Goal: Task Accomplishment & Management: Manage account settings

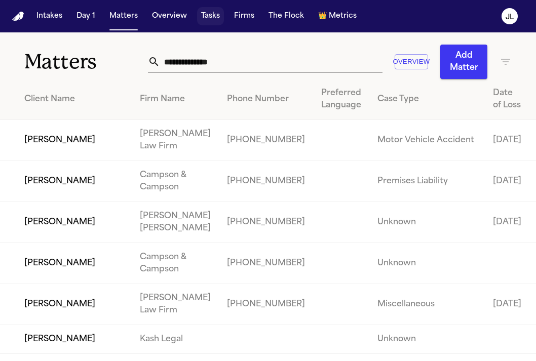
click at [200, 12] on button "Tasks" at bounding box center [210, 16] width 27 height 18
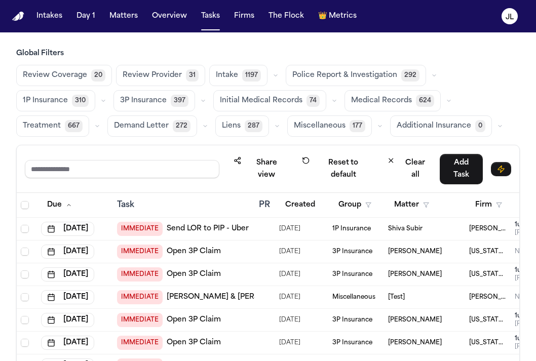
click at [88, 160] on input "text" at bounding box center [122, 169] width 195 height 18
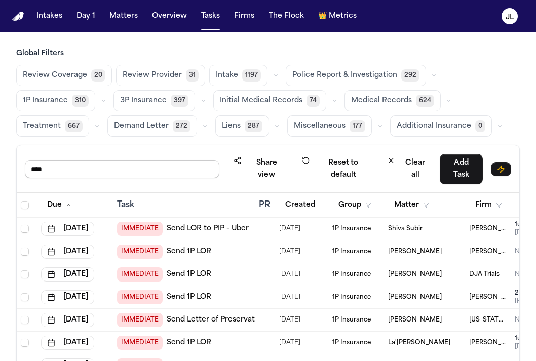
drag, startPoint x: 75, startPoint y: 170, endPoint x: 7, endPoint y: 161, distance: 69.0
click at [7, 161] on div "Global Filters Review Coverage 20 Review Provider 31 Intake 1197 Police Report …" at bounding box center [268, 246] width 536 height 395
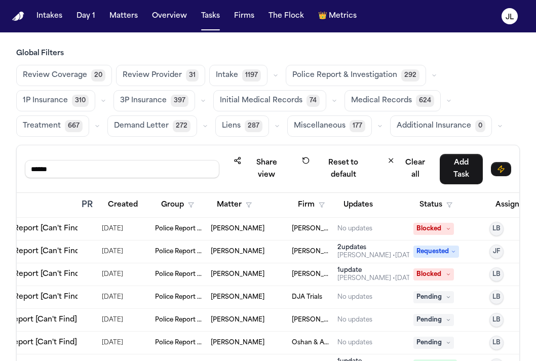
scroll to position [0, 214]
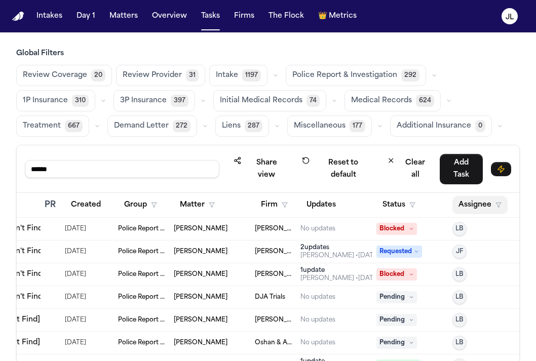
click at [463, 209] on button "Assignee" at bounding box center [480, 205] width 55 height 18
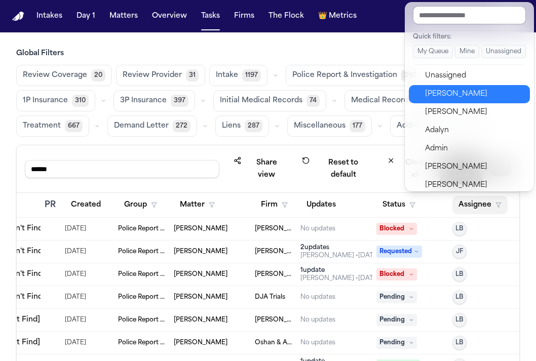
click at [435, 90] on div "Julie Lopez" at bounding box center [474, 94] width 99 height 12
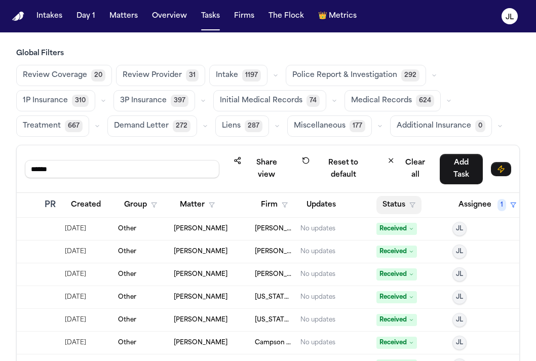
click at [402, 203] on button "Status" at bounding box center [399, 205] width 45 height 18
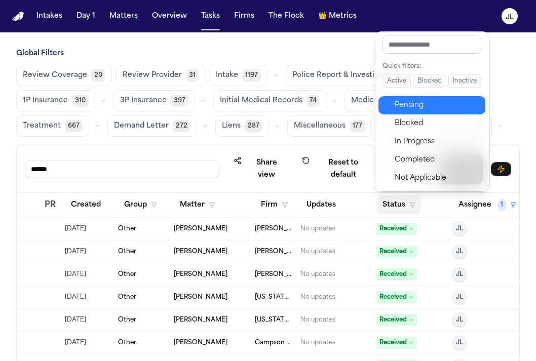
click at [412, 107] on div "Pending" at bounding box center [437, 105] width 85 height 12
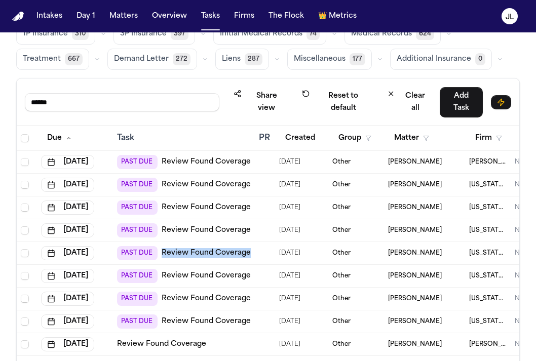
scroll to position [98, 0]
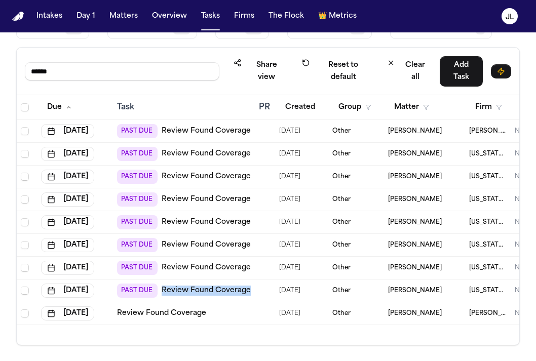
click at [173, 312] on link "Review Found Coverage" at bounding box center [161, 314] width 89 height 10
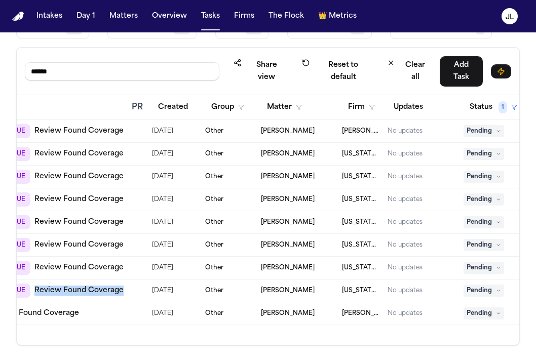
scroll to position [0, 132]
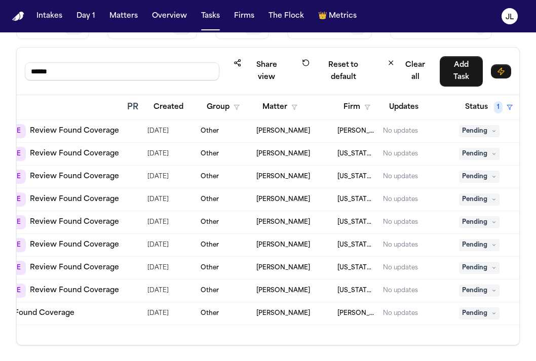
click at [477, 289] on span "Pending" at bounding box center [479, 291] width 41 height 12
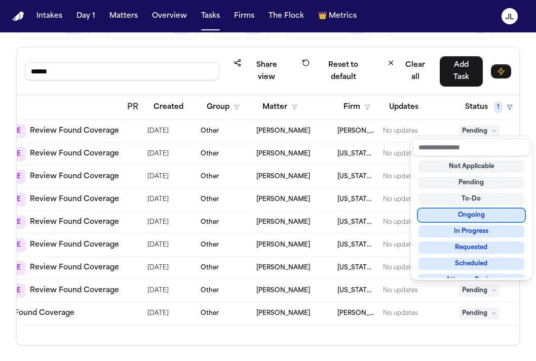
scroll to position [158, 0]
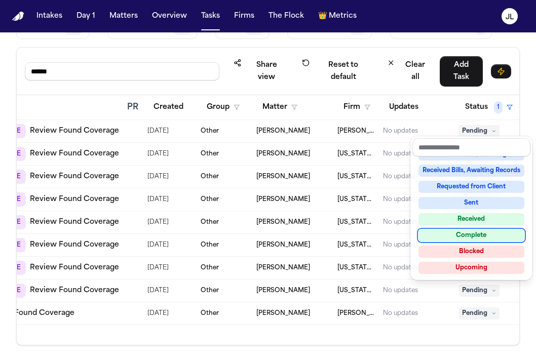
click at [483, 240] on div "Complete" at bounding box center [472, 236] width 106 height 12
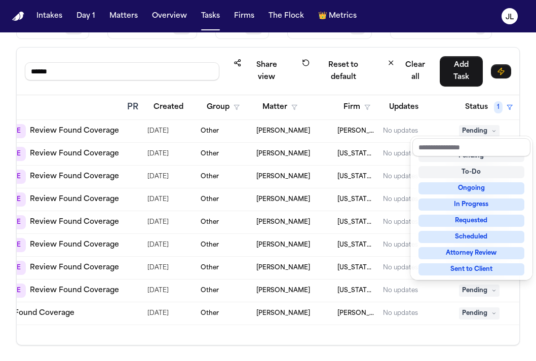
scroll to position [4, 0]
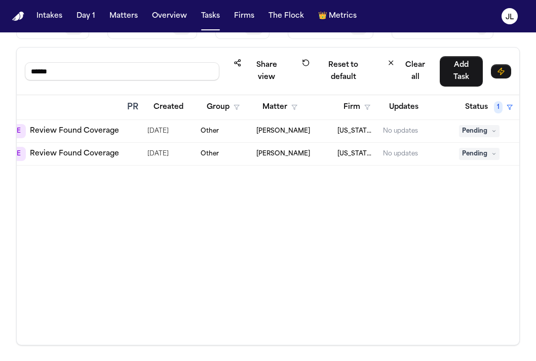
click at [48, 130] on link "Review Found Coverage" at bounding box center [74, 131] width 89 height 10
click at [88, 155] on link "Review Found Coverage" at bounding box center [74, 154] width 89 height 10
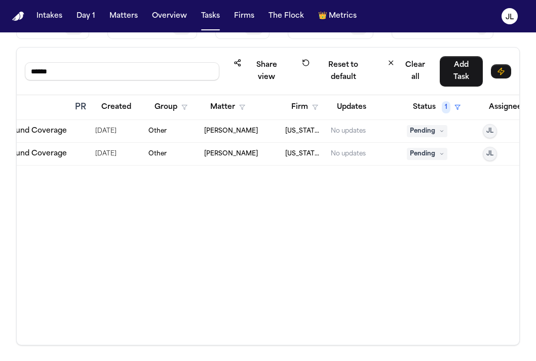
scroll to position [0, 217]
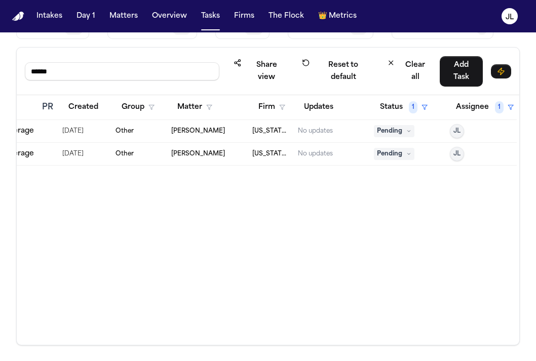
click at [386, 135] on span "Pending" at bounding box center [394, 131] width 41 height 12
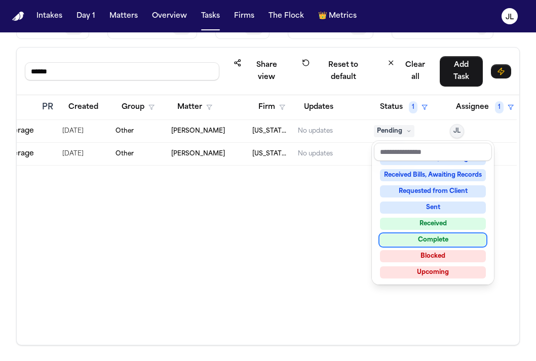
click at [408, 242] on div "Complete" at bounding box center [433, 240] width 106 height 12
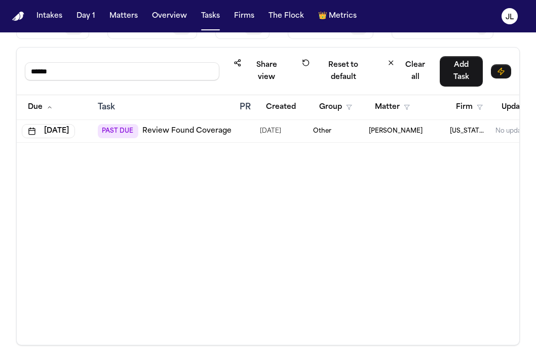
scroll to position [0, 0]
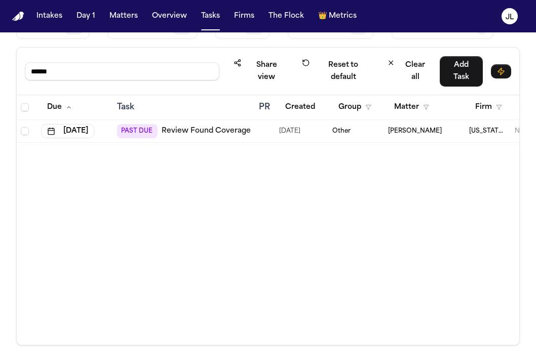
click at [187, 133] on link "Review Found Coverage" at bounding box center [206, 131] width 89 height 10
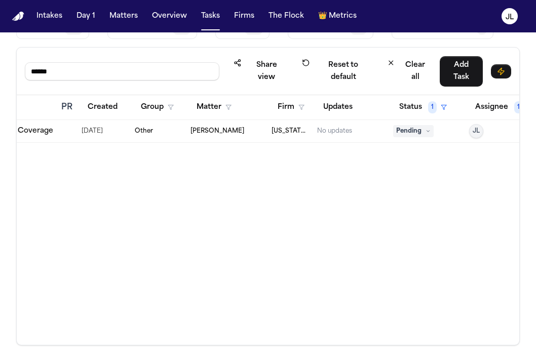
scroll to position [0, 206]
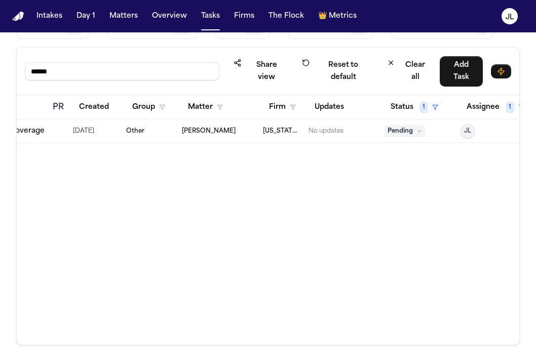
click at [397, 131] on span "Pending" at bounding box center [405, 131] width 41 height 12
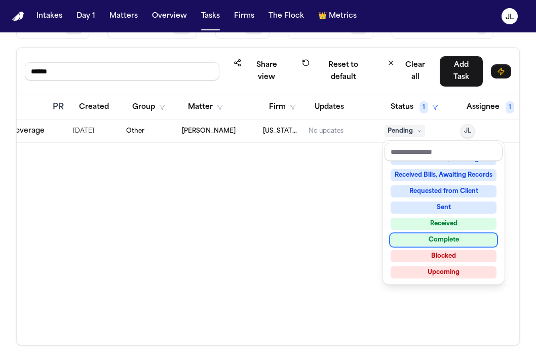
click at [422, 236] on div "Complete" at bounding box center [444, 240] width 106 height 12
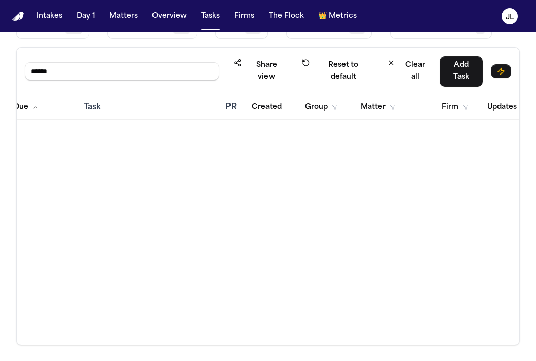
scroll to position [0, 0]
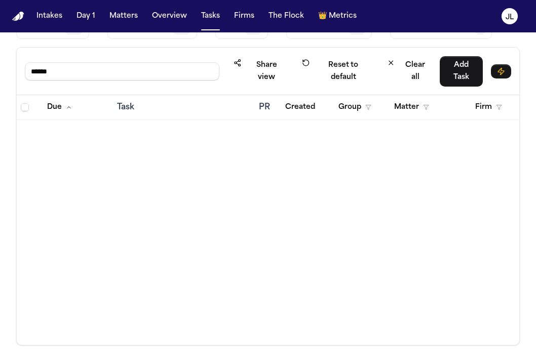
drag, startPoint x: 73, startPoint y: 78, endPoint x: -4, endPoint y: 63, distance: 78.9
click at [0, 63] on html "Intakes Day 1 Matters Overview Tasks Firms The Flock 👑 Metrics JL Global Filter…" at bounding box center [268, 180] width 536 height 361
type input "****"
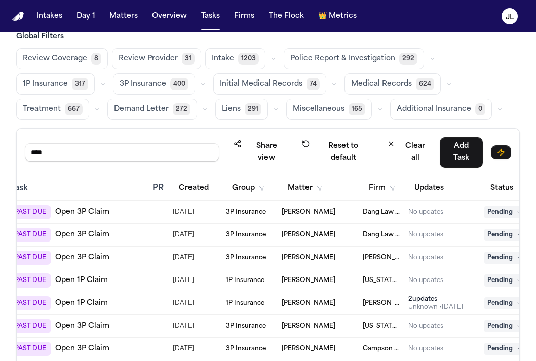
scroll to position [1, 106]
click at [489, 256] on span "Pending" at bounding box center [505, 257] width 41 height 12
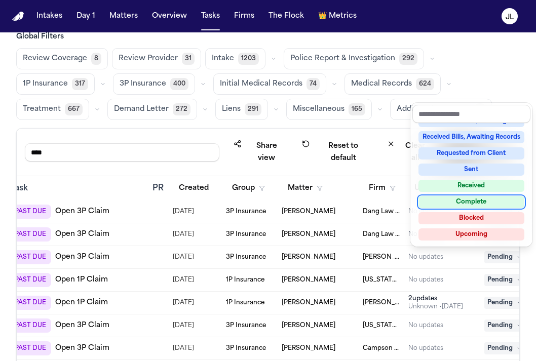
click at [470, 203] on div "Complete" at bounding box center [472, 202] width 106 height 12
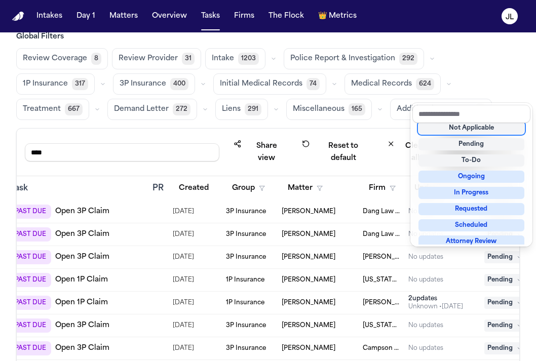
scroll to position [4, 0]
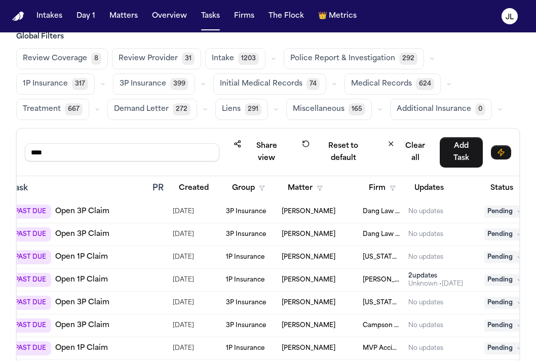
click at [500, 308] on span "Pending" at bounding box center [505, 303] width 41 height 12
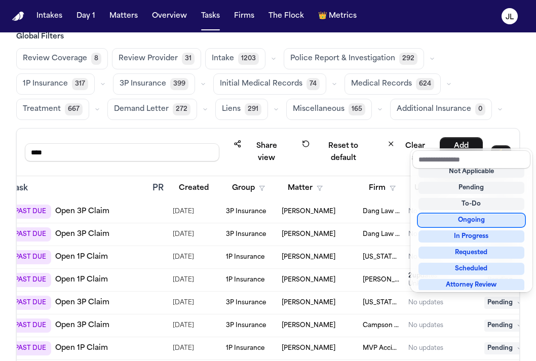
scroll to position [158, 0]
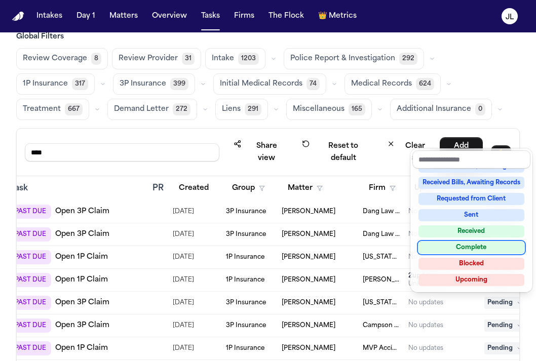
click at [468, 250] on div "Complete" at bounding box center [472, 248] width 106 height 12
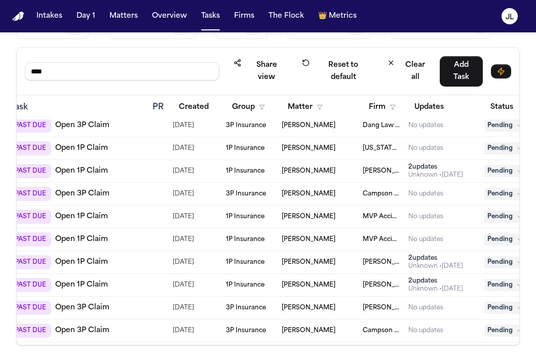
scroll to position [0, 106]
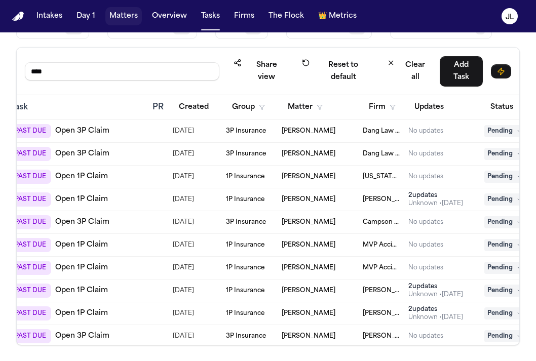
click at [114, 17] on button "Matters" at bounding box center [123, 16] width 36 height 18
click at [119, 17] on button "Matters" at bounding box center [123, 16] width 36 height 18
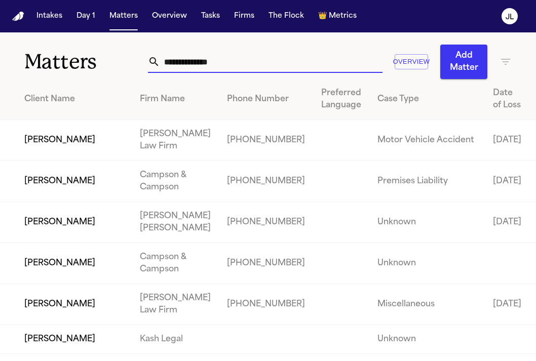
click at [207, 66] on input "text" at bounding box center [271, 62] width 222 height 22
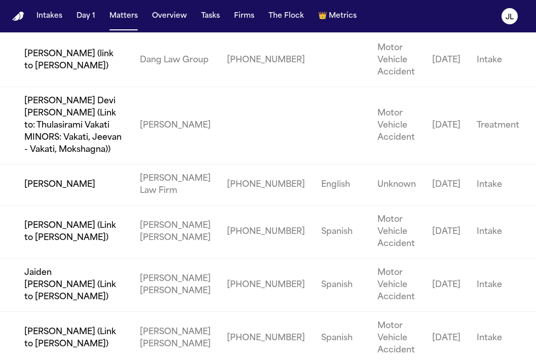
scroll to position [209, 0]
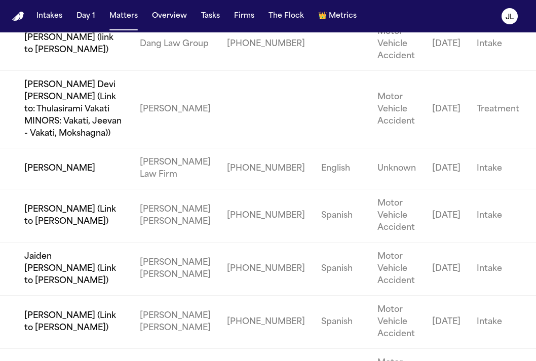
type input "*****"
click at [120, 182] on td "Akira Suzuka" at bounding box center [66, 169] width 132 height 41
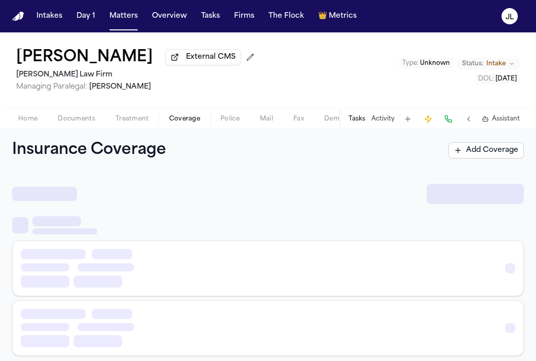
click at [191, 120] on span "Coverage" at bounding box center [184, 119] width 31 height 8
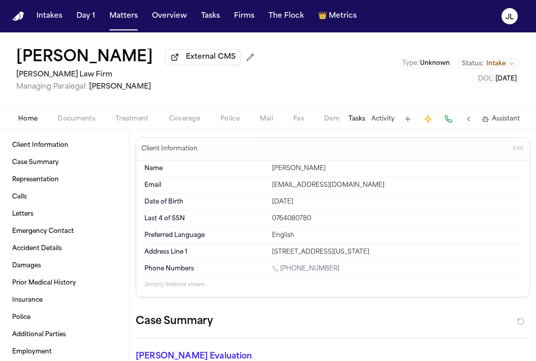
click at [29, 118] on span "Home" at bounding box center [27, 119] width 19 height 8
click at [173, 125] on span "button" at bounding box center [184, 124] width 43 height 1
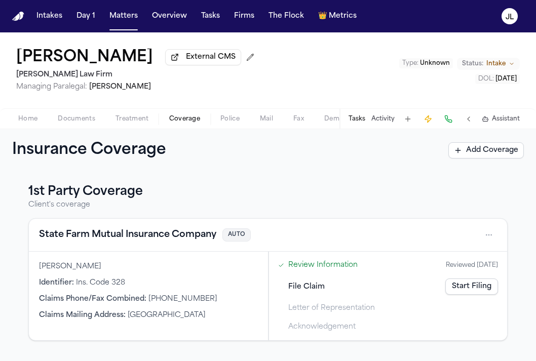
click at [110, 236] on button "State Farm Mutual Insurance Company" at bounding box center [127, 235] width 177 height 14
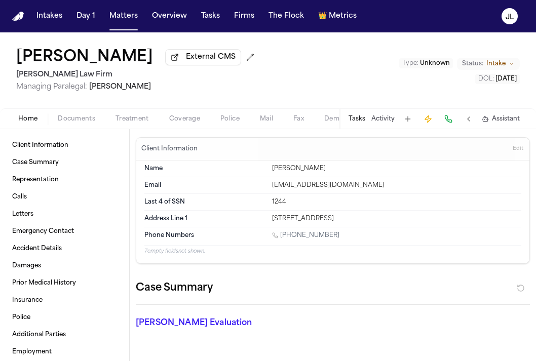
click at [182, 116] on span "Coverage" at bounding box center [184, 119] width 31 height 8
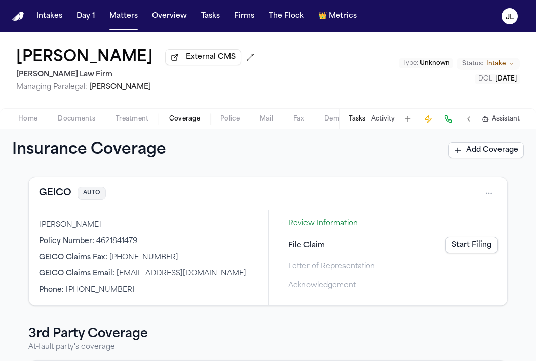
scroll to position [250, 0]
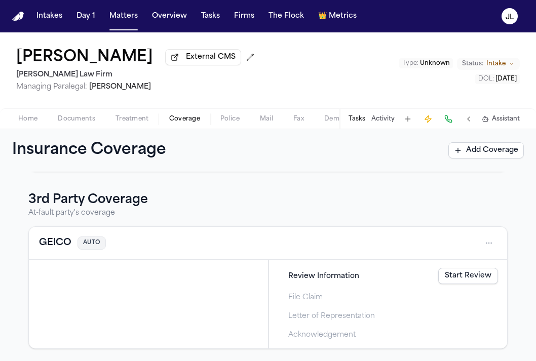
click at [66, 245] on button "GEICO" at bounding box center [55, 243] width 32 height 14
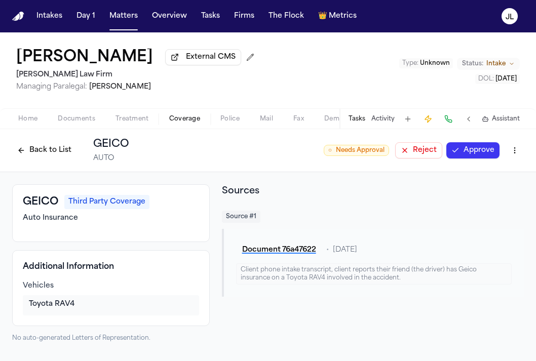
click at [477, 156] on button "Approve" at bounding box center [473, 150] width 53 height 16
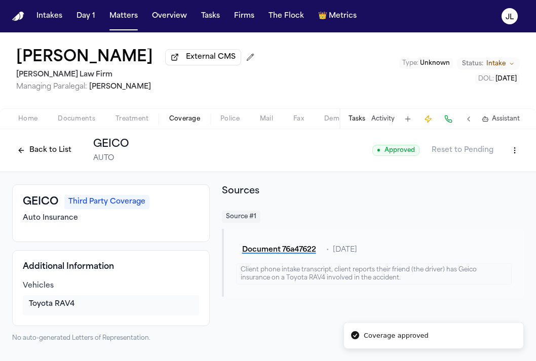
click at [47, 155] on button "Back to List" at bounding box center [44, 150] width 64 height 16
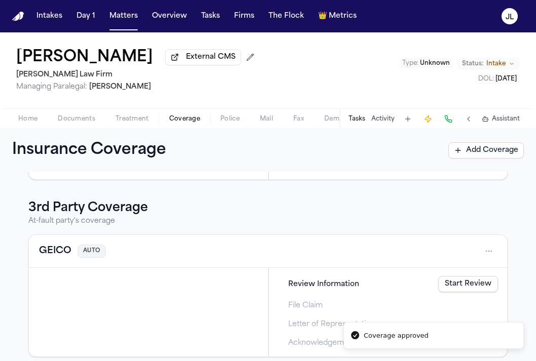
scroll to position [250, 0]
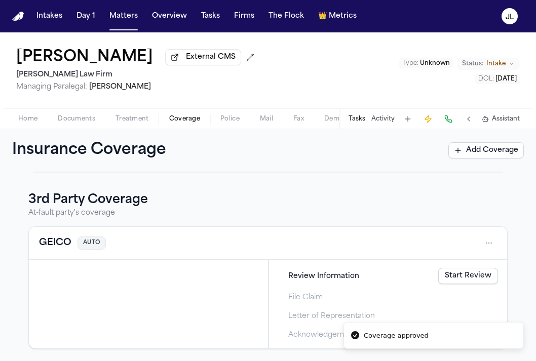
click at [59, 246] on button "GEICO" at bounding box center [55, 243] width 32 height 14
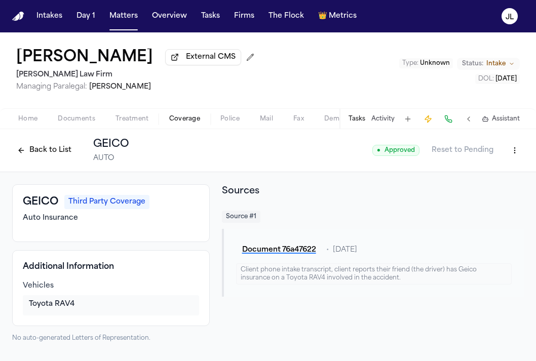
click at [514, 156] on html "Intakes Day 1 Matters Overview Tasks Firms The Flock 👑 Metrics JL Esad Mackic E…" at bounding box center [268, 180] width 536 height 361
click at [483, 188] on div "Delete Coverage" at bounding box center [479, 191] width 85 height 16
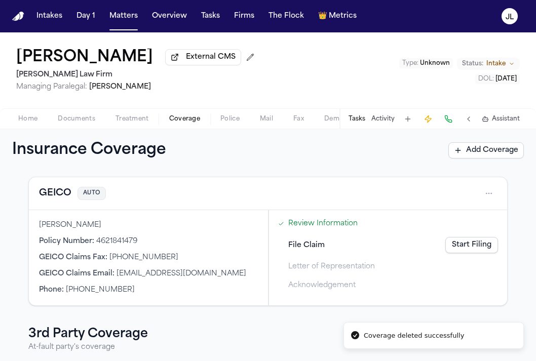
scroll to position [203, 0]
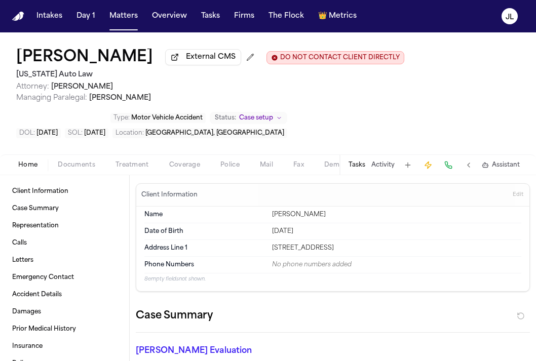
click at [182, 169] on span "Coverage" at bounding box center [184, 165] width 31 height 8
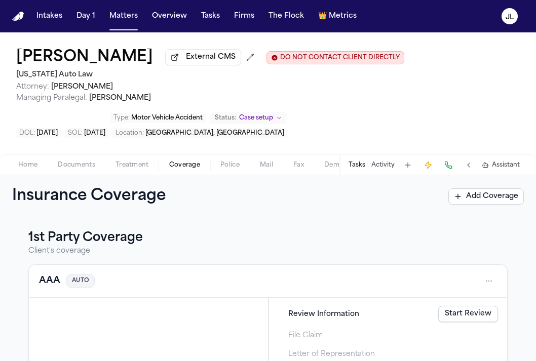
click at [54, 281] on button "AAA" at bounding box center [49, 281] width 21 height 14
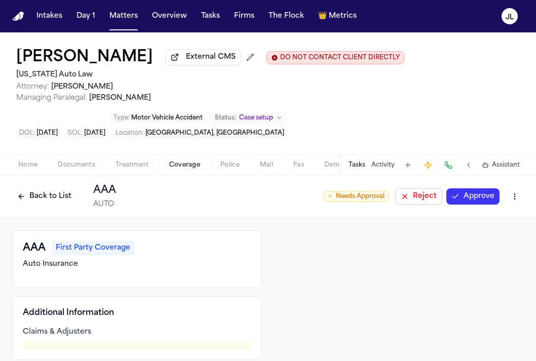
click at [464, 204] on button "Approve" at bounding box center [473, 197] width 53 height 16
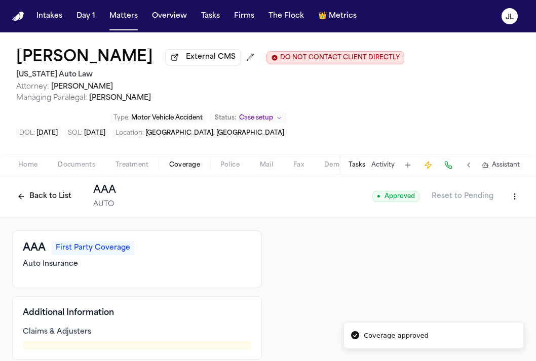
click at [39, 200] on button "Back to List" at bounding box center [44, 197] width 64 height 16
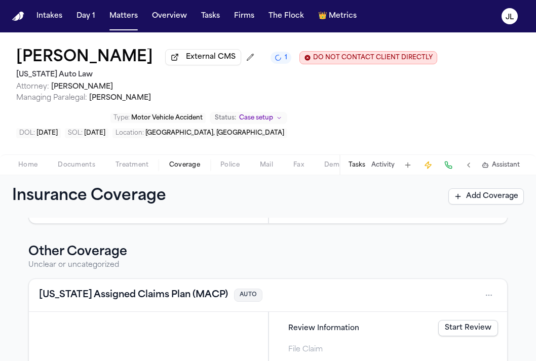
scroll to position [753, 0]
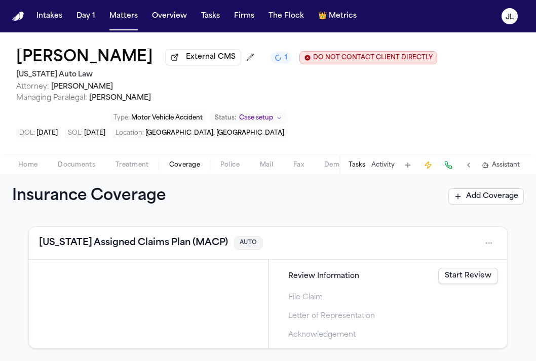
click at [116, 247] on button "Michigan Assigned Claims Plan (MACP)" at bounding box center [133, 243] width 189 height 14
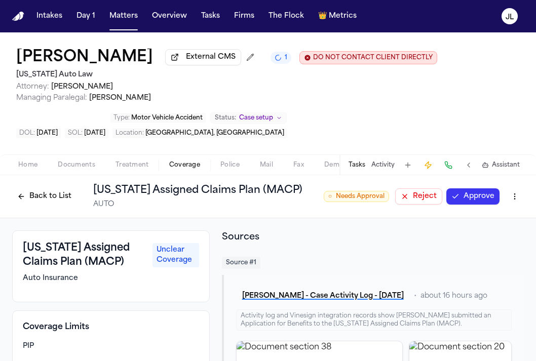
click at [517, 195] on html "Intakes Day 1 Matters Overview Tasks Firms The Flock 👑 Metrics JL Krystal Bynum…" at bounding box center [268, 180] width 536 height 361
click at [489, 219] on div "Edit Coverage" at bounding box center [479, 221] width 85 height 16
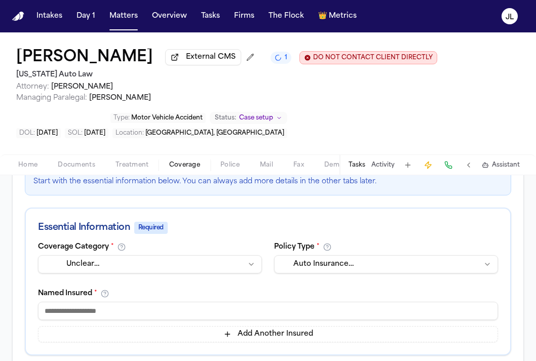
scroll to position [150, 0]
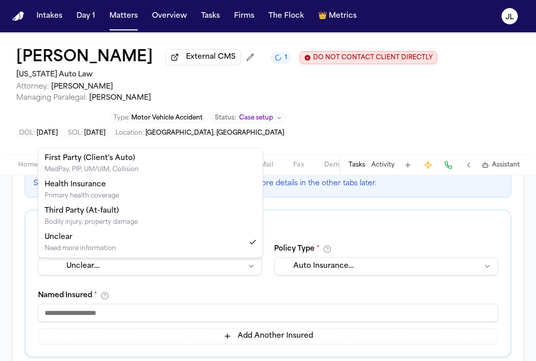
click at [176, 272] on html "Intakes Day 1 Matters Overview Tasks Firms The Flock 👑 Metrics JL Krystal Bynum…" at bounding box center [268, 180] width 536 height 361
select select "**********"
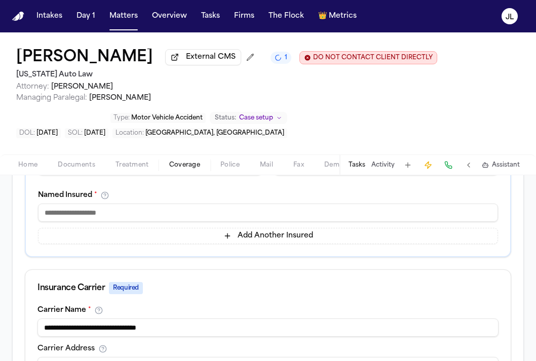
scroll to position [178, 0]
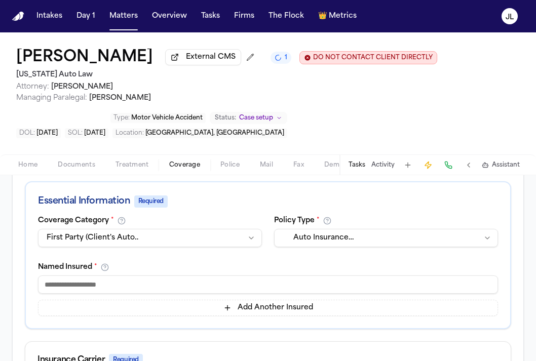
click at [155, 277] on div "Named Insured * Add Another Insured" at bounding box center [268, 290] width 460 height 53
click at [155, 306] on button "Add Another Insured" at bounding box center [268, 308] width 460 height 16
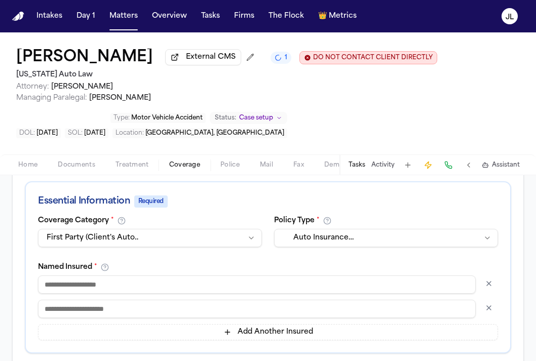
click at [155, 293] on input at bounding box center [257, 285] width 438 height 18
click at [493, 315] on button "button" at bounding box center [489, 308] width 18 height 16
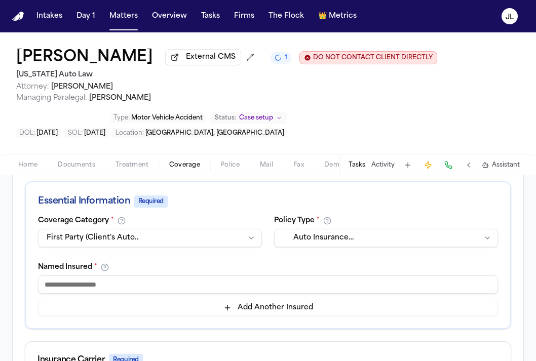
click at [263, 293] on input at bounding box center [268, 285] width 460 height 18
type input "*"
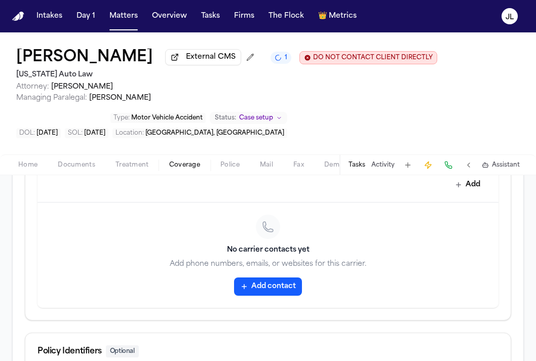
scroll to position [631, 0]
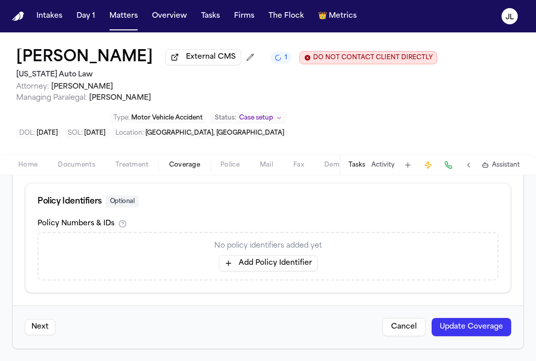
type input "**********"
click at [511, 329] on button "Update Coverage" at bounding box center [472, 327] width 80 height 18
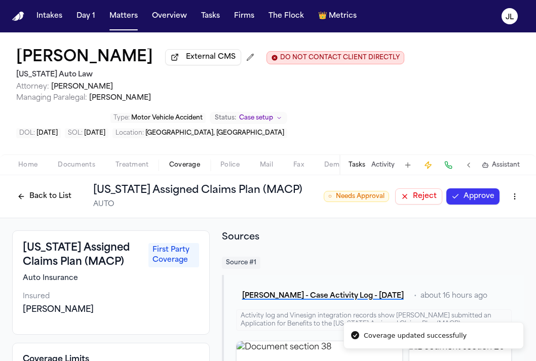
click at [473, 203] on button "Approve" at bounding box center [473, 197] width 53 height 16
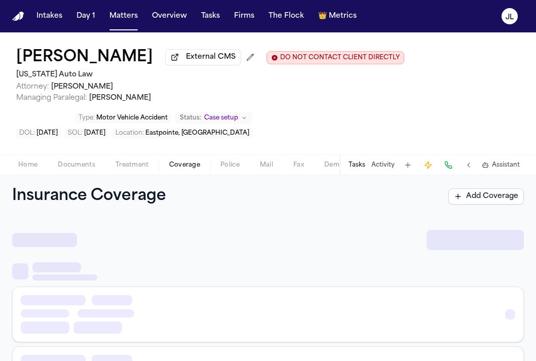
click at [180, 167] on span "Coverage" at bounding box center [184, 165] width 31 height 8
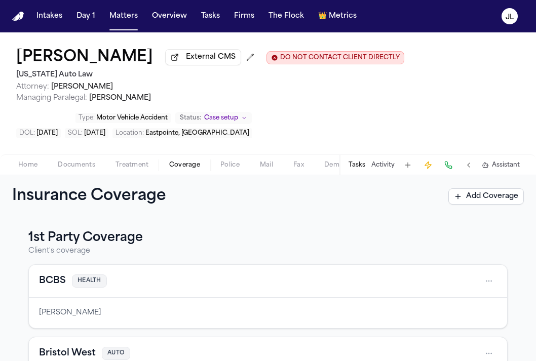
click at [58, 285] on button "BCBS" at bounding box center [52, 281] width 27 height 14
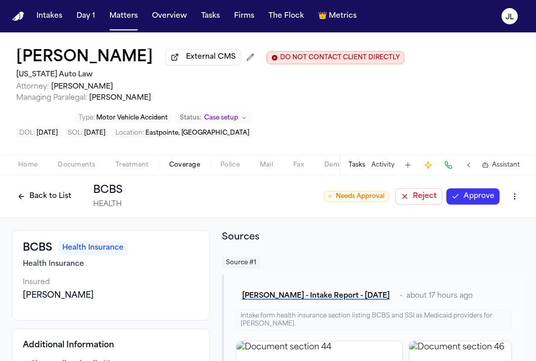
click at [40, 203] on button "Back to List" at bounding box center [44, 197] width 64 height 16
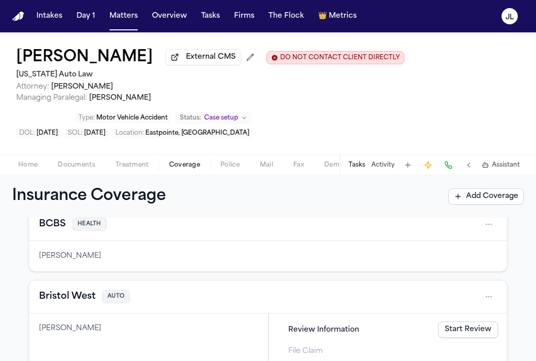
scroll to position [57, 0]
click at [56, 303] on button "Bristol West" at bounding box center [67, 296] width 57 height 14
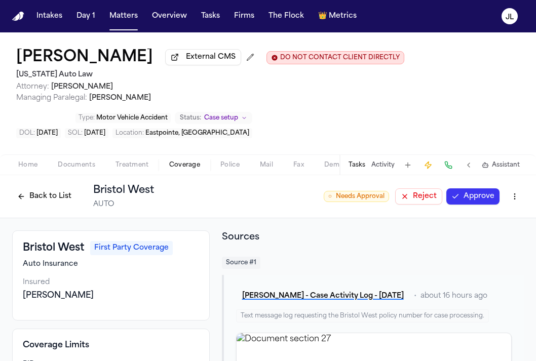
click at [487, 197] on button "Approve" at bounding box center [473, 197] width 53 height 16
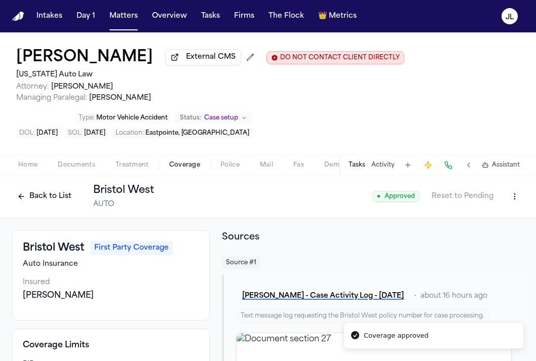
click at [39, 199] on button "Back to List" at bounding box center [44, 197] width 64 height 16
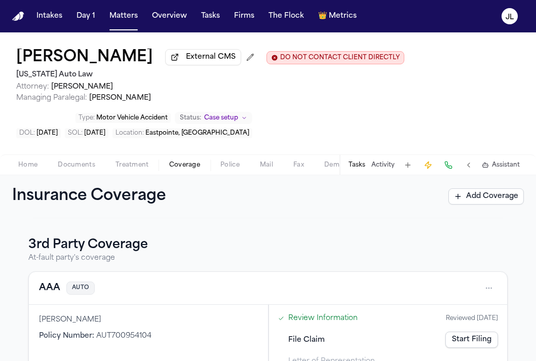
scroll to position [235, 0]
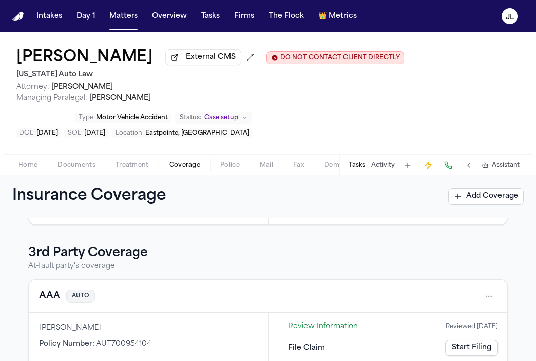
click at [50, 298] on button "AAA" at bounding box center [49, 296] width 21 height 14
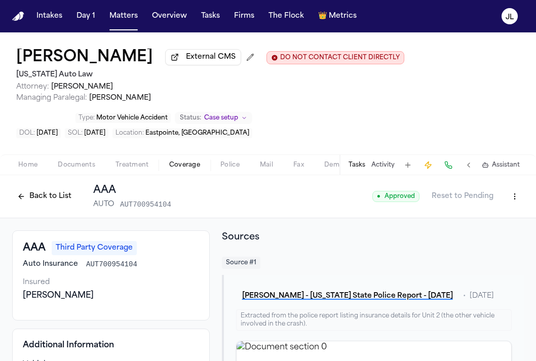
click at [52, 193] on button "Back to List" at bounding box center [44, 197] width 64 height 16
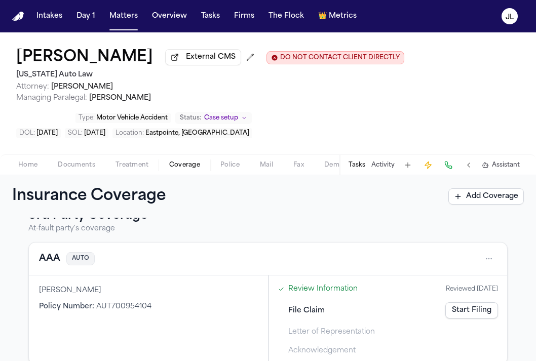
scroll to position [421, 0]
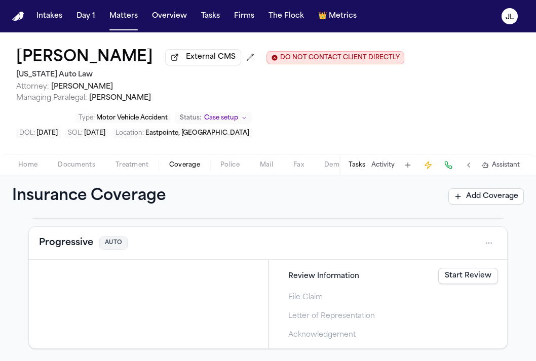
click at [58, 243] on button "Progressive" at bounding box center [66, 243] width 54 height 14
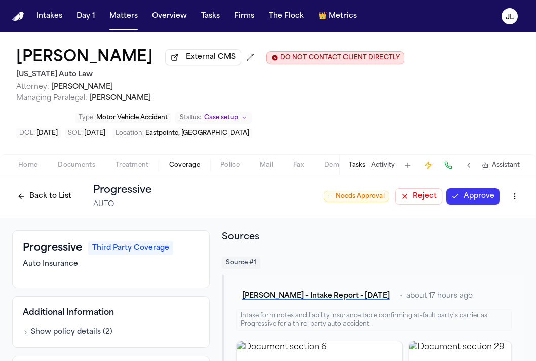
click at [488, 198] on button "Approve" at bounding box center [473, 197] width 53 height 16
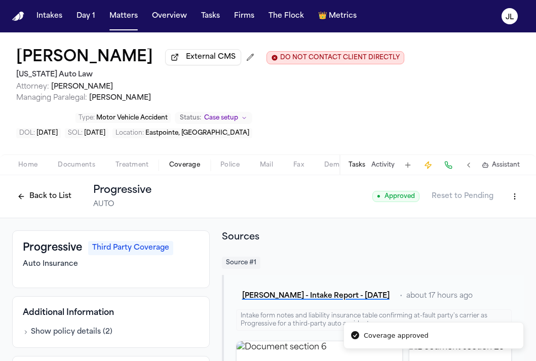
click at [25, 202] on button "Back to List" at bounding box center [44, 197] width 64 height 16
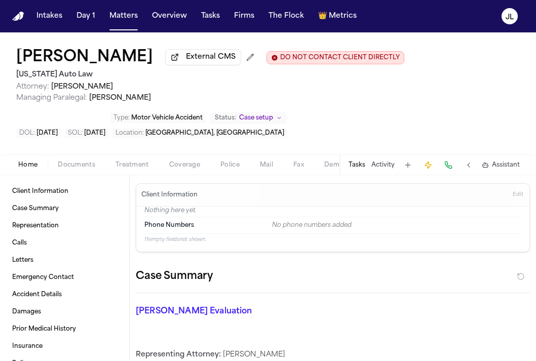
click at [181, 167] on span "Coverage" at bounding box center [184, 165] width 31 height 8
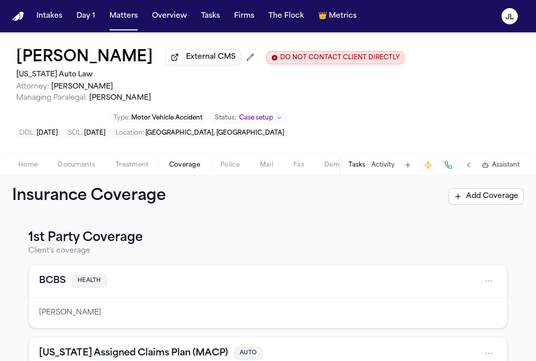
click at [49, 287] on button "BCBS" at bounding box center [52, 281] width 27 height 14
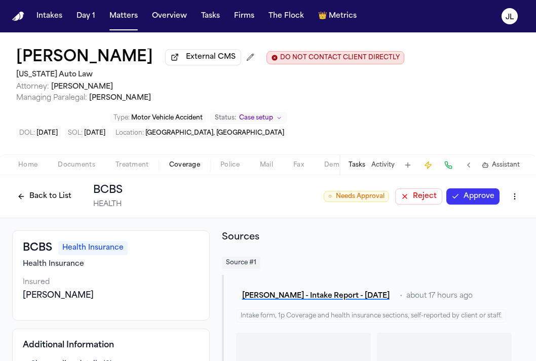
click at [465, 199] on button "Approve" at bounding box center [473, 197] width 53 height 16
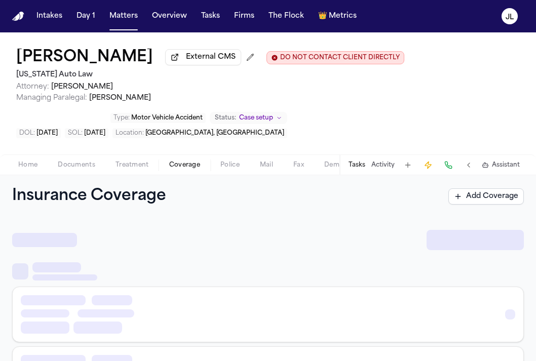
click at [185, 171] on span "button" at bounding box center [184, 170] width 43 height 1
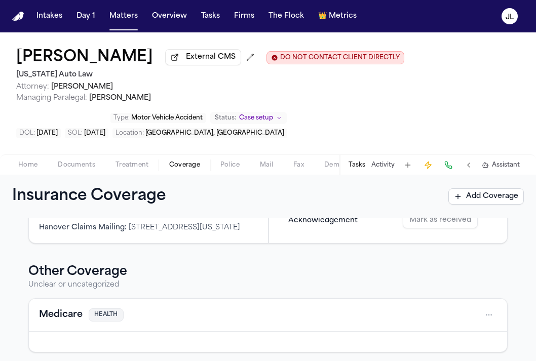
scroll to position [423, 0]
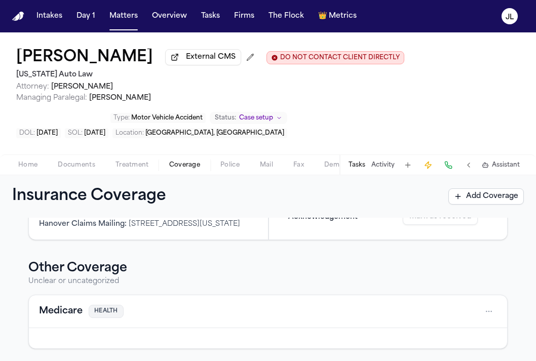
click at [57, 308] on button "Medicare" at bounding box center [61, 312] width 44 height 14
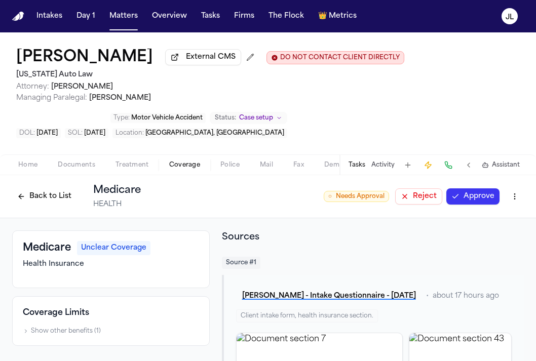
scroll to position [80, 0]
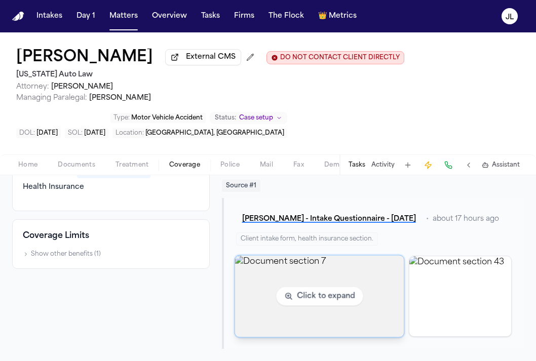
click at [306, 275] on img "View document section 7" at bounding box center [319, 296] width 169 height 82
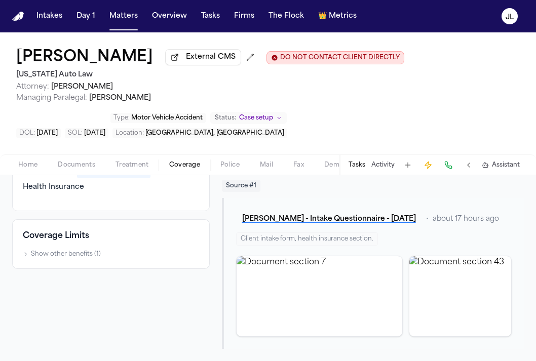
scroll to position [0, 0]
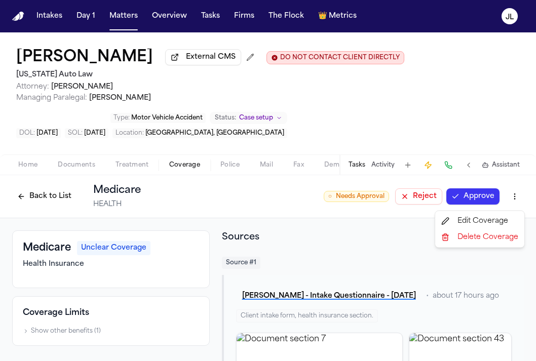
click at [514, 200] on html "Intakes Day 1 Matters Overview Tasks Firms The Flock 👑 Metrics [PERSON_NAME] Co…" at bounding box center [268, 180] width 536 height 361
click at [498, 215] on div "Edit Coverage" at bounding box center [479, 221] width 85 height 16
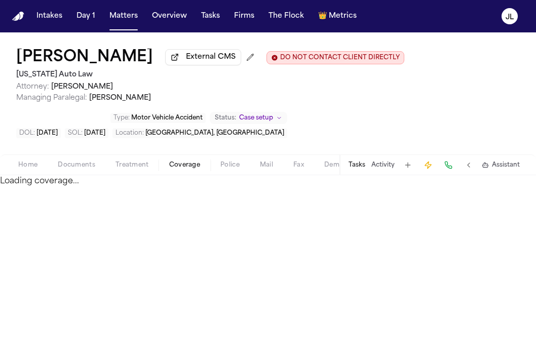
select select "*******"
select select "******"
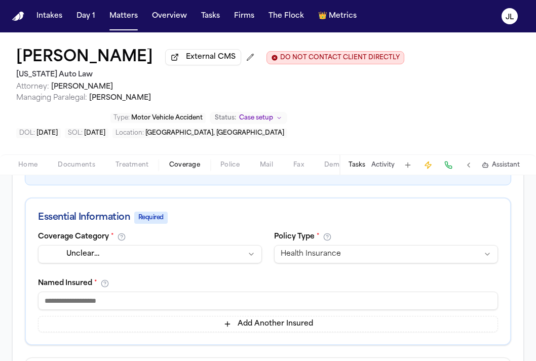
scroll to position [158, 0]
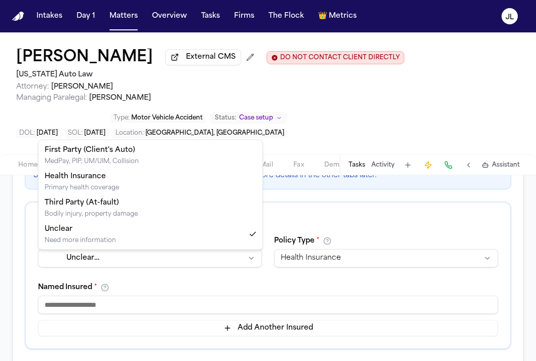
click at [124, 265] on html "Intakes Day 1 Matters Overview Tasks Firms The Flock 👑 Metrics [PERSON_NAME] Ex…" at bounding box center [268, 180] width 536 height 361
select select "**********"
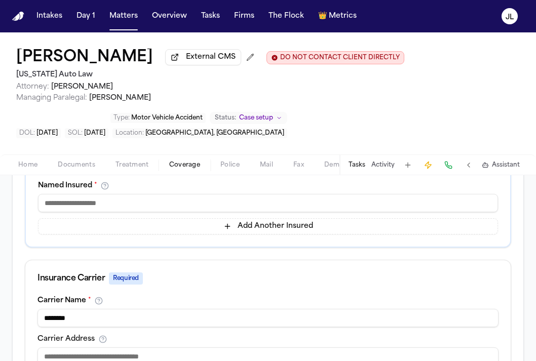
scroll to position [262, 0]
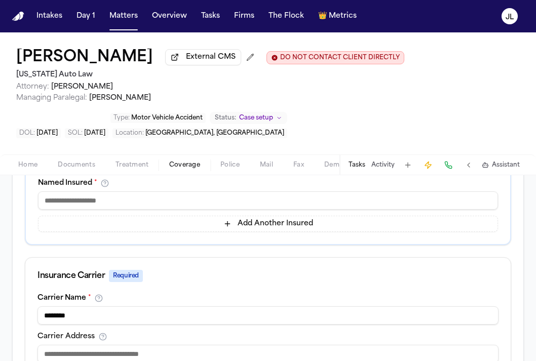
click at [68, 207] on input at bounding box center [268, 201] width 460 height 18
type input "**********"
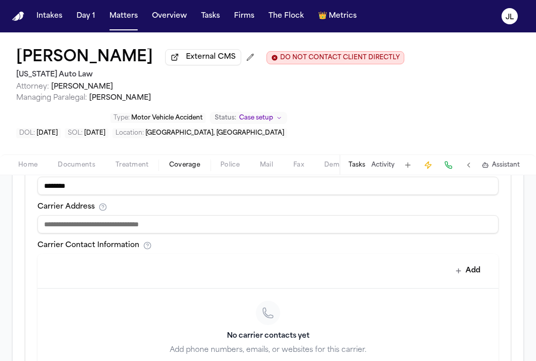
scroll to position [631, 0]
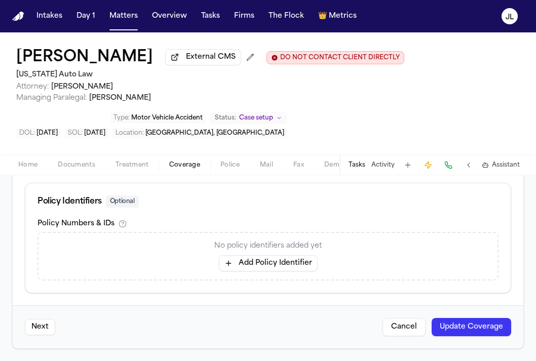
click at [461, 327] on button "Update Coverage" at bounding box center [472, 327] width 80 height 18
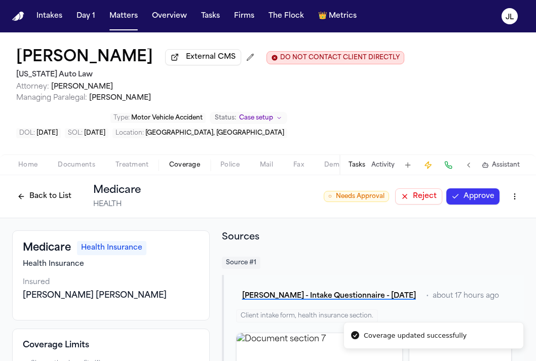
click at [485, 198] on button "Approve" at bounding box center [473, 197] width 53 height 16
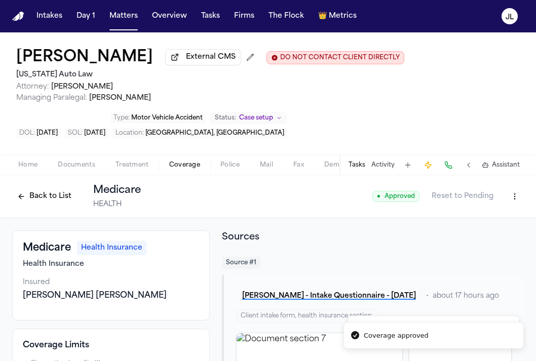
click at [50, 205] on button "Back to List" at bounding box center [44, 197] width 64 height 16
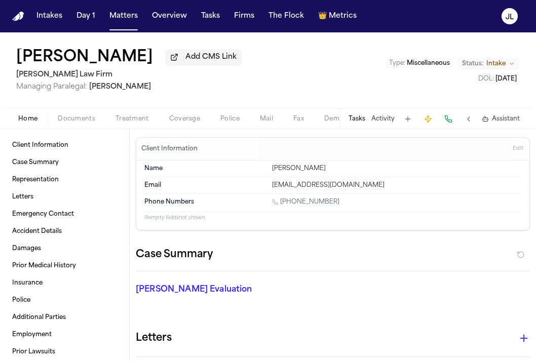
click at [183, 118] on span "Coverage" at bounding box center [184, 119] width 31 height 8
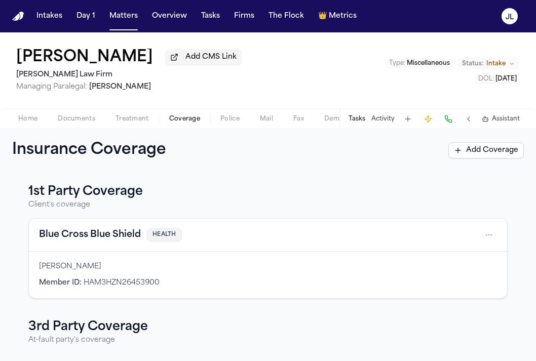
click at [109, 234] on button "Blue Cross Blue Shield" at bounding box center [90, 235] width 102 height 14
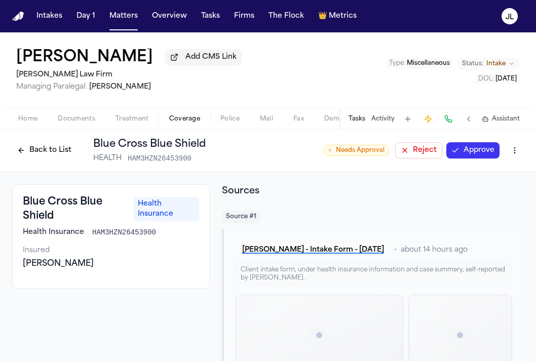
click at [485, 147] on button "Approve" at bounding box center [473, 150] width 53 height 16
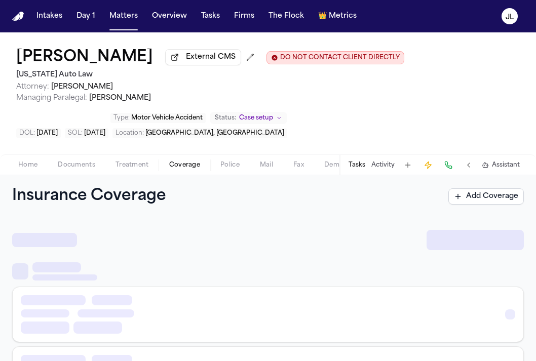
click at [188, 162] on button "Coverage" at bounding box center [184, 165] width 51 height 12
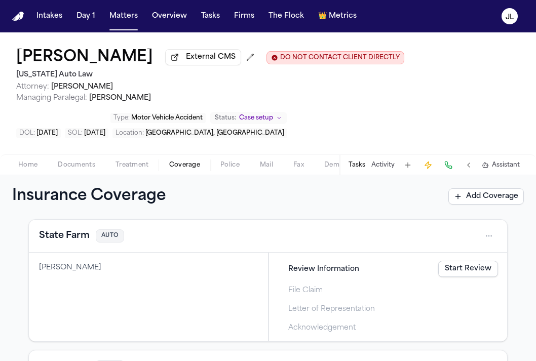
scroll to position [368, 0]
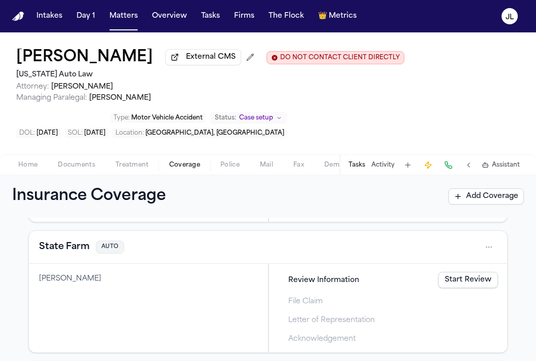
click at [74, 245] on button "State Farm" at bounding box center [64, 247] width 51 height 14
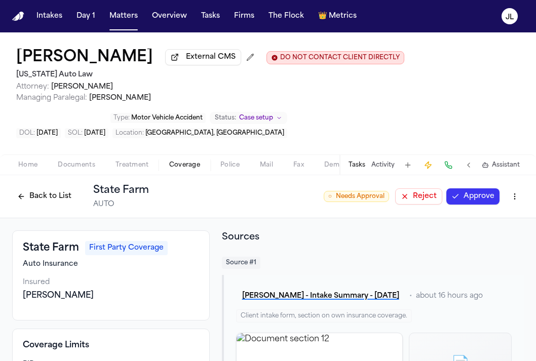
click at [50, 205] on button "Back to List" at bounding box center [44, 197] width 64 height 16
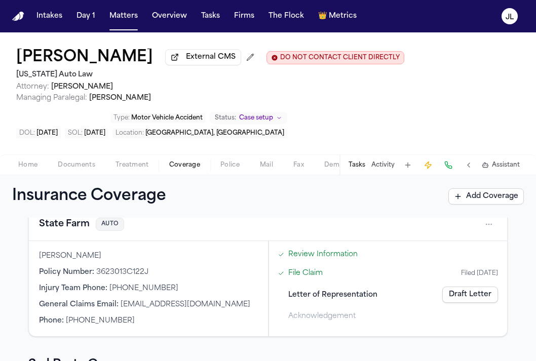
scroll to position [526, 0]
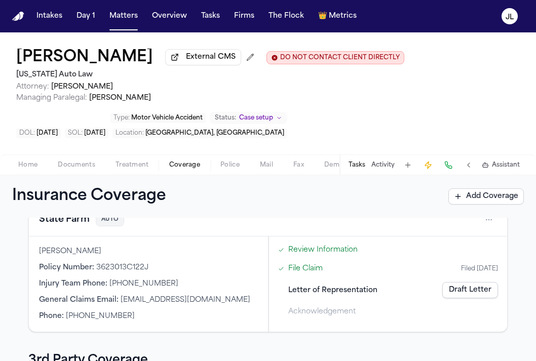
click at [63, 225] on button "State Farm" at bounding box center [64, 220] width 51 height 14
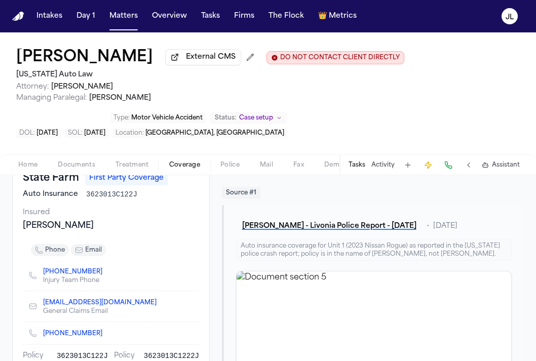
scroll to position [7, 0]
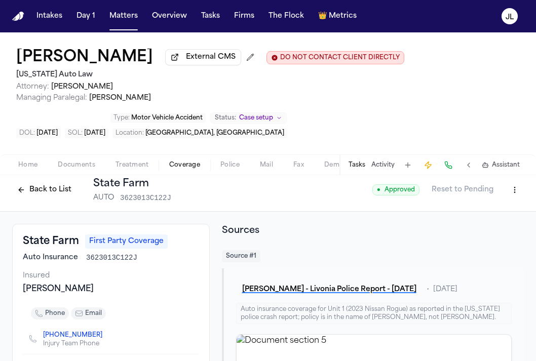
click at [32, 198] on button "Back to List" at bounding box center [44, 190] width 64 height 16
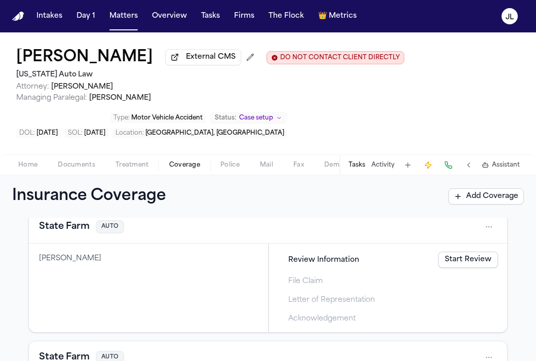
scroll to position [386, 0]
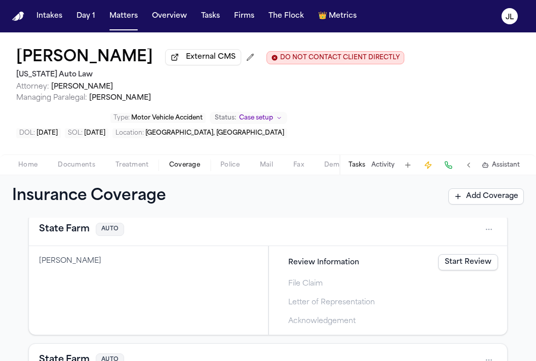
click at [77, 235] on button "State Farm" at bounding box center [64, 230] width 51 height 14
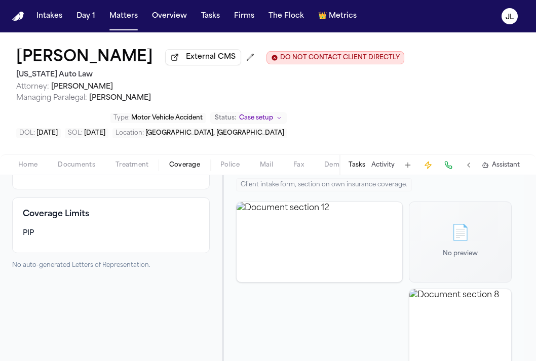
scroll to position [125, 0]
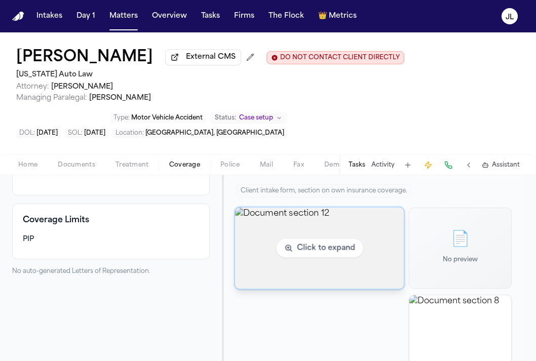
click at [283, 256] on img "View document section 12" at bounding box center [319, 248] width 169 height 82
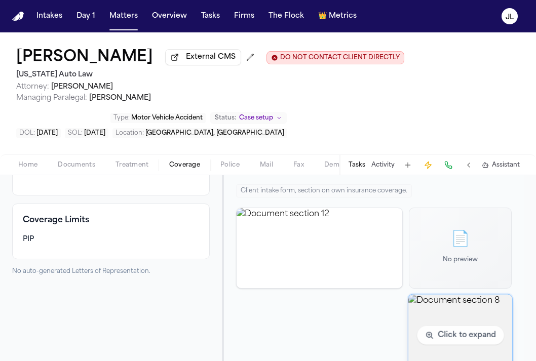
click at [448, 320] on img "View document section 8" at bounding box center [461, 335] width 104 height 82
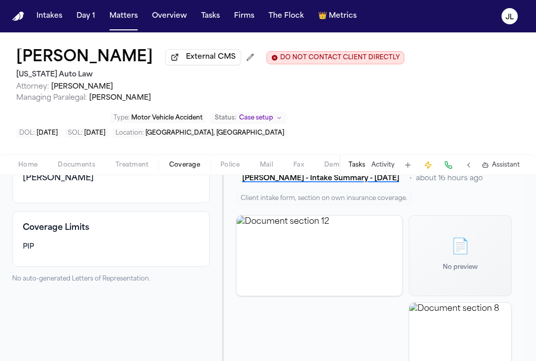
scroll to position [0, 0]
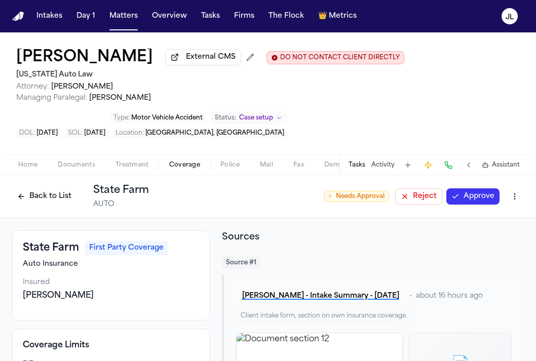
click at [41, 204] on button "Back to List" at bounding box center [44, 197] width 64 height 16
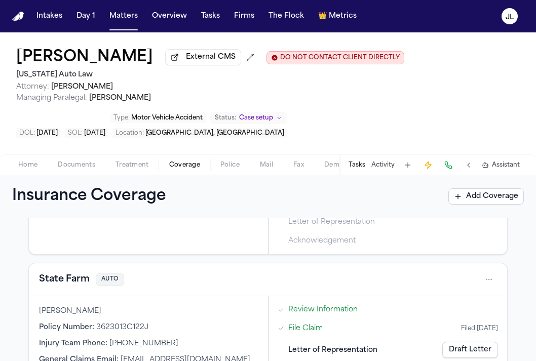
scroll to position [469, 0]
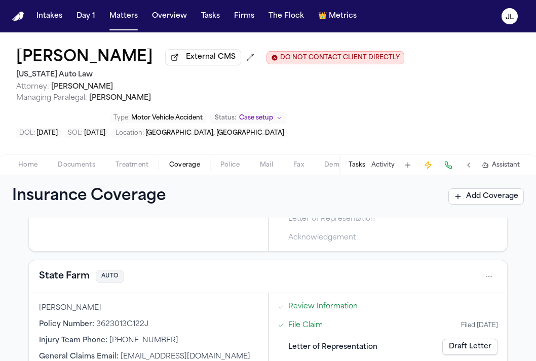
click at [66, 284] on button "State Farm" at bounding box center [64, 277] width 51 height 14
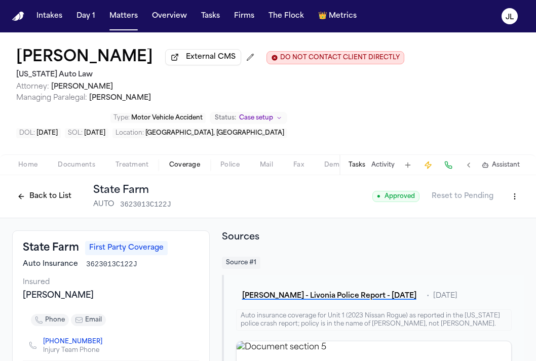
click at [42, 196] on button "Back to List" at bounding box center [44, 197] width 64 height 16
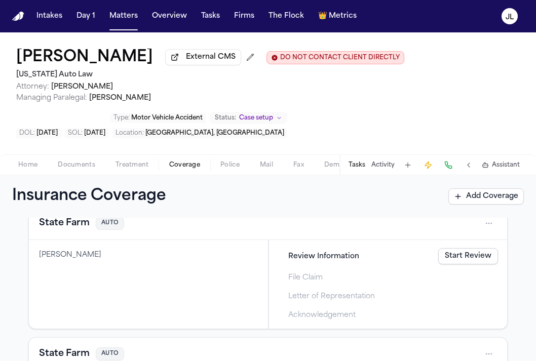
scroll to position [380, 0]
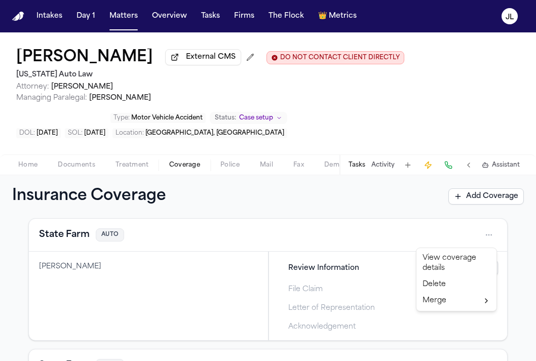
click at [497, 238] on html "Intakes Day 1 Matters Overview Tasks Firms The Flock 👑 Metrics [PERSON_NAME] Ex…" at bounding box center [268, 180] width 536 height 361
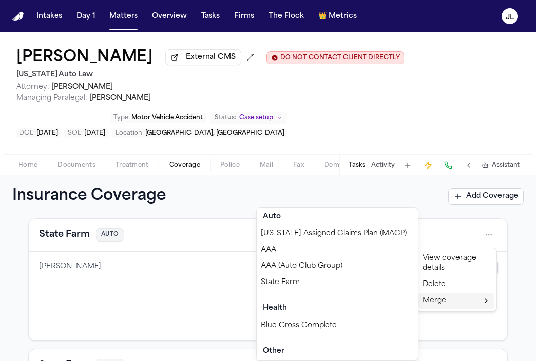
click at [306, 284] on div "State Farm" at bounding box center [337, 283] width 161 height 16
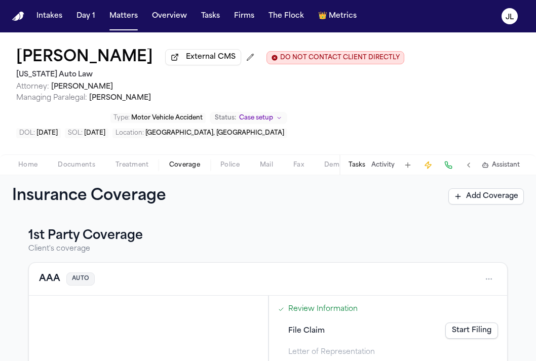
scroll to position [0, 0]
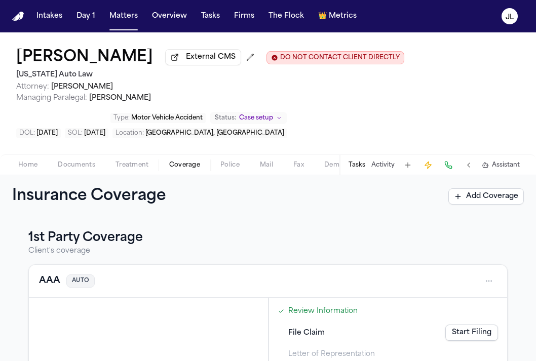
click at [51, 287] on button "AAA" at bounding box center [49, 281] width 21 height 14
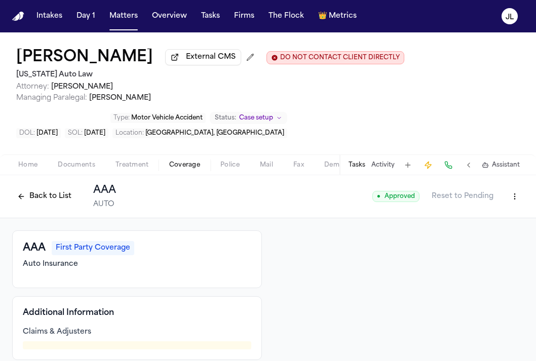
click at [513, 194] on html "Intakes Day 1 Matters Overview Tasks Firms The Flock 👑 Metrics [PERSON_NAME] Ex…" at bounding box center [268, 180] width 536 height 361
click at [472, 242] on div "Delete Coverage" at bounding box center [479, 238] width 85 height 16
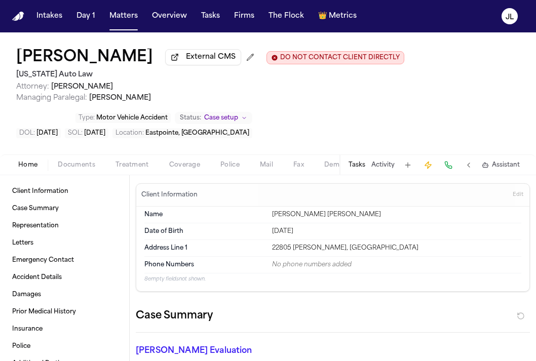
click at [191, 169] on span "Coverage" at bounding box center [184, 165] width 31 height 8
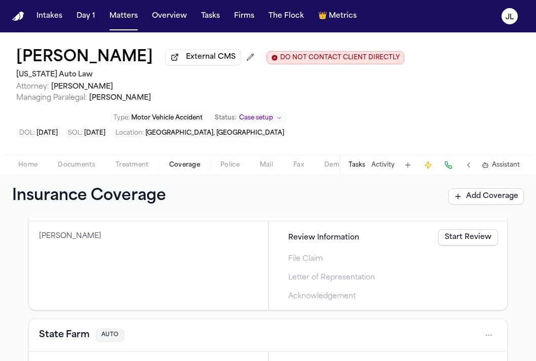
scroll to position [245, 0]
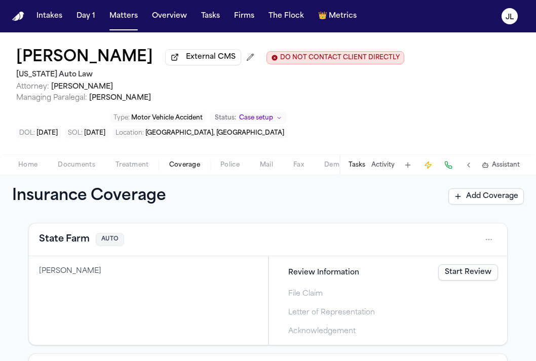
click at [494, 242] on html "Intakes Day 1 Matters Overview Tasks Firms The Flock 👑 Metrics JL Krystal Bynum…" at bounding box center [268, 180] width 536 height 361
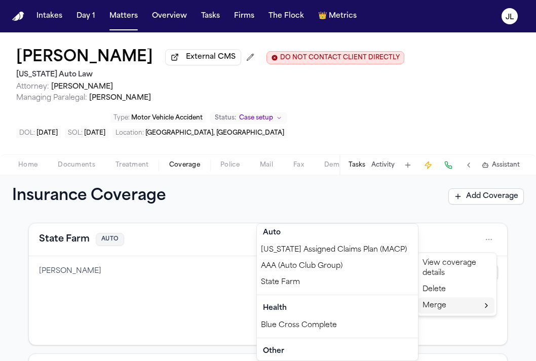
click at [372, 285] on div "State Farm" at bounding box center [337, 283] width 161 height 16
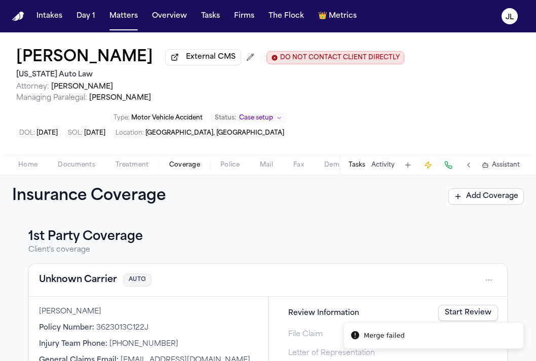
scroll to position [0, 0]
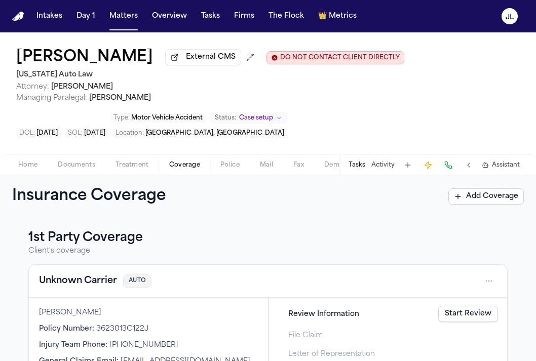
click at [96, 288] on button "Unknown Carrier" at bounding box center [78, 281] width 78 height 14
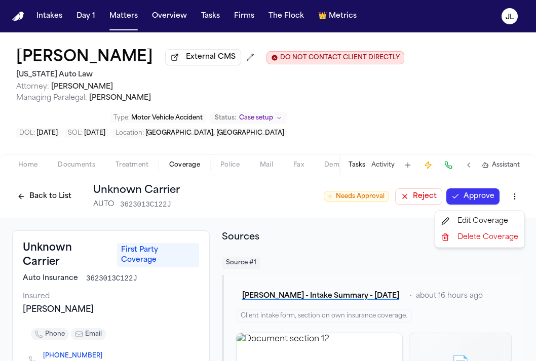
click at [512, 198] on html "Intakes Day 1 Matters Overview Tasks Firms The Flock 👑 Metrics JL Krystal Bynum…" at bounding box center [268, 180] width 536 height 361
click at [498, 218] on div "Edit Coverage" at bounding box center [479, 221] width 85 height 16
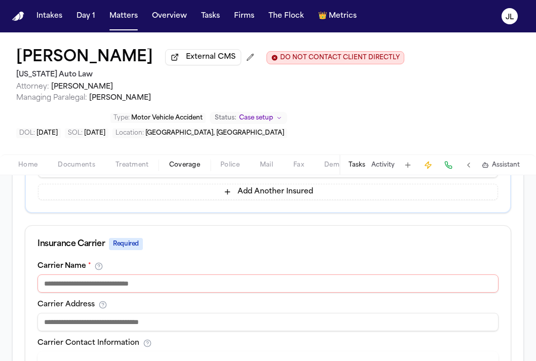
scroll to position [304, 0]
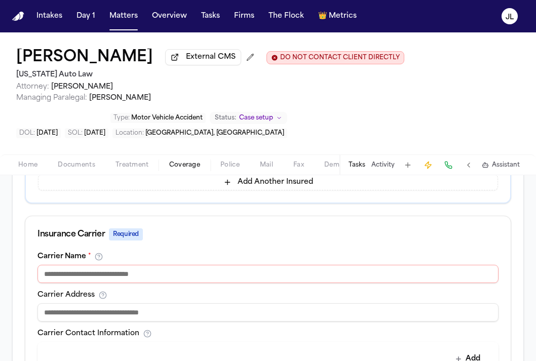
click at [185, 272] on input at bounding box center [268, 274] width 461 height 18
type input "**********"
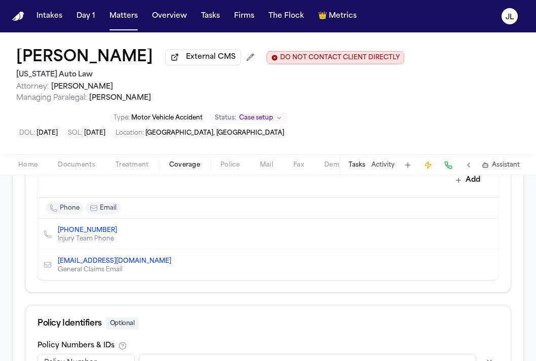
scroll to position [623, 0]
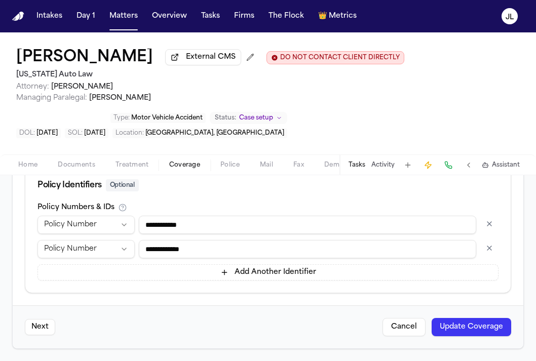
click at [490, 231] on button "button" at bounding box center [489, 224] width 18 height 16
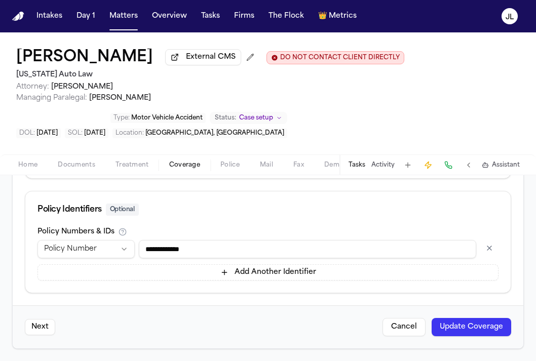
click at [473, 325] on button "Update Coverage" at bounding box center [472, 327] width 80 height 18
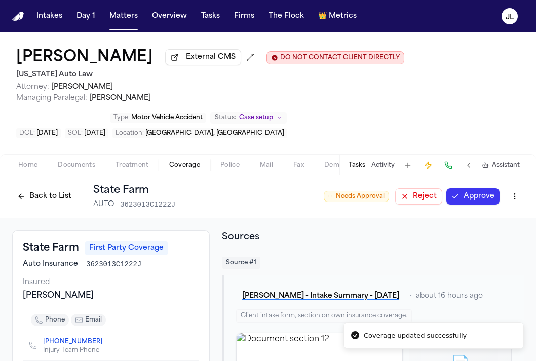
click at [471, 205] on button "Approve" at bounding box center [473, 197] width 53 height 16
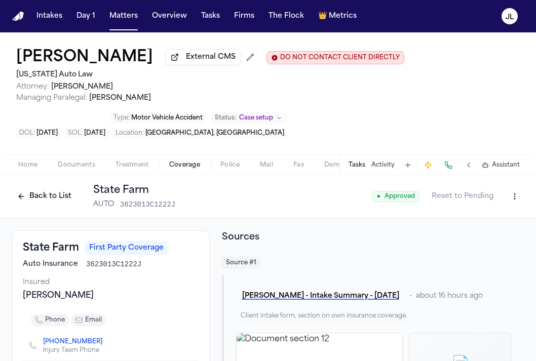
click at [66, 204] on button "Back to List" at bounding box center [44, 197] width 64 height 16
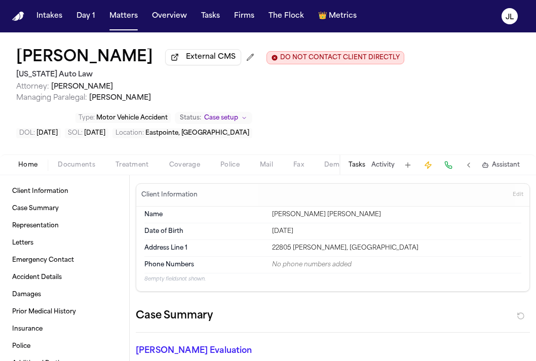
click at [187, 171] on span "button" at bounding box center [184, 170] width 43 height 1
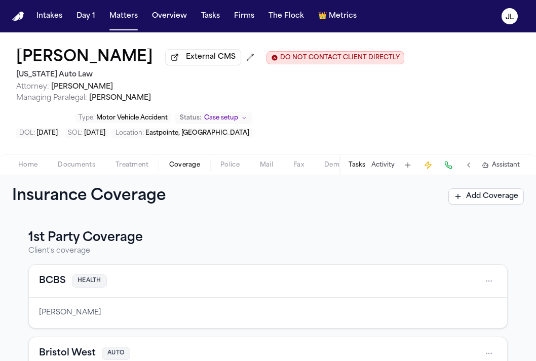
click at [55, 288] on button "BCBS" at bounding box center [52, 281] width 27 height 14
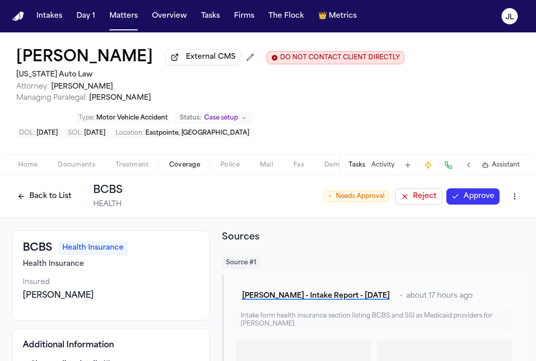
click at [483, 205] on button "Approve" at bounding box center [473, 197] width 53 height 16
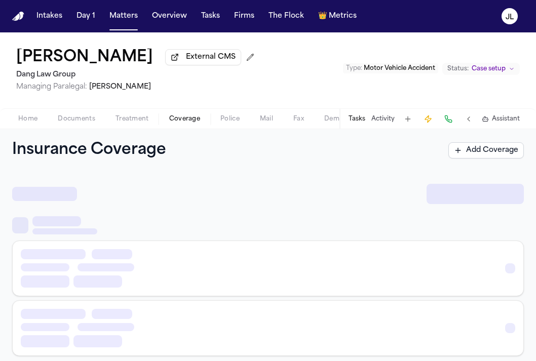
click at [171, 125] on button "Coverage" at bounding box center [184, 119] width 51 height 12
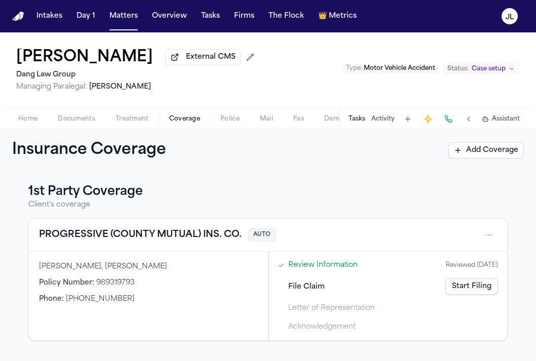
click at [150, 242] on button "PROGRESSIVE (COUNTY MUTUAL) INS. CO." at bounding box center [140, 235] width 203 height 14
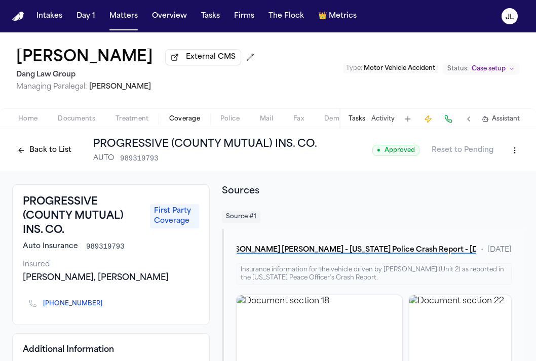
click at [34, 159] on button "Back to List" at bounding box center [44, 150] width 64 height 16
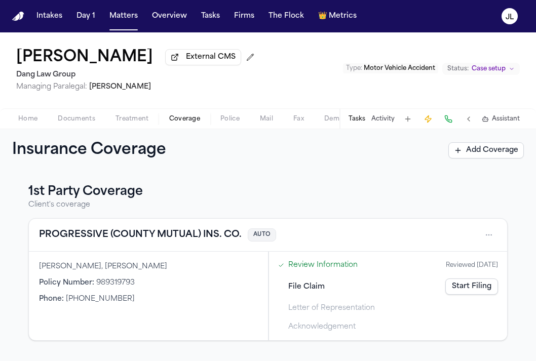
click at [476, 295] on link "Start Filing" at bounding box center [472, 287] width 53 height 16
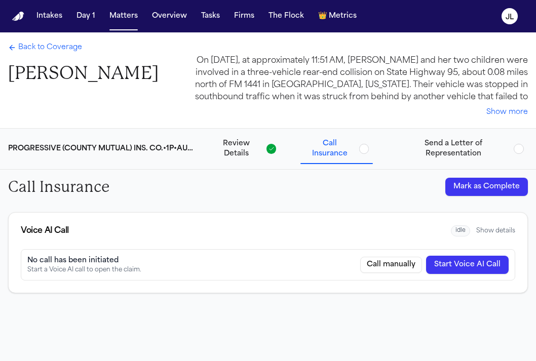
click at [42, 48] on span "Back to Coverage" at bounding box center [50, 48] width 64 height 10
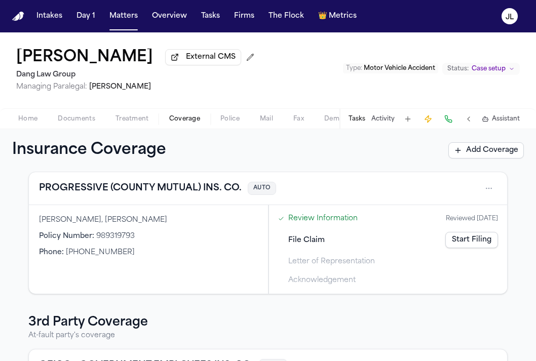
scroll to position [38, 0]
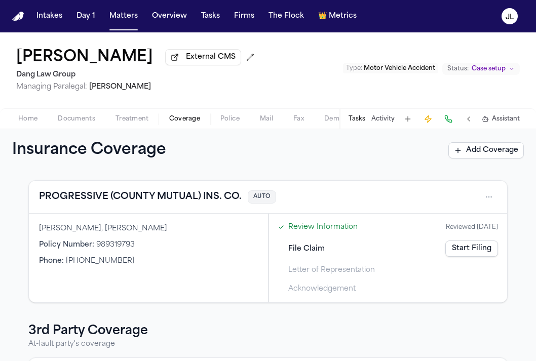
click at [188, 214] on div "PROGRESSIVE (COUNTY MUTUAL) INS. CO. AUTO" at bounding box center [268, 197] width 478 height 33
click at [188, 204] on button "PROGRESSIVE (COUNTY MUTUAL) INS. CO." at bounding box center [140, 197] width 203 height 14
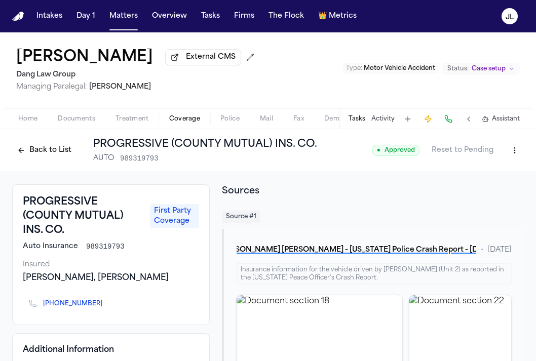
click at [61, 159] on button "Back to List" at bounding box center [44, 150] width 64 height 16
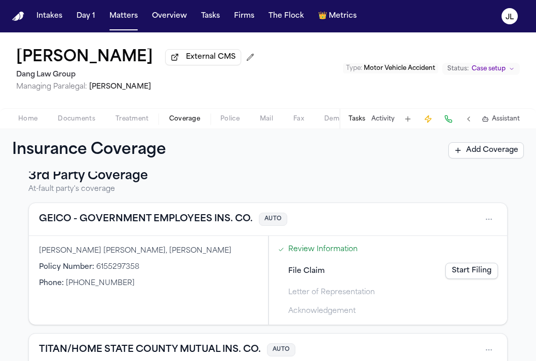
scroll to position [192, 0]
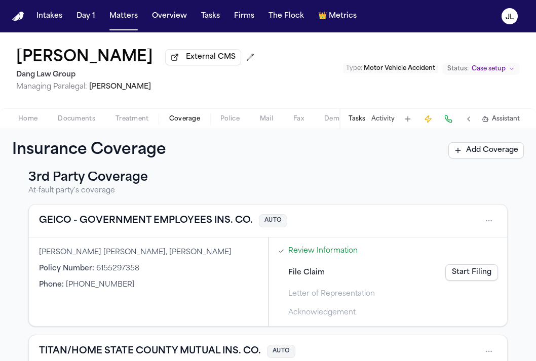
click at [196, 228] on button "GEICO - GOVERNMENT EMPLOYEES INS. CO." at bounding box center [146, 221] width 214 height 14
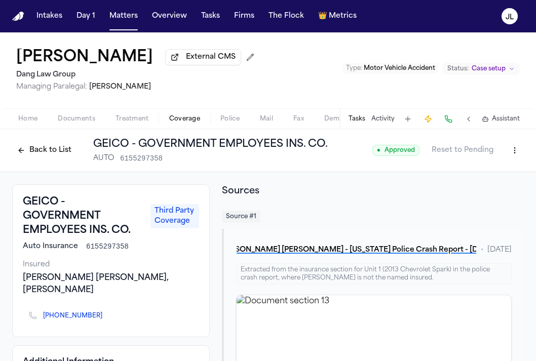
click at [61, 159] on button "Back to List" at bounding box center [44, 150] width 64 height 16
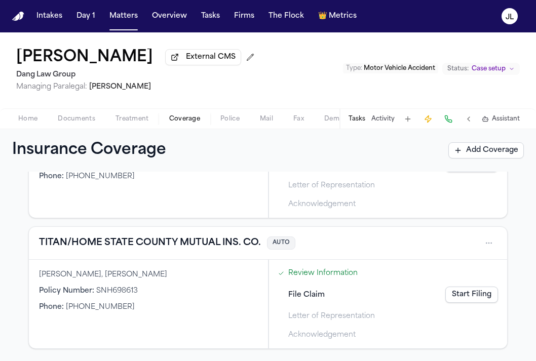
scroll to position [327, 0]
click at [183, 240] on button "TITAN/HOME STATE COUNTY MUTUAL INS. CO." at bounding box center [150, 243] width 222 height 14
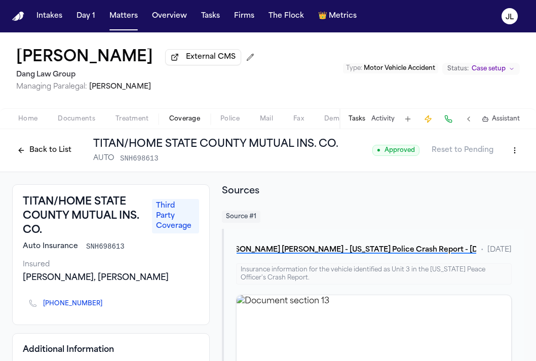
click at [60, 159] on button "Back to List" at bounding box center [44, 150] width 64 height 16
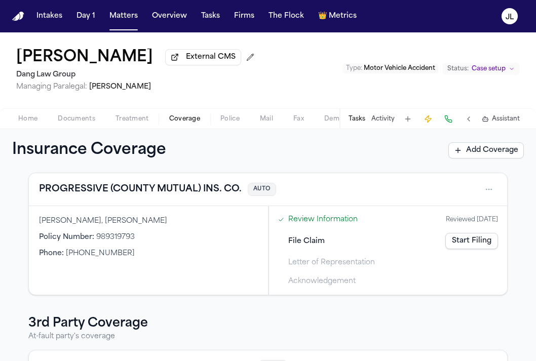
scroll to position [48, 0]
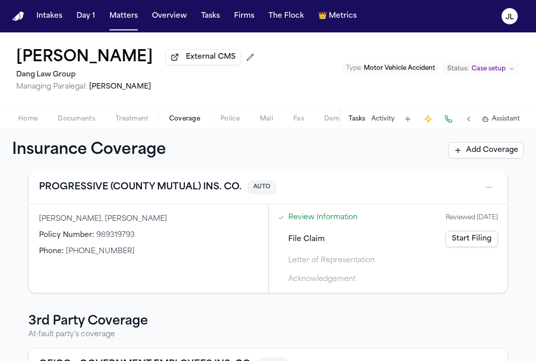
click at [481, 247] on link "Start Filing" at bounding box center [472, 239] width 53 height 16
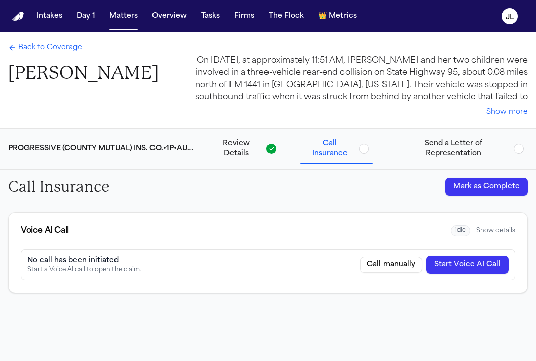
click at [450, 152] on span "Send a Letter of Representation" at bounding box center [453, 149] width 113 height 20
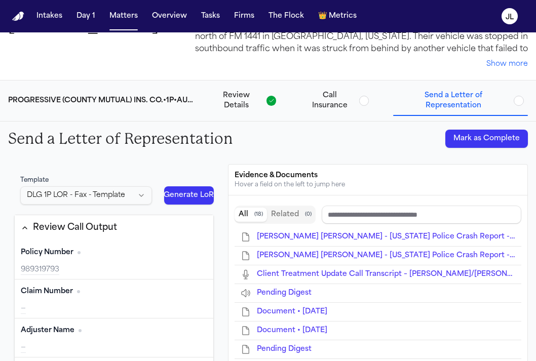
scroll to position [5, 0]
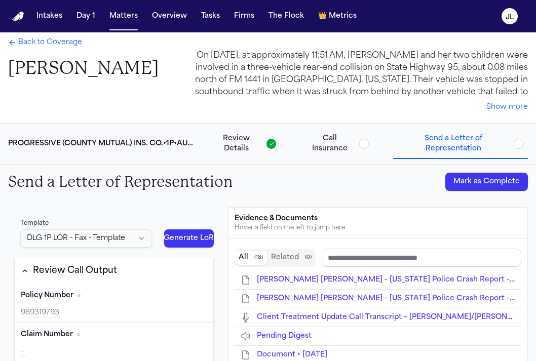
click at [35, 43] on span "Back to Coverage" at bounding box center [50, 43] width 64 height 10
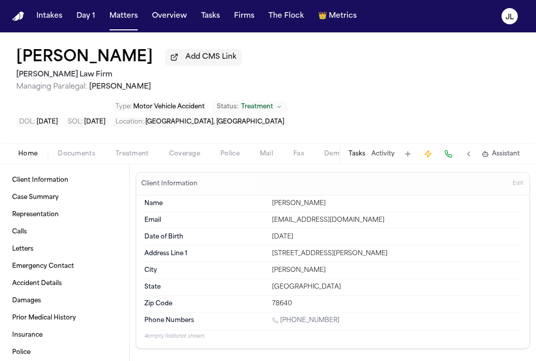
click at [180, 150] on span "Coverage" at bounding box center [184, 154] width 31 height 8
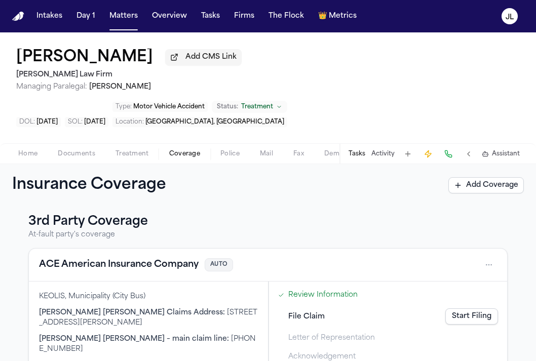
scroll to position [112, 0]
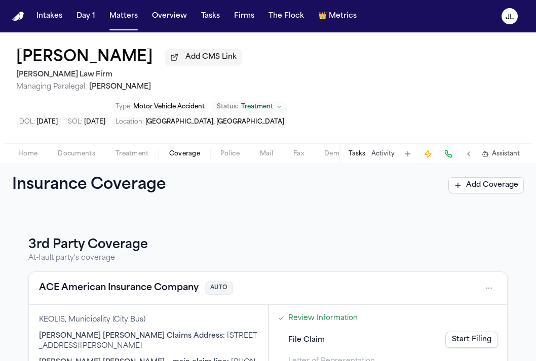
click at [122, 281] on button "ACE American Insurance Company" at bounding box center [119, 288] width 160 height 14
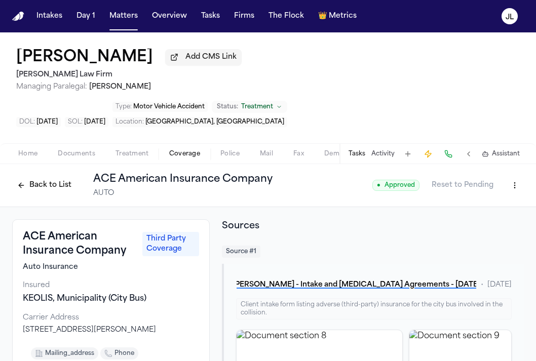
click at [36, 172] on div "Back to List ACE American Insurance Company AUTO" at bounding box center [142, 185] width 261 height 26
click at [37, 177] on button "Back to List" at bounding box center [44, 185] width 64 height 16
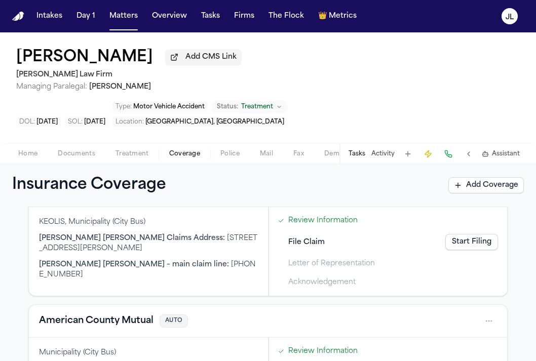
scroll to position [254, 0]
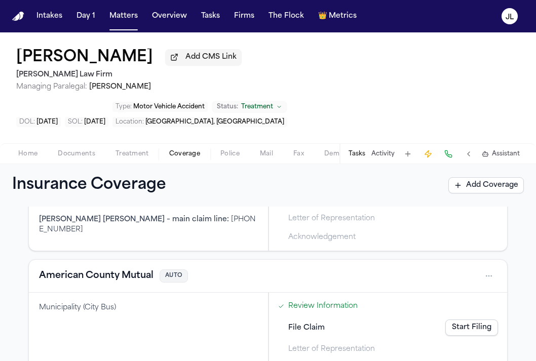
click at [108, 269] on button "American County Mutual" at bounding box center [96, 276] width 115 height 14
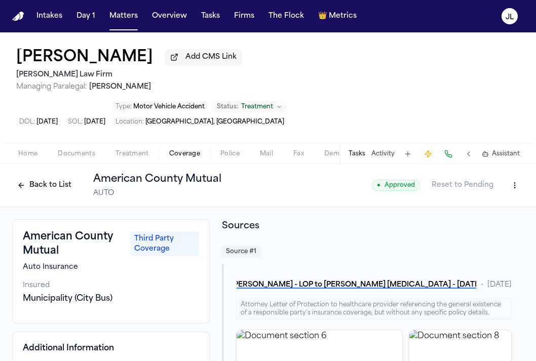
click at [47, 177] on button "Back to List" at bounding box center [44, 185] width 64 height 16
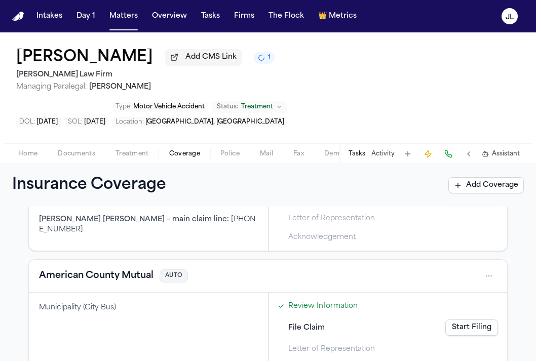
scroll to position [250, 0]
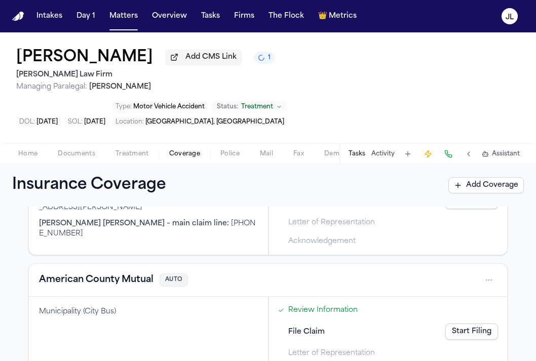
click at [462, 324] on link "Start Filing" at bounding box center [472, 332] width 53 height 16
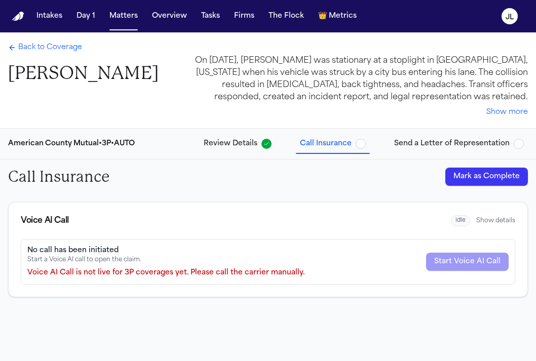
click at [498, 177] on button "Mark as Complete" at bounding box center [487, 177] width 83 height 18
click at [465, 147] on span "Send a Letter of Representation" at bounding box center [452, 144] width 116 height 10
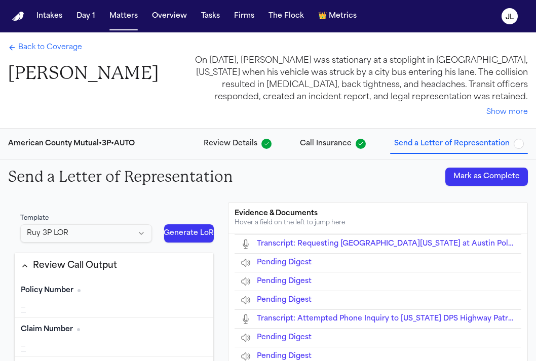
scroll to position [388, 0]
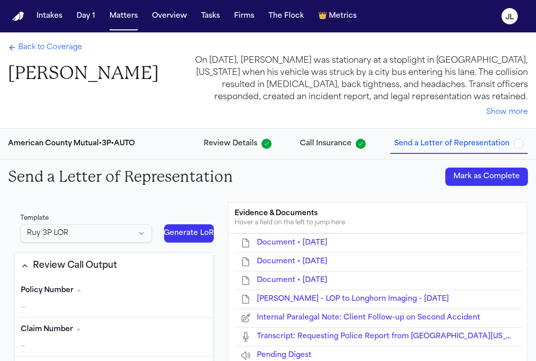
click at [476, 176] on button "Mark as Complete" at bounding box center [487, 177] width 83 height 18
click at [52, 49] on span "Back to Coverage" at bounding box center [50, 48] width 64 height 10
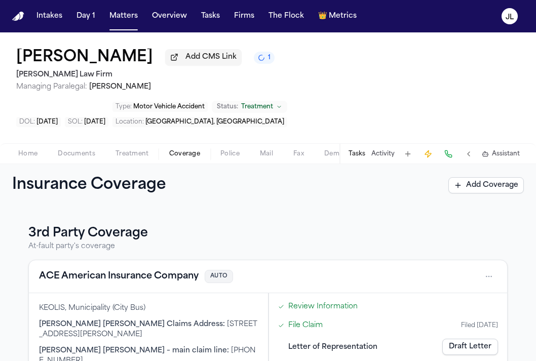
scroll to position [127, 0]
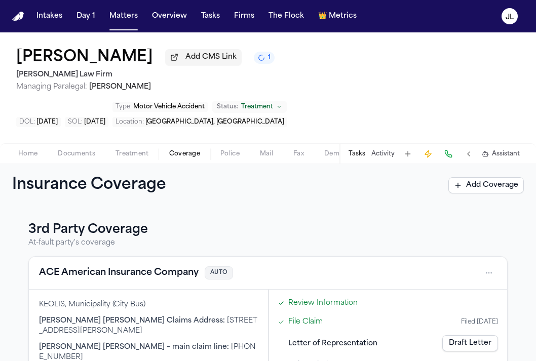
click at [460, 336] on link "Draft Letter" at bounding box center [470, 344] width 56 height 16
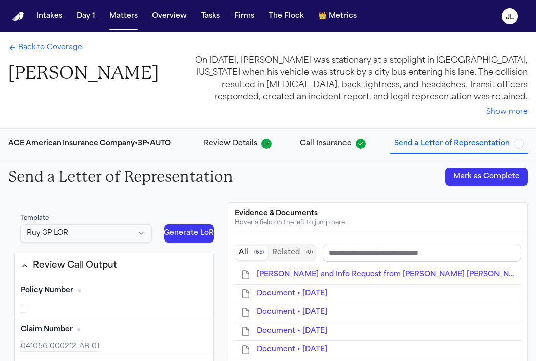
click at [469, 186] on div "Send a Letter of Representation Mark as Complete" at bounding box center [268, 177] width 536 height 34
click at [469, 182] on button "Mark as Complete" at bounding box center [487, 177] width 83 height 18
click at [47, 53] on span "Back to Coverage" at bounding box center [50, 48] width 64 height 10
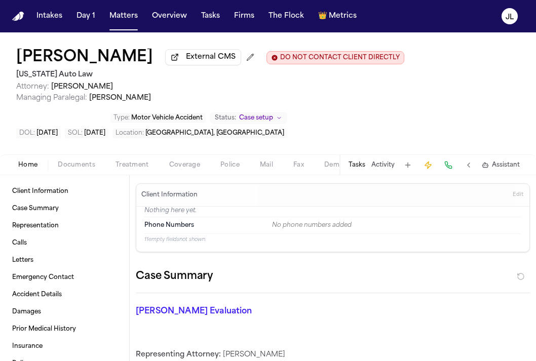
click at [201, 166] on button "Coverage" at bounding box center [184, 165] width 51 height 12
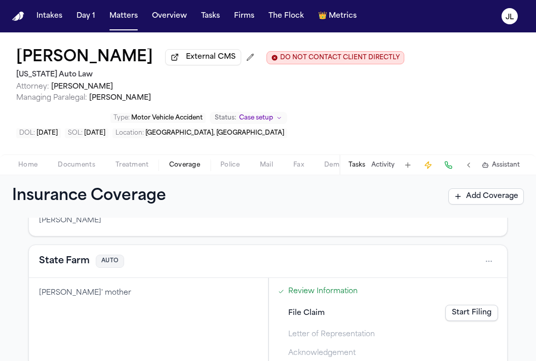
scroll to position [90, 0]
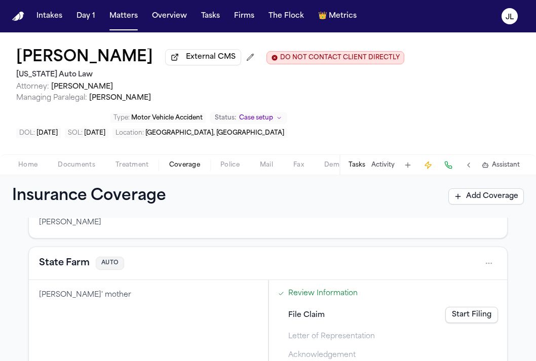
click at [83, 271] on button "State Farm" at bounding box center [64, 263] width 51 height 14
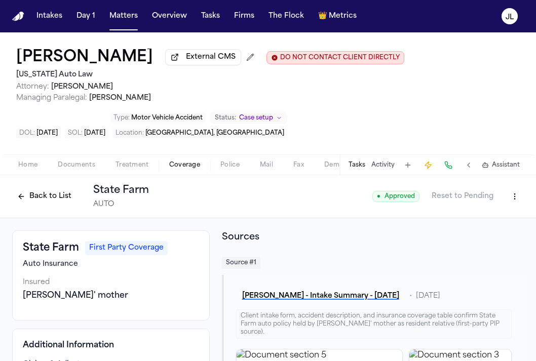
click at [54, 203] on button "Back to List" at bounding box center [44, 197] width 64 height 16
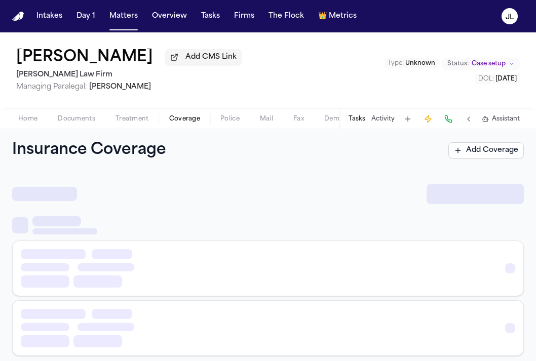
click at [175, 123] on span "Coverage" at bounding box center [184, 119] width 31 height 8
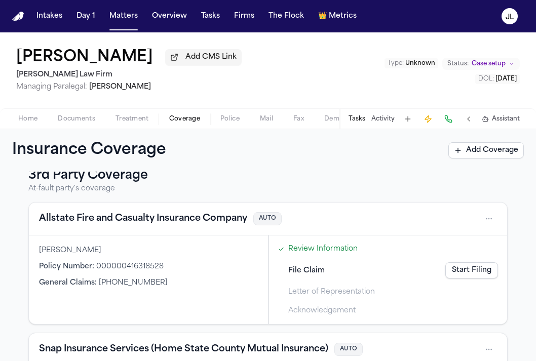
scroll to position [190, 0]
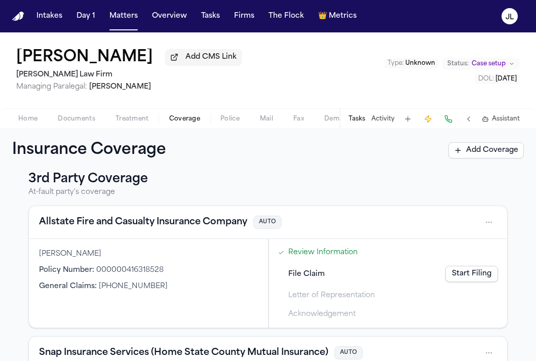
click at [209, 226] on button "Allstate Fire and Casualty Insurance Company" at bounding box center [143, 222] width 208 height 14
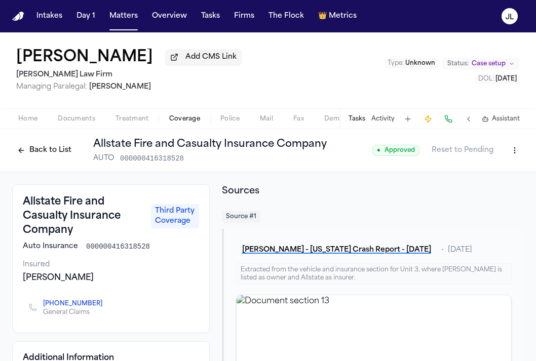
click at [50, 152] on button "Back to List" at bounding box center [44, 150] width 64 height 16
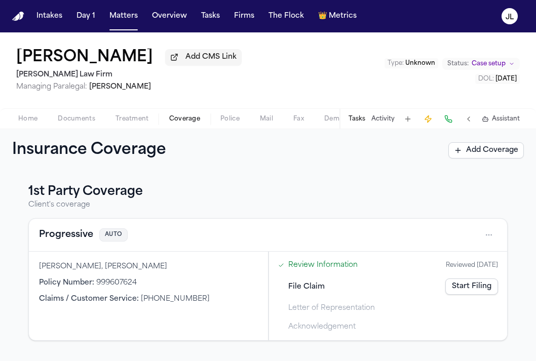
click at [77, 235] on button "Progressive" at bounding box center [66, 235] width 54 height 14
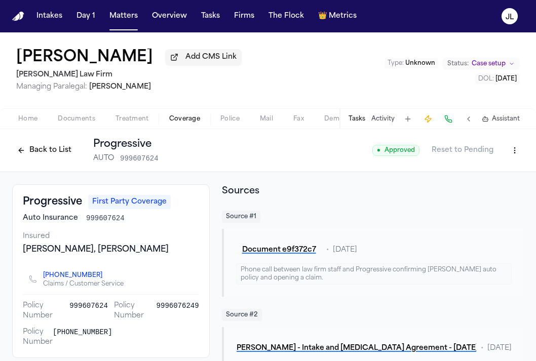
click at [42, 150] on button "Back to List" at bounding box center [44, 150] width 64 height 16
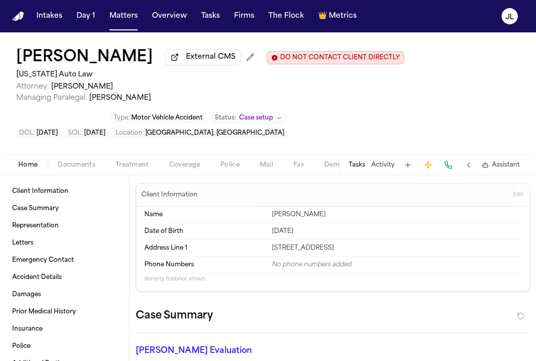
click at [177, 162] on button "Coverage" at bounding box center [184, 165] width 51 height 12
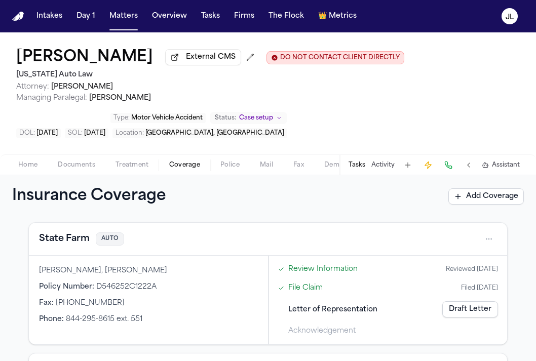
scroll to position [46, 0]
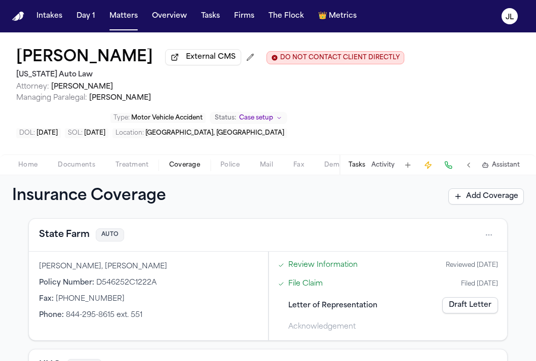
click at [77, 242] on button "State Farm" at bounding box center [64, 235] width 51 height 14
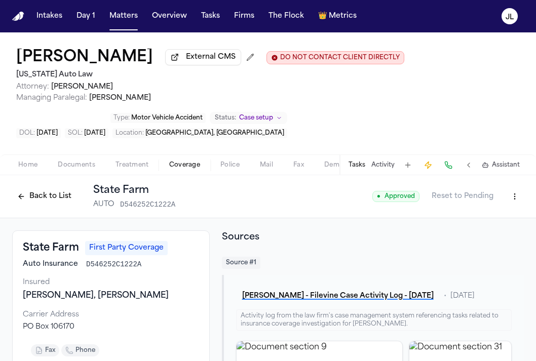
click at [61, 198] on button "Back to List" at bounding box center [44, 197] width 64 height 16
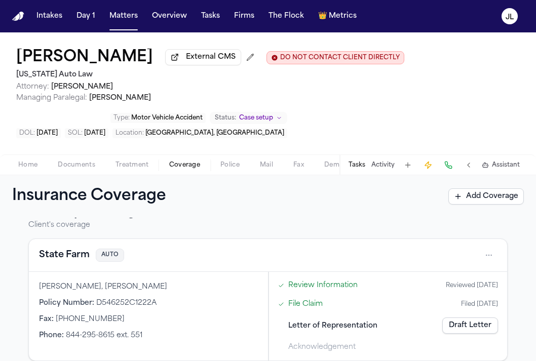
scroll to position [47, 0]
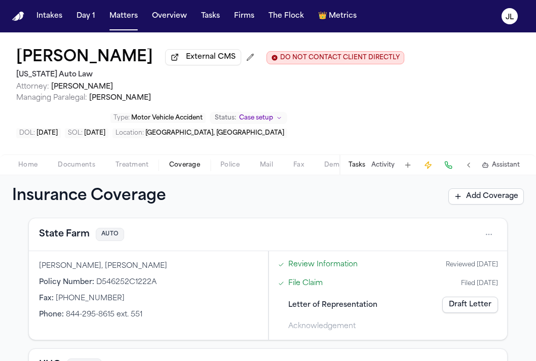
click at [456, 306] on link "Draft Letter" at bounding box center [470, 305] width 56 height 16
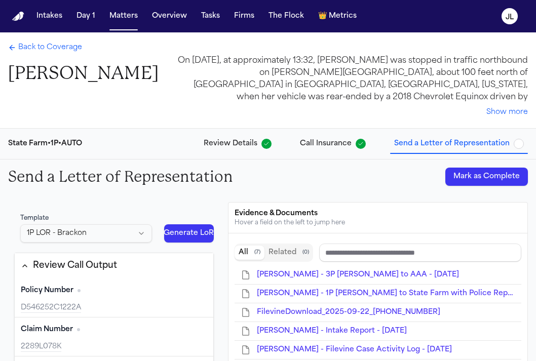
click at [486, 176] on button "Mark as Complete" at bounding box center [487, 177] width 83 height 18
click at [53, 47] on span "Back to Coverage" at bounding box center [50, 48] width 64 height 10
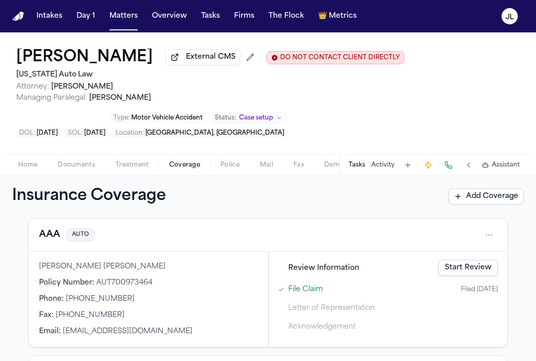
scroll to position [299, 0]
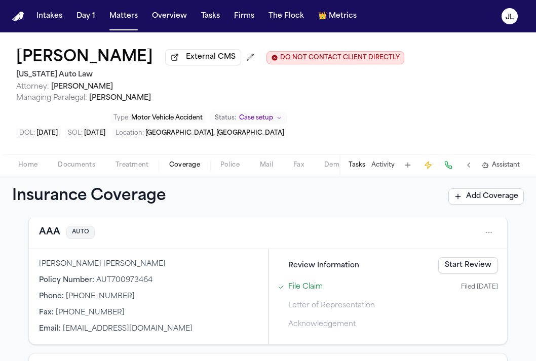
click at [46, 232] on button "AAA" at bounding box center [49, 233] width 21 height 14
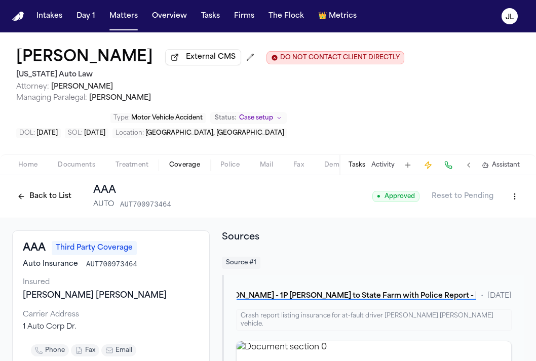
click at [48, 198] on button "Back to List" at bounding box center [44, 197] width 64 height 16
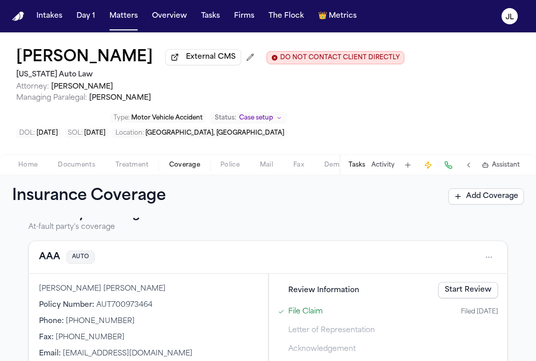
scroll to position [279, 0]
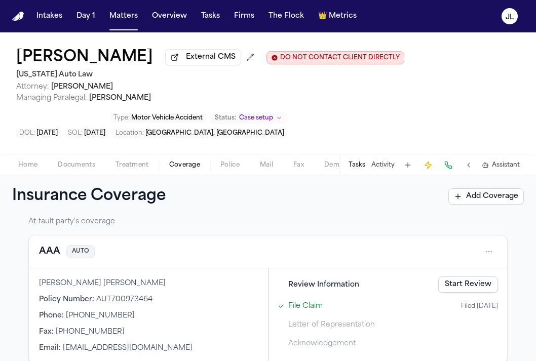
click at [470, 293] on link "Start Review" at bounding box center [468, 285] width 60 height 16
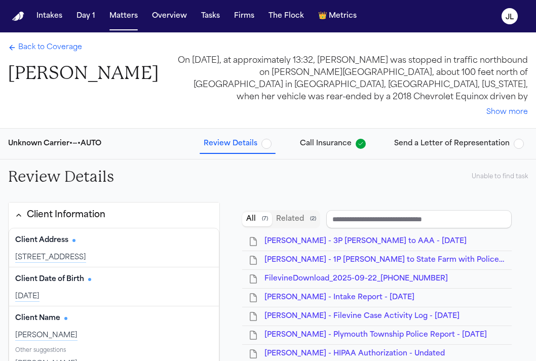
type input "**********"
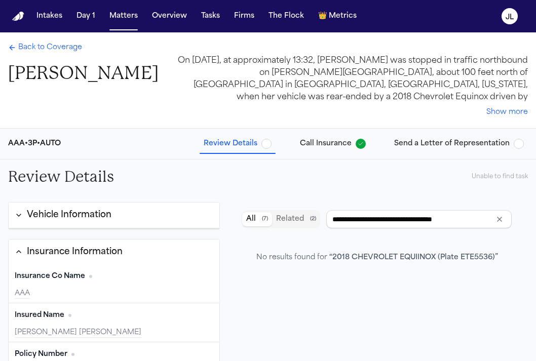
click at [456, 139] on span "Send a Letter of Representation" at bounding box center [452, 144] width 116 height 10
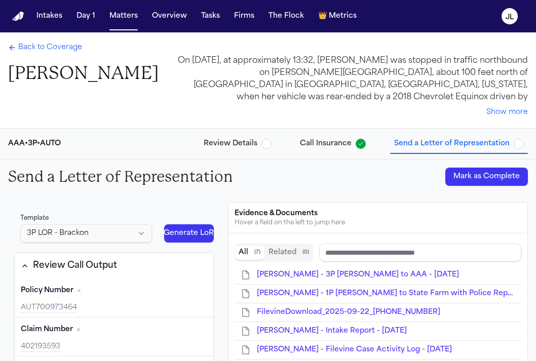
click at [475, 185] on button "Mark as Complete" at bounding box center [487, 177] width 83 height 18
click at [247, 150] on button "Review Details" at bounding box center [238, 144] width 76 height 18
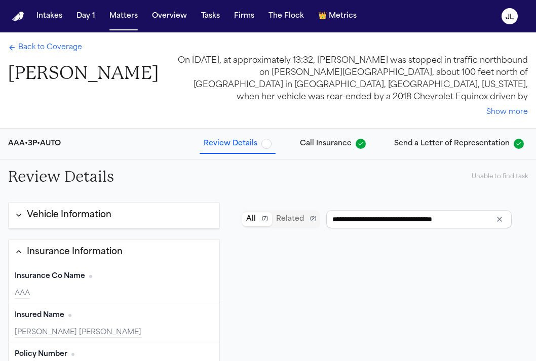
click at [35, 55] on div "Back to Coverage Katherine Stanley" at bounding box center [83, 64] width 151 height 42
click at [38, 50] on span "Back to Coverage" at bounding box center [50, 48] width 64 height 10
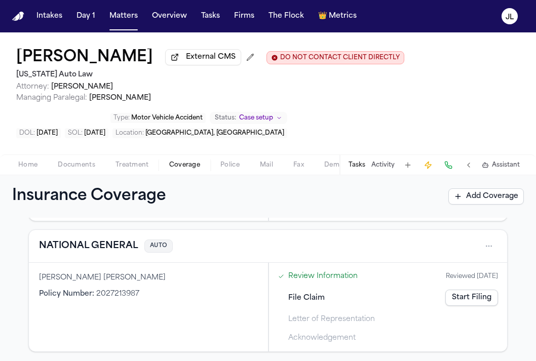
scroll to position [424, 0]
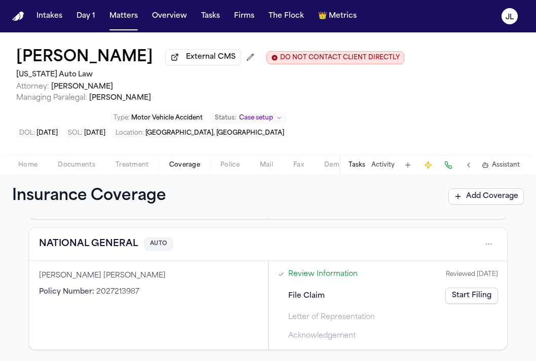
click at [114, 243] on button "NATIONAL GENERAL" at bounding box center [88, 244] width 99 height 14
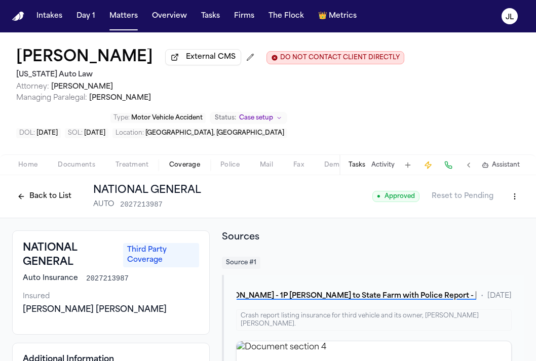
click at [60, 200] on button "Back to List" at bounding box center [44, 197] width 64 height 16
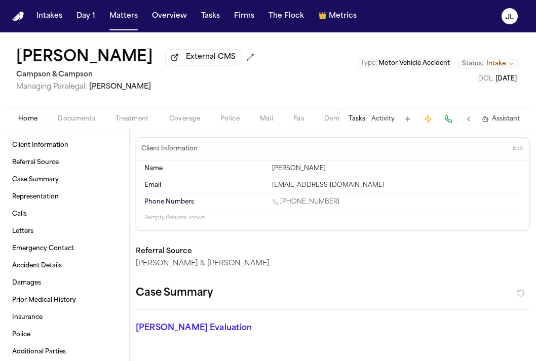
click at [177, 123] on span "Coverage" at bounding box center [184, 119] width 31 height 8
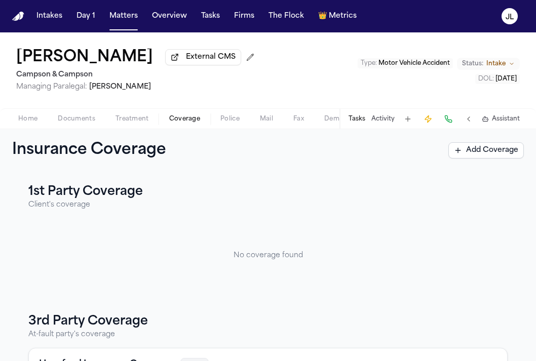
scroll to position [124, 0]
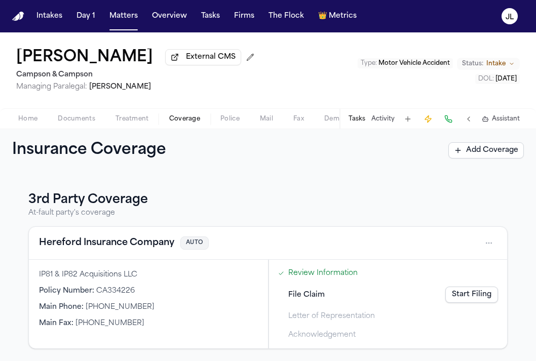
click at [145, 246] on button "Hereford Insurance Company" at bounding box center [106, 243] width 135 height 14
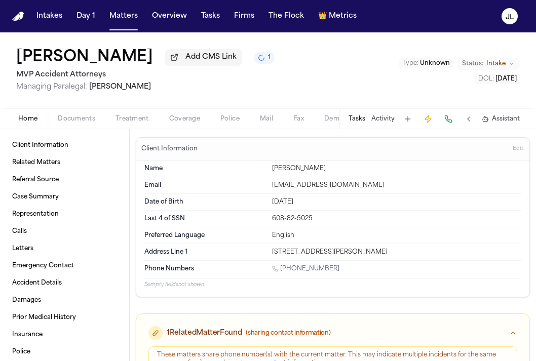
click at [192, 127] on div "Home Documents Treatment Coverage Police Mail Fax Demand Workspaces Artifacts T…" at bounding box center [268, 118] width 536 height 20
click at [192, 122] on span "Coverage" at bounding box center [184, 119] width 31 height 8
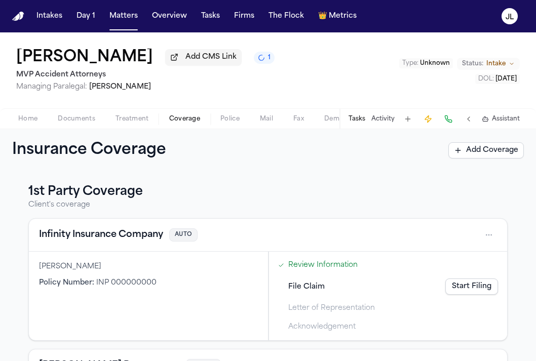
scroll to position [17, 0]
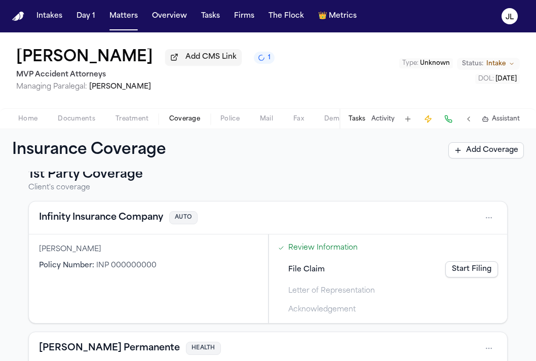
click at [136, 225] on button "Infinity Insurance Company" at bounding box center [101, 218] width 124 height 14
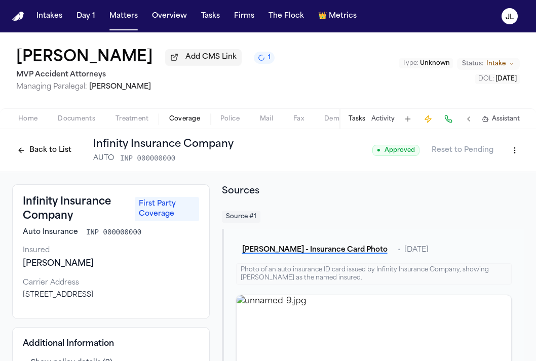
click at [65, 153] on button "Back to List" at bounding box center [44, 150] width 64 height 16
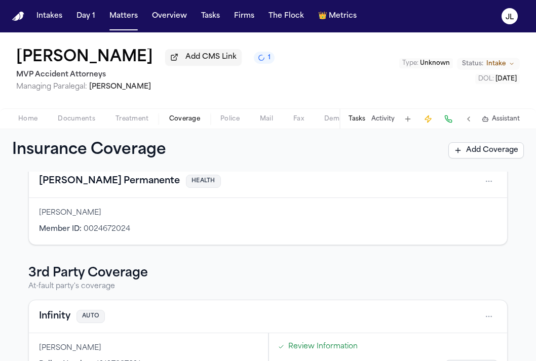
scroll to position [191, 0]
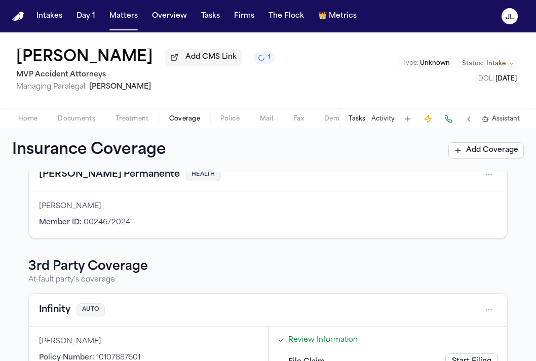
click at [55, 307] on button "Infinity" at bounding box center [54, 310] width 31 height 14
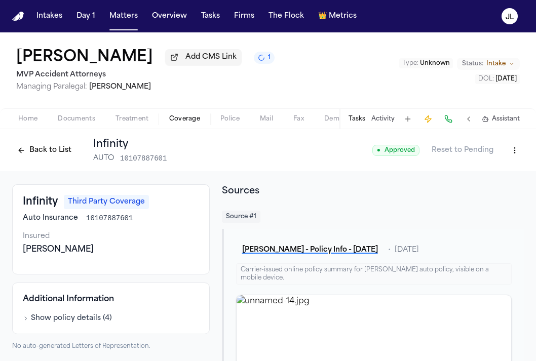
click at [46, 156] on button "Back to List" at bounding box center [44, 150] width 64 height 16
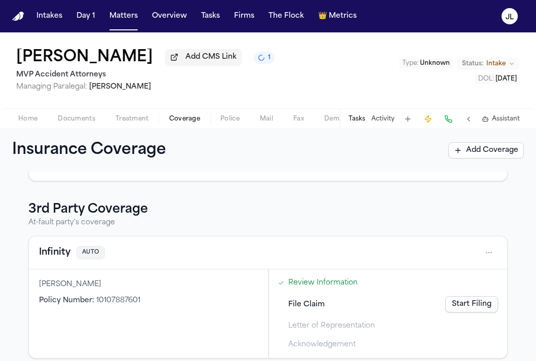
scroll to position [260, 0]
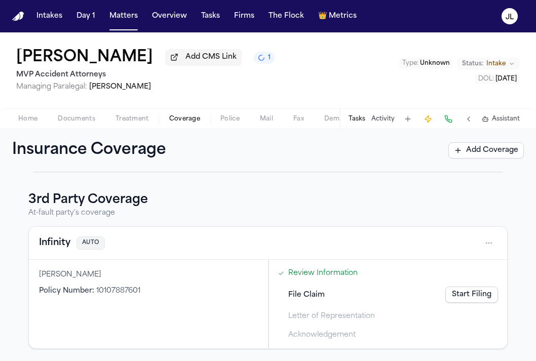
click at [56, 245] on button "Infinity" at bounding box center [54, 243] width 31 height 14
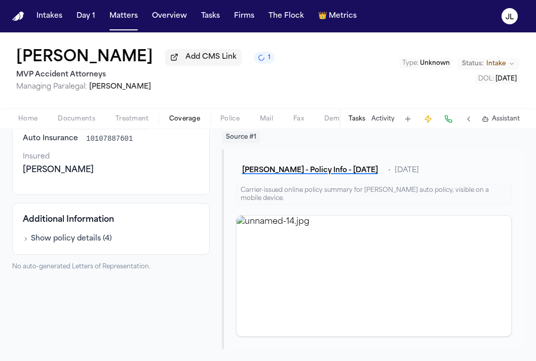
scroll to position [82, 0]
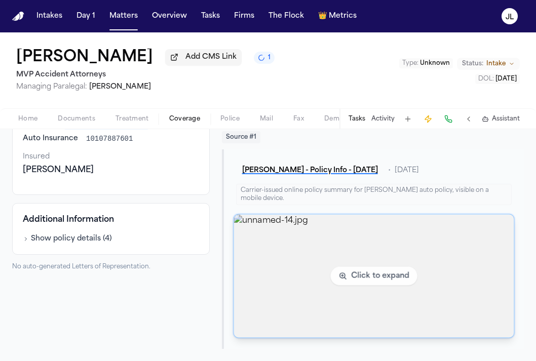
click at [340, 242] on img "View image unnamed-14.jpg" at bounding box center [374, 276] width 280 height 123
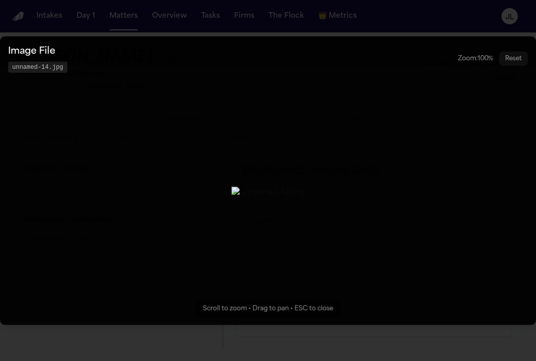
click at [434, 259] on button "Zoomable image viewer. Use mouse wheel to zoom, drag to pan, or press R to rese…" at bounding box center [268, 180] width 536 height 289
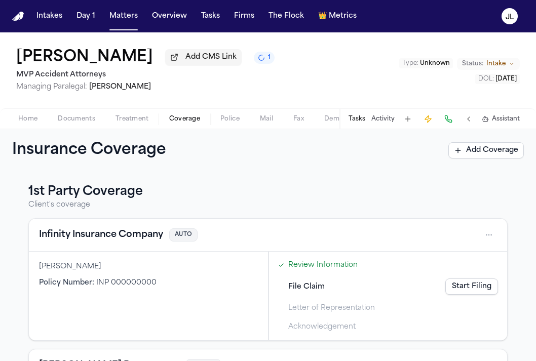
click at [99, 234] on button "Infinity Insurance Company" at bounding box center [101, 235] width 124 height 14
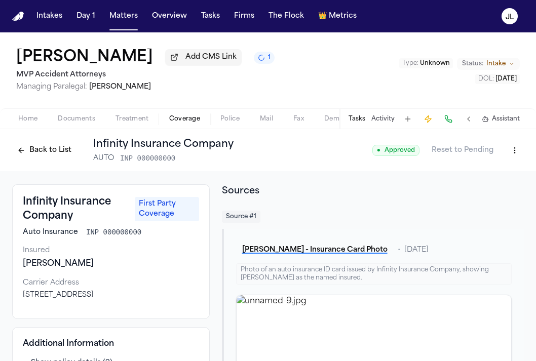
click at [48, 152] on button "Back to List" at bounding box center [44, 150] width 64 height 16
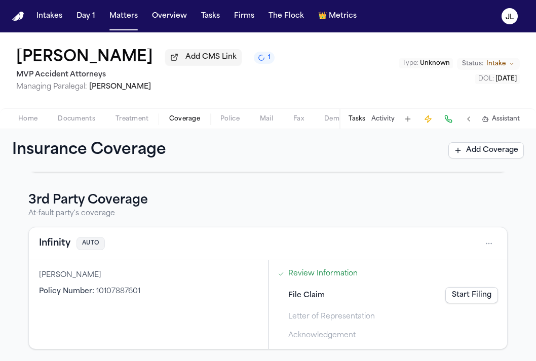
scroll to position [260, 0]
click at [36, 119] on span "Home" at bounding box center [27, 119] width 19 height 8
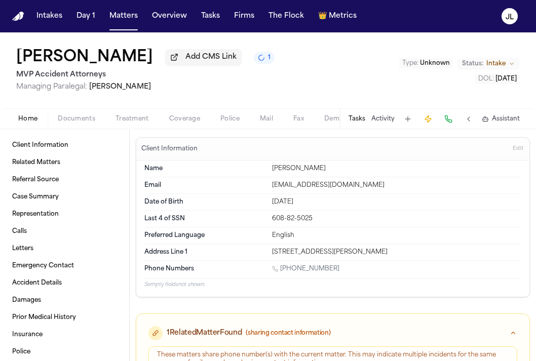
click at [84, 121] on span "Documents" at bounding box center [77, 119] width 38 height 8
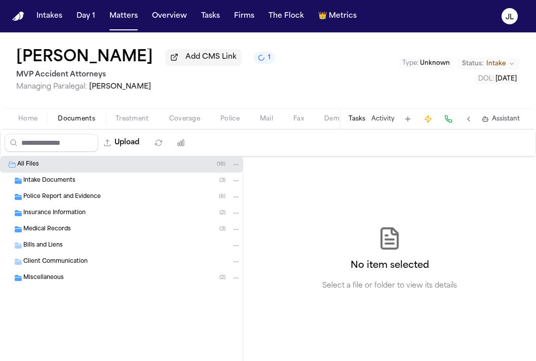
click at [69, 212] on span "Insurance Information" at bounding box center [54, 213] width 62 height 9
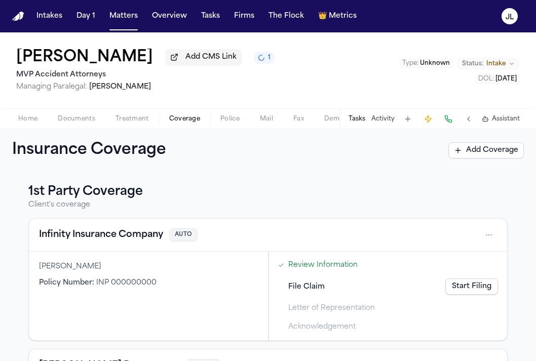
click at [177, 122] on span "Coverage" at bounding box center [184, 119] width 31 height 8
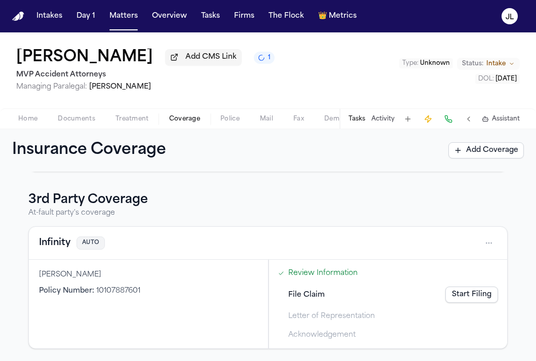
scroll to position [260, 0]
click at [488, 243] on html "Intakes Day 1 Matters Overview Tasks Firms The Flock 👑 Metrics JL Michael Guerr…" at bounding box center [268, 180] width 536 height 361
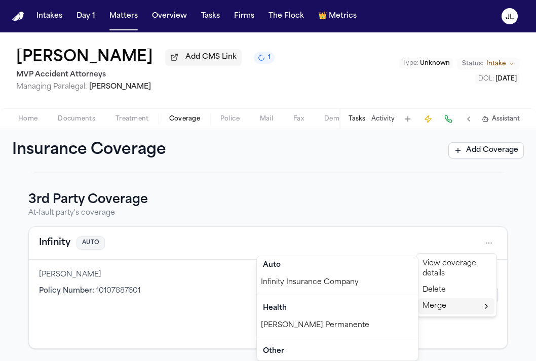
click at [377, 282] on div "Infinity Insurance Company" at bounding box center [337, 283] width 161 height 16
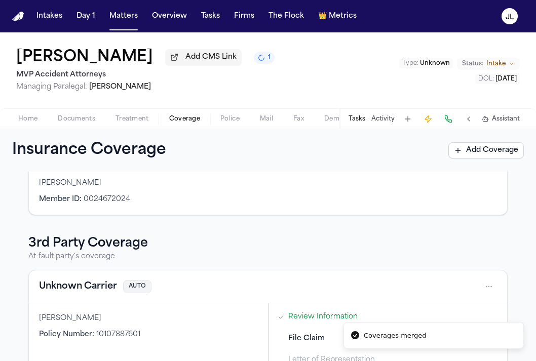
scroll to position [129, 0]
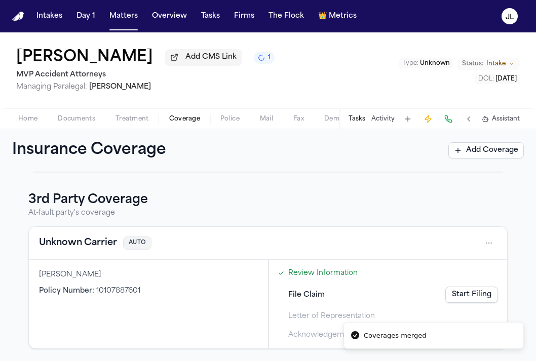
click at [97, 247] on button "Unknown Carrier" at bounding box center [78, 243] width 78 height 14
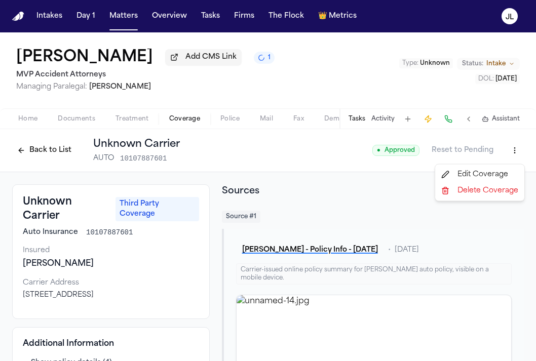
click at [515, 155] on html "Intakes Day 1 Matters Overview Tasks Firms The Flock 👑 Metrics JL Michael Guerr…" at bounding box center [268, 180] width 536 height 361
click at [494, 178] on div "Edit Coverage" at bounding box center [479, 175] width 85 height 16
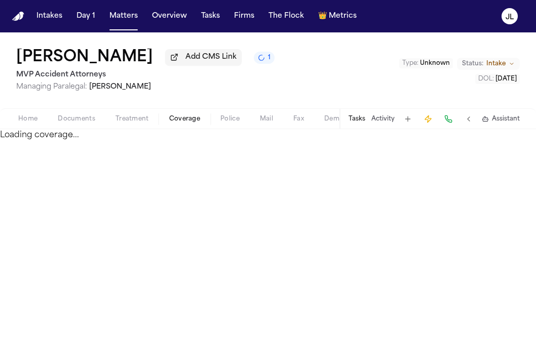
select select "**********"
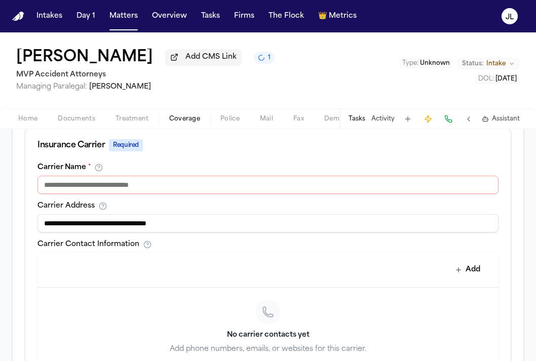
scroll to position [349, 0]
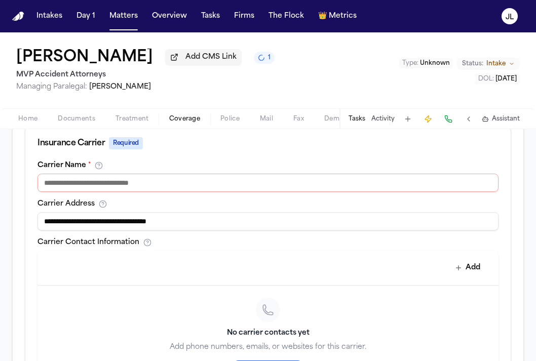
click at [196, 192] on input at bounding box center [268, 183] width 461 height 18
type input "**********"
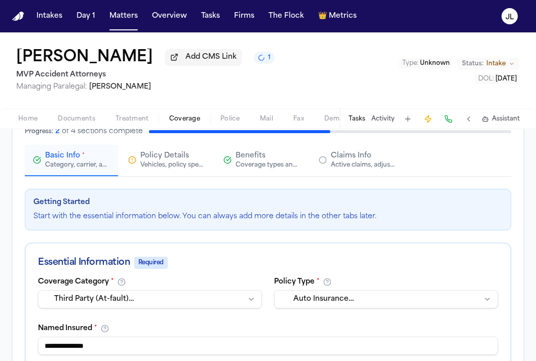
scroll to position [72, 0]
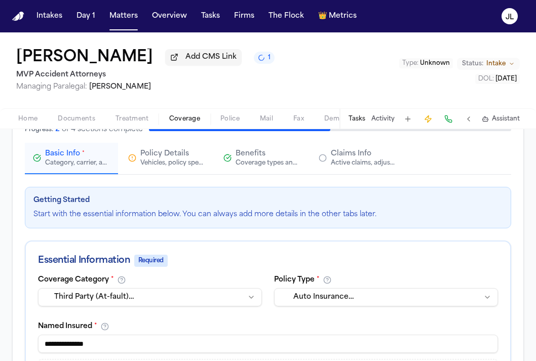
click at [214, 293] on html "Intakes Day 1 Matters Overview Tasks Firms The Flock 👑 Metrics JL Michael Guerr…" at bounding box center [268, 180] width 536 height 361
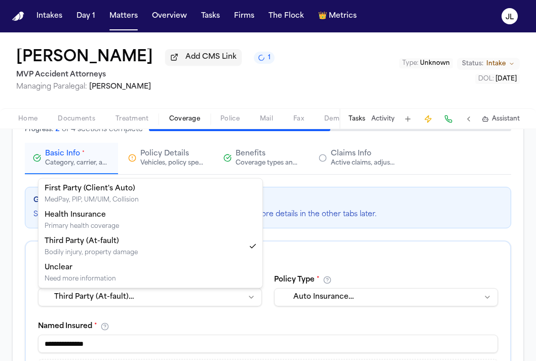
select select "**********"
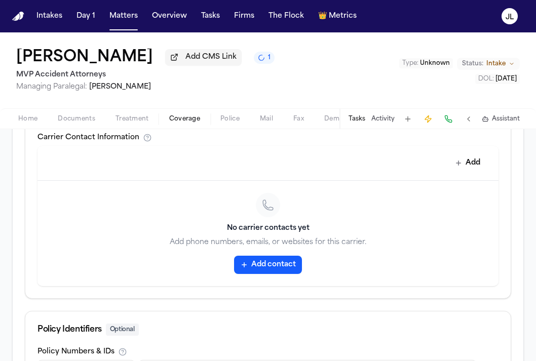
scroll to position [576, 0]
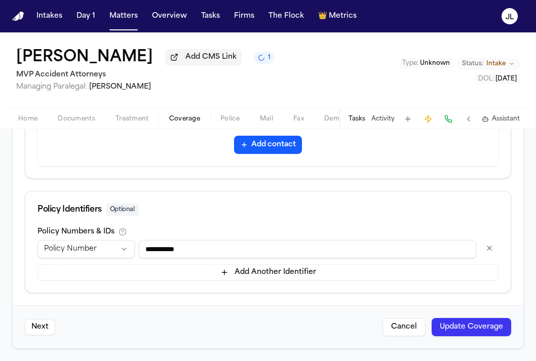
click at [463, 328] on button "Update Coverage" at bounding box center [472, 327] width 80 height 18
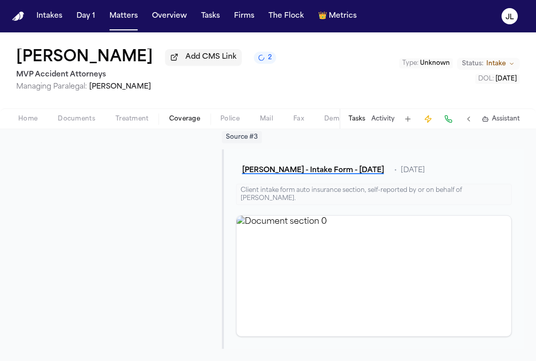
scroll to position [542, 0]
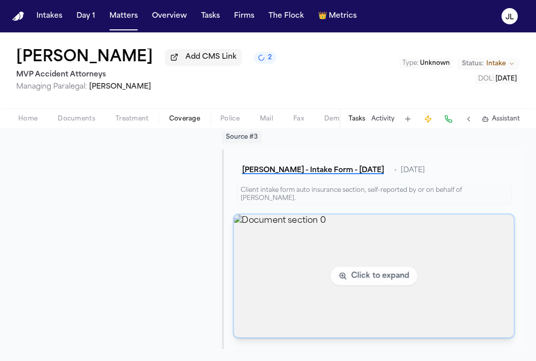
click at [272, 265] on img "View document section 0" at bounding box center [374, 276] width 280 height 123
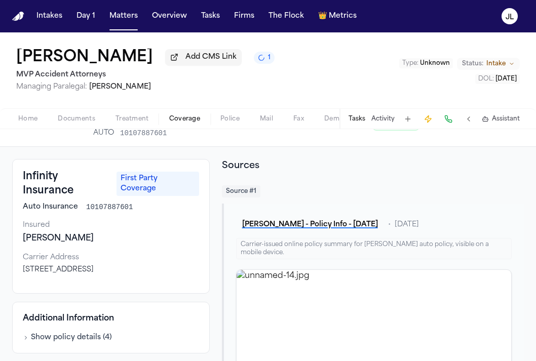
scroll to position [21, 0]
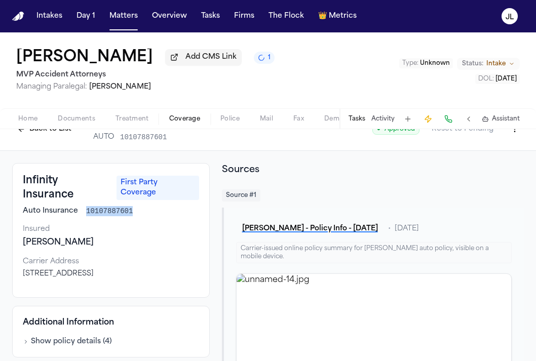
drag, startPoint x: 133, startPoint y: 198, endPoint x: 85, endPoint y: 199, distance: 48.2
click at [85, 206] on div "Auto Insurance 10107887601" at bounding box center [111, 211] width 176 height 10
copy span "10107887601"
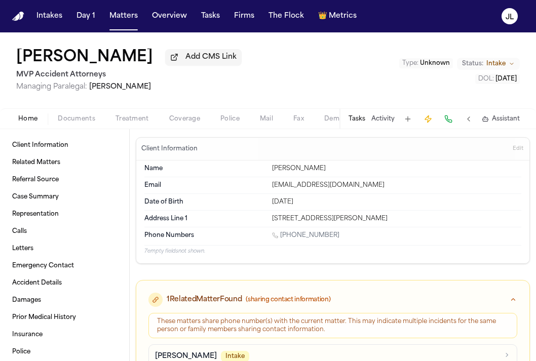
click at [185, 116] on span "Coverage" at bounding box center [184, 119] width 31 height 8
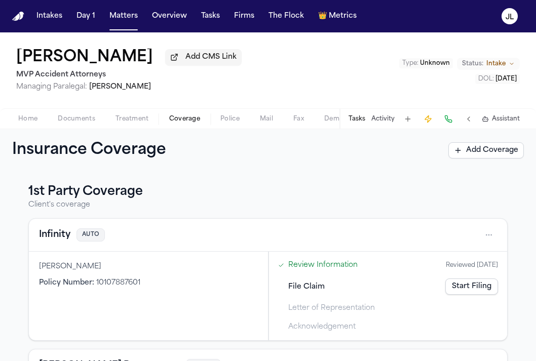
click at [71, 119] on span "Documents" at bounding box center [77, 119] width 38 height 8
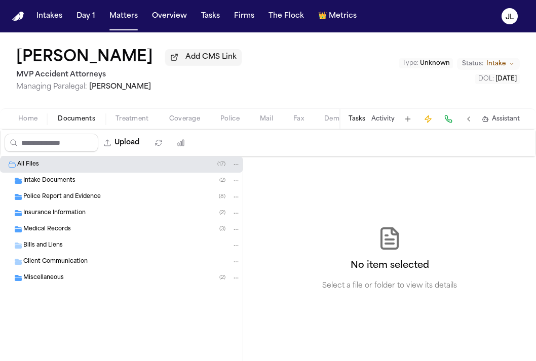
click at [72, 211] on div "Insurance Information ( 2 )" at bounding box center [131, 213] width 217 height 9
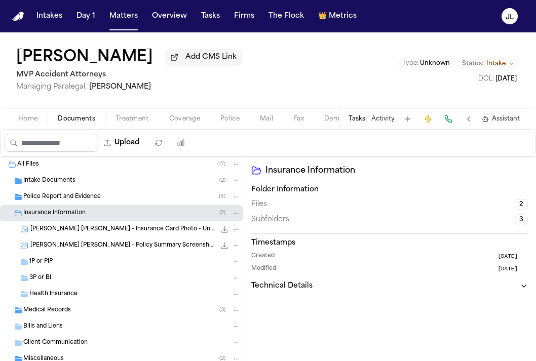
click at [190, 125] on span "button" at bounding box center [184, 124] width 43 height 1
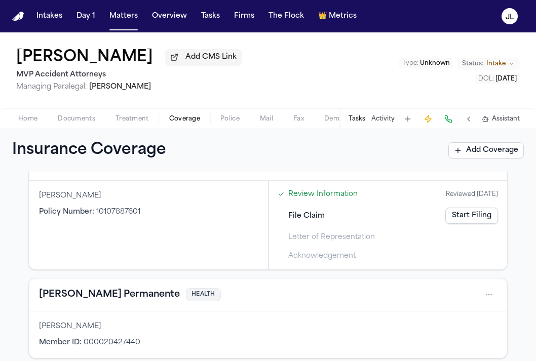
scroll to position [71, 0]
click at [97, 296] on button "[PERSON_NAME] Permanente" at bounding box center [109, 294] width 141 height 14
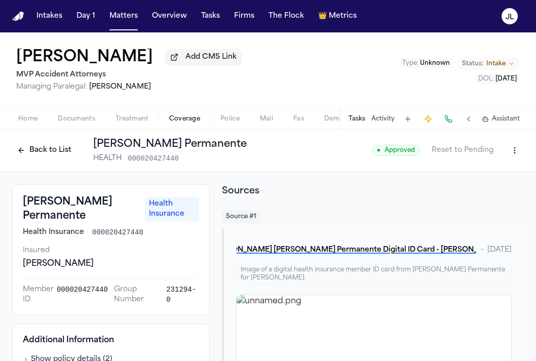
click at [47, 156] on button "Back to List" at bounding box center [44, 150] width 64 height 16
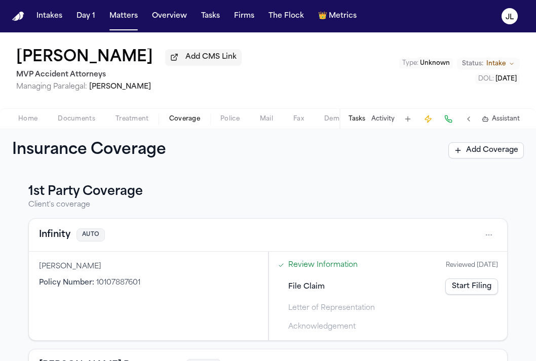
click at [58, 246] on div "Infinity AUTO" at bounding box center [268, 235] width 478 height 33
click at [58, 241] on button "Infinity" at bounding box center [54, 235] width 31 height 14
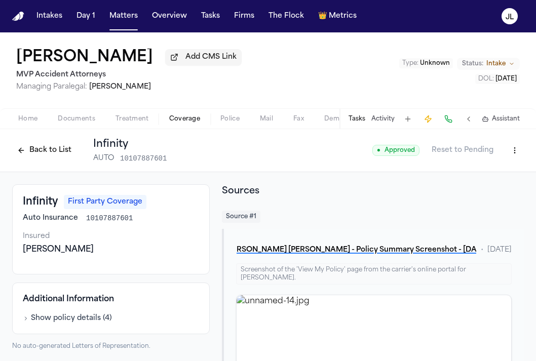
click at [46, 153] on button "Back to List" at bounding box center [44, 150] width 64 height 16
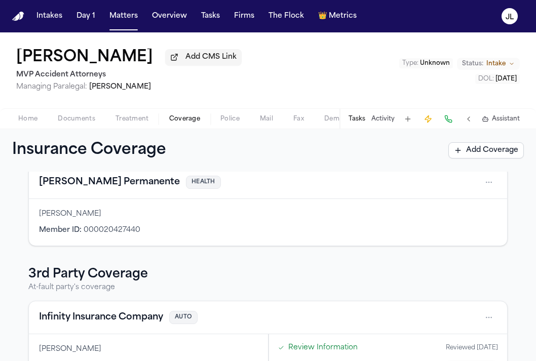
scroll to position [260, 0]
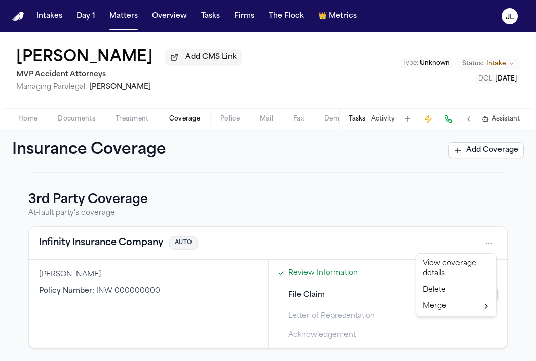
click at [490, 242] on html "Intakes Day 1 Matters Overview Tasks Firms The Flock 👑 Metrics JL [PERSON_NAME]…" at bounding box center [268, 180] width 536 height 361
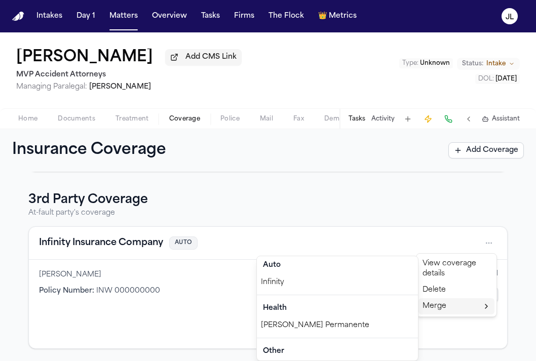
click at [379, 286] on div "Infinity" at bounding box center [337, 283] width 161 height 16
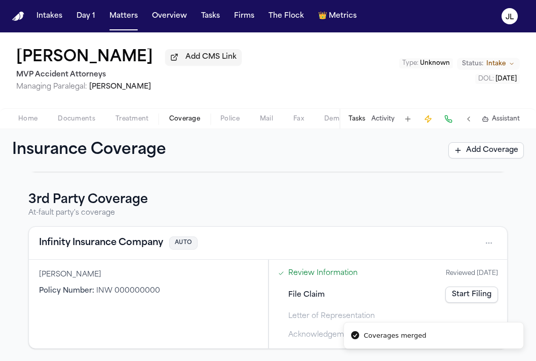
scroll to position [129, 0]
click at [86, 251] on div "Infinity Insurance Company AUTO" at bounding box center [268, 243] width 478 height 33
click at [86, 247] on button "Infinity Insurance Company" at bounding box center [101, 243] width 124 height 14
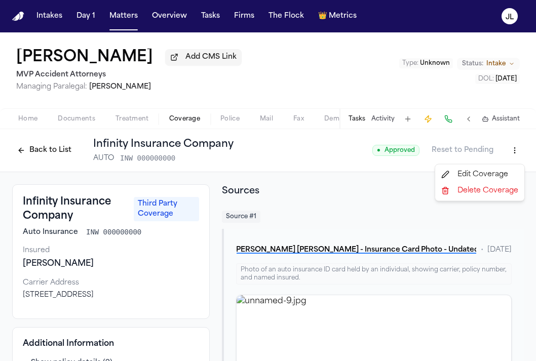
click at [521, 159] on html "Intakes Day 1 Matters Overview Tasks Firms The Flock 👑 Metrics JL [PERSON_NAME]…" at bounding box center [268, 180] width 536 height 361
click at [466, 178] on div "Edit Coverage" at bounding box center [479, 175] width 85 height 16
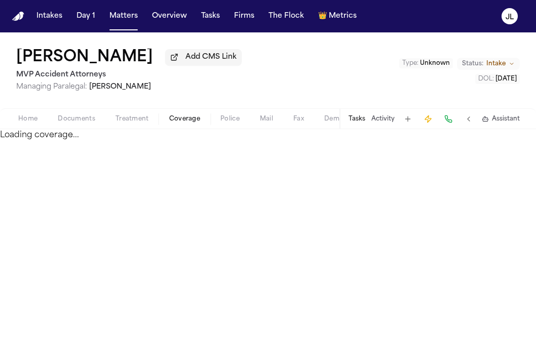
select select "**********"
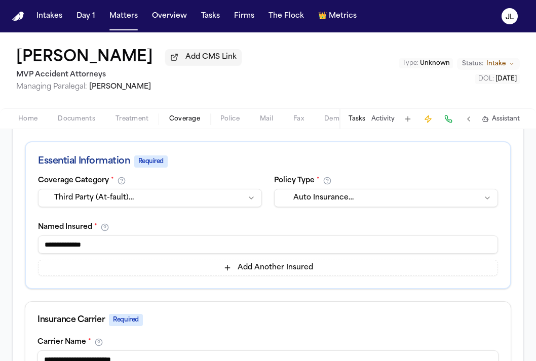
scroll to position [188, 0]
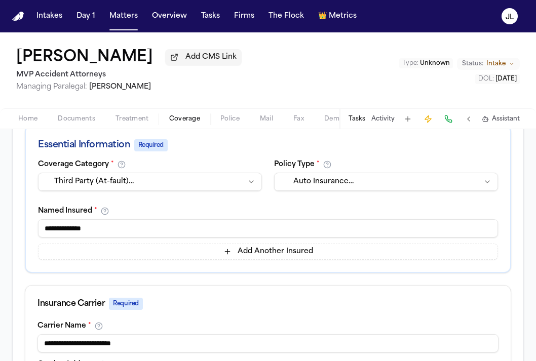
click at [201, 188] on html "Intakes Day 1 Matters Overview Tasks Firms The Flock 👑 Metrics JL [PERSON_NAME]…" at bounding box center [268, 180] width 536 height 361
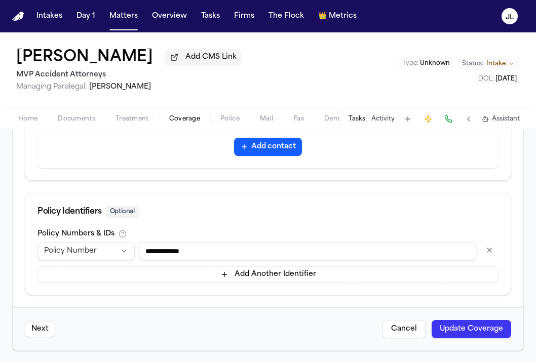
scroll to position [576, 0]
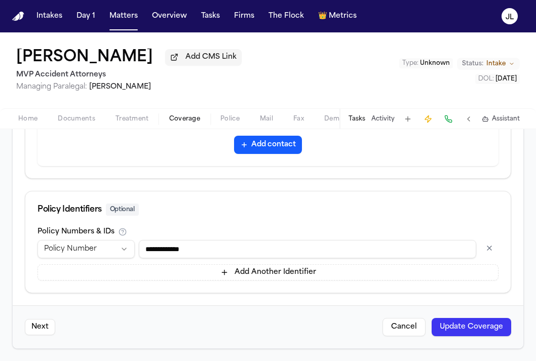
click at [486, 329] on button "Update Coverage" at bounding box center [472, 327] width 80 height 18
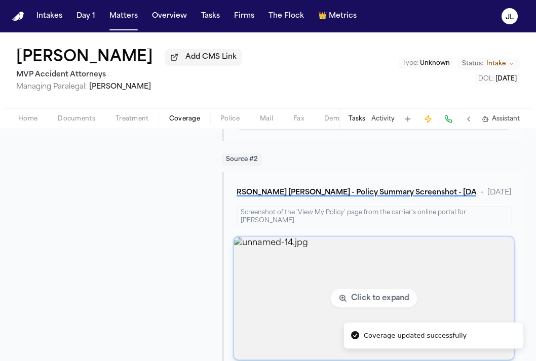
scroll to position [312, 0]
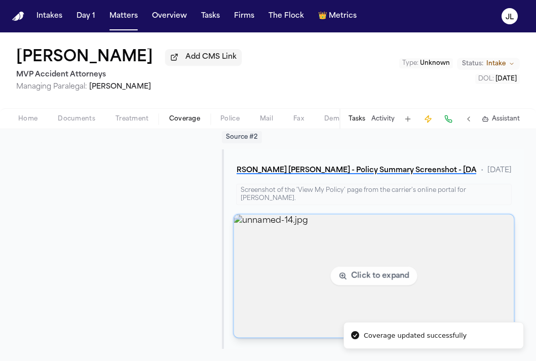
click at [322, 290] on img "View image unnamed-14.jpg" at bounding box center [374, 276] width 280 height 123
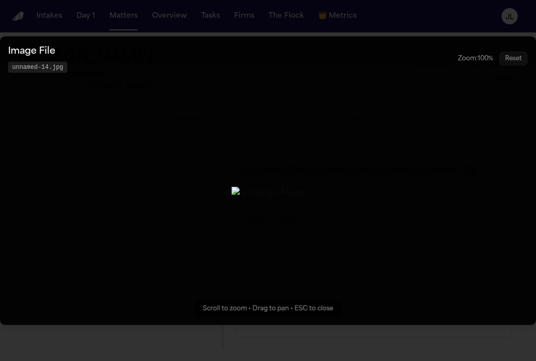
click at [415, 237] on button "Zoomable image viewer. Use mouse wheel to zoom, drag to pan, or press R to rese…" at bounding box center [268, 180] width 536 height 289
select select "**********"
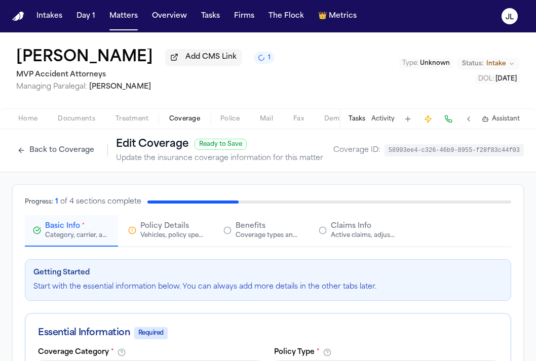
click at [69, 159] on button "Back to Coverage" at bounding box center [55, 150] width 87 height 16
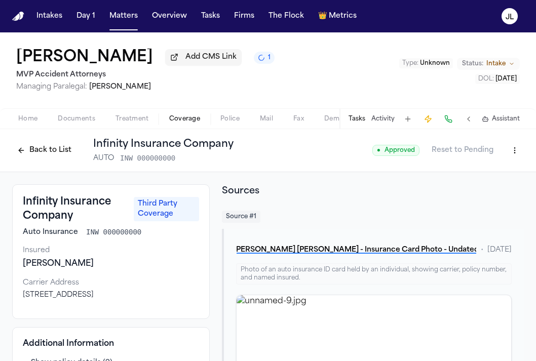
click at [48, 159] on button "Back to List" at bounding box center [44, 150] width 64 height 16
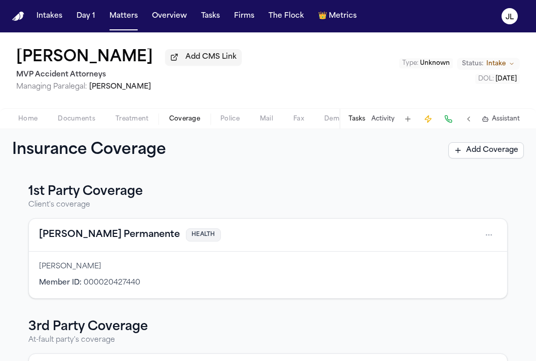
scroll to position [129, 0]
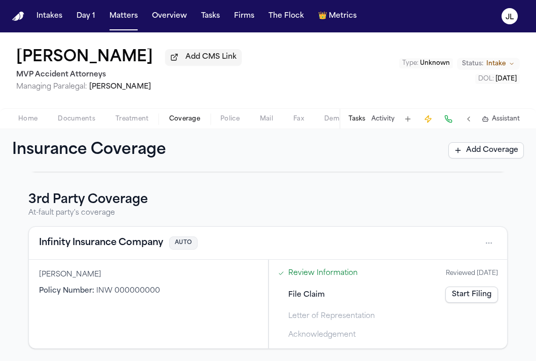
click at [135, 243] on button "Infinity Insurance Company" at bounding box center [101, 243] width 124 height 14
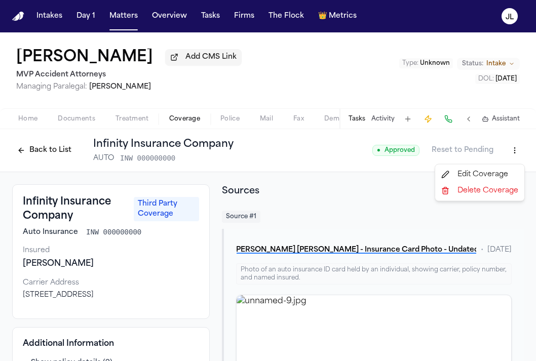
click at [508, 151] on html "Intakes Day 1 Matters Overview Tasks Firms The Flock 👑 Metrics JL [PERSON_NAME]…" at bounding box center [268, 180] width 536 height 361
click at [488, 172] on div "Edit Coverage" at bounding box center [479, 175] width 85 height 16
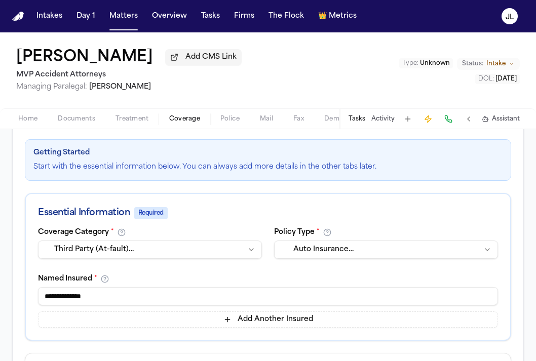
scroll to position [140, 0]
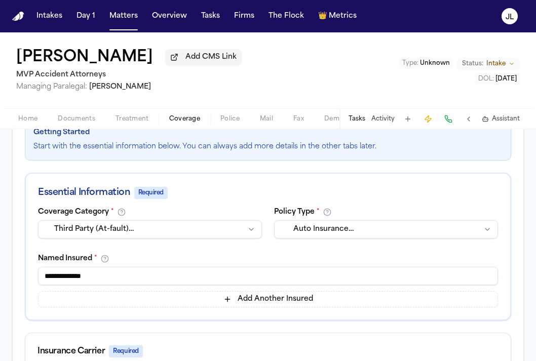
click at [223, 237] on html "Intakes Day 1 Matters Overview Tasks Firms The Flock 👑 Metrics JL [PERSON_NAME]…" at bounding box center [268, 180] width 536 height 361
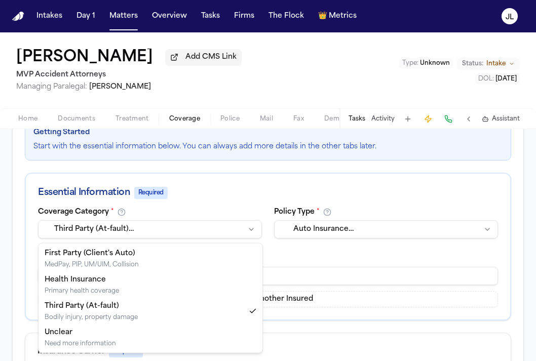
select select "**********"
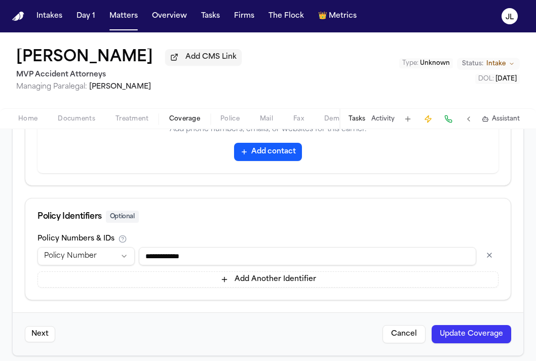
scroll to position [576, 0]
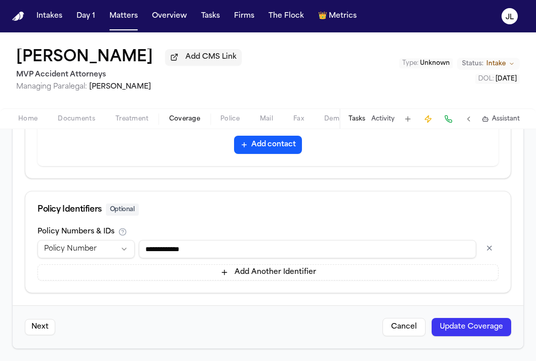
click at [453, 335] on button "Update Coverage" at bounding box center [472, 327] width 80 height 18
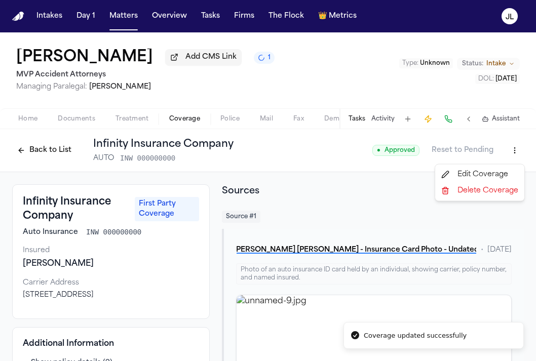
click at [514, 147] on html "Coverage updated successfully Intakes Day 1 Matters Overview Tasks Firms The Fl…" at bounding box center [268, 180] width 536 height 361
click at [494, 171] on div "Edit Coverage" at bounding box center [479, 175] width 85 height 16
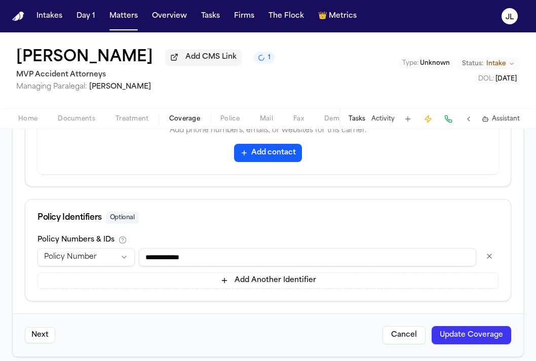
scroll to position [576, 0]
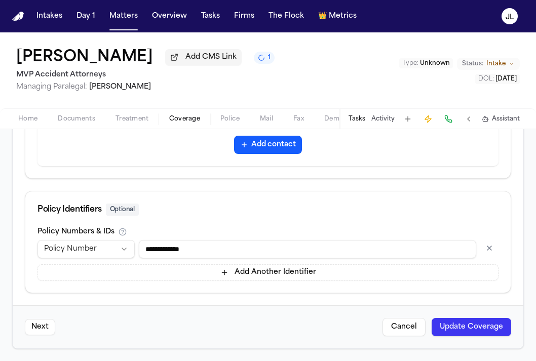
drag, startPoint x: 220, startPoint y: 243, endPoint x: 227, endPoint y: 249, distance: 9.0
click at [227, 249] on input "**********" at bounding box center [308, 249] width 338 height 18
paste input
type input "**********"
click at [506, 334] on button "Update Coverage" at bounding box center [472, 327] width 80 height 18
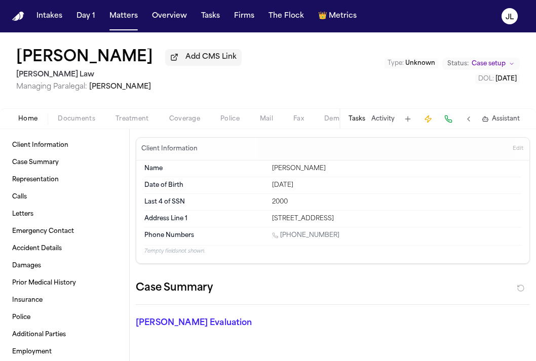
click at [195, 123] on span "Coverage" at bounding box center [184, 119] width 31 height 8
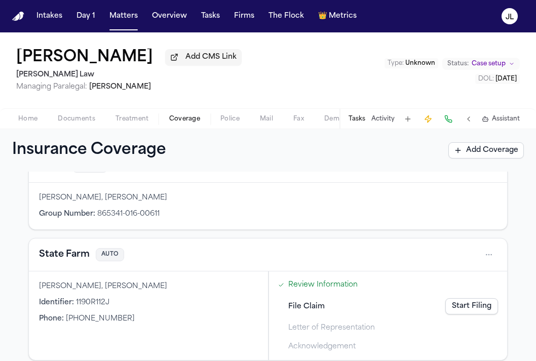
scroll to position [83, 0]
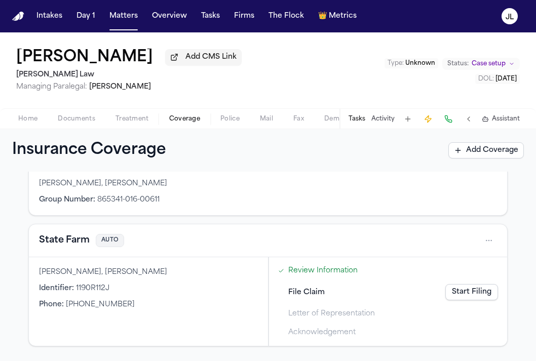
click at [73, 252] on div "State Farm AUTO" at bounding box center [268, 241] width 478 height 33
click at [73, 246] on button "State Farm" at bounding box center [64, 241] width 51 height 14
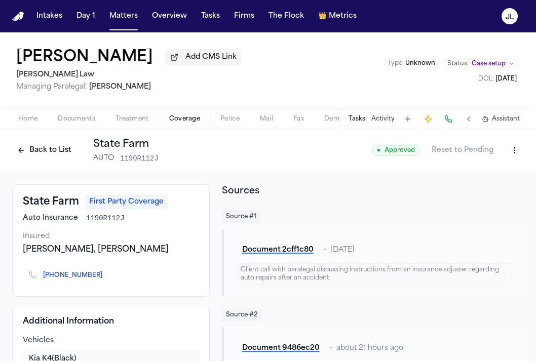
click at [43, 149] on button "Back to List" at bounding box center [44, 150] width 64 height 16
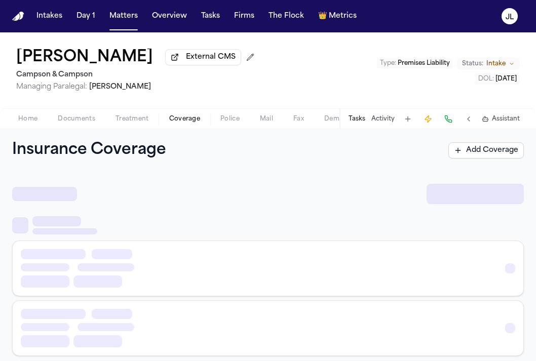
click at [193, 120] on span "Coverage" at bounding box center [184, 119] width 31 height 8
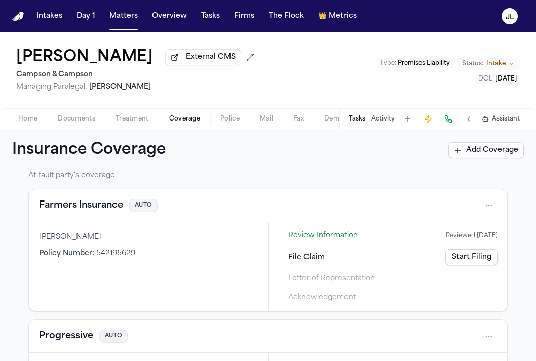
scroll to position [154, 0]
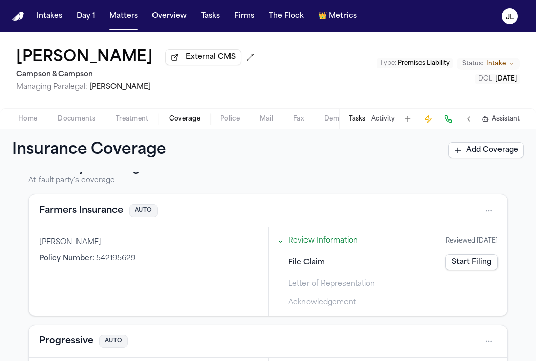
click at [84, 210] on button "Farmers Insurance" at bounding box center [81, 211] width 84 height 14
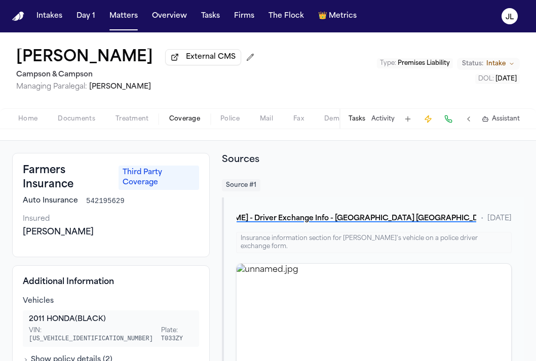
scroll to position [30, 0]
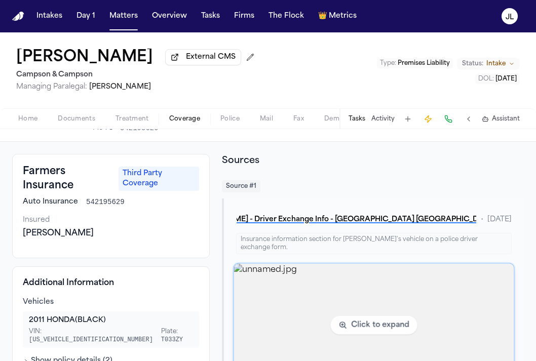
click at [330, 294] on img "View image unnamed.jpg" at bounding box center [374, 325] width 280 height 123
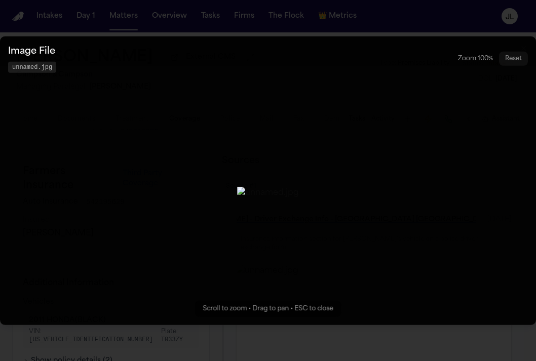
click at [412, 148] on button "Zoomable image viewer. Use mouse wheel to zoom, drag to pan, or press R to rese…" at bounding box center [268, 180] width 536 height 289
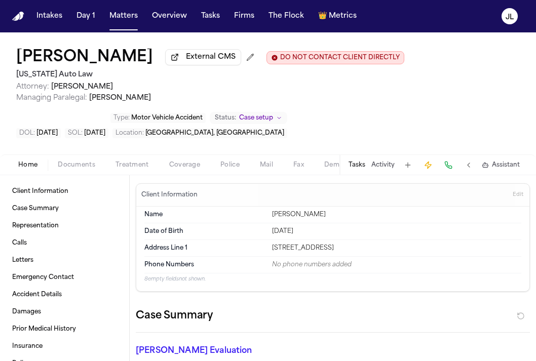
click at [195, 171] on button "Coverage" at bounding box center [184, 165] width 51 height 12
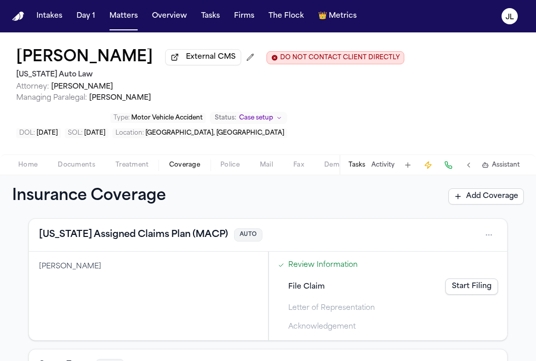
scroll to position [119, 0]
click at [186, 175] on div "Home Documents Treatment Coverage Police Mail Fax Demand Workspaces Artifacts T…" at bounding box center [268, 165] width 536 height 20
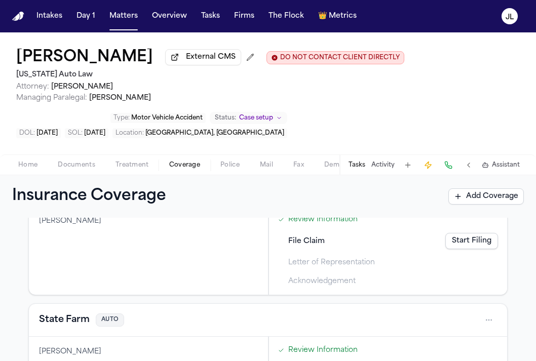
scroll to position [133, 0]
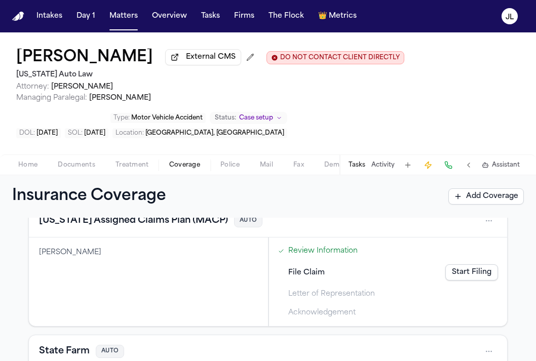
click at [156, 228] on button "[US_STATE] Assigned Claims Plan (MACP)" at bounding box center [133, 221] width 189 height 14
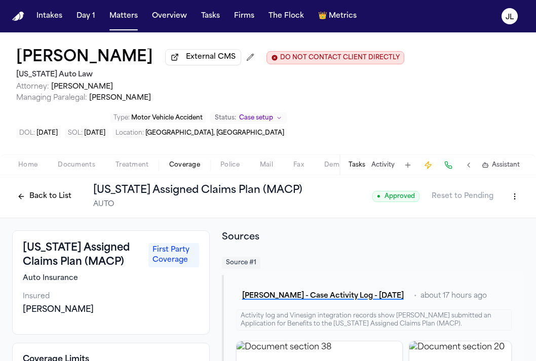
click at [52, 191] on button "Back to List" at bounding box center [44, 197] width 64 height 16
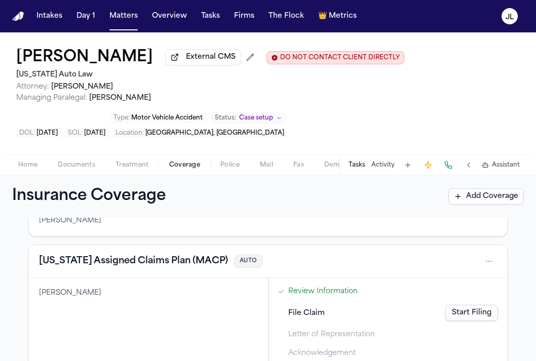
scroll to position [72, 0]
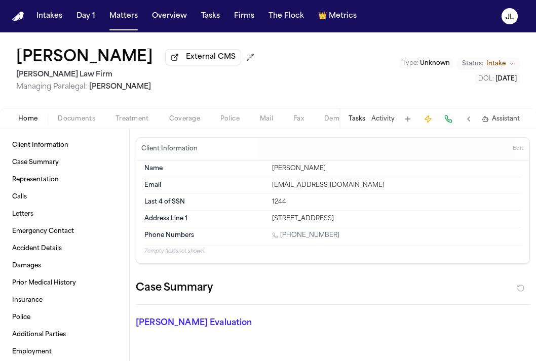
drag, startPoint x: 334, startPoint y: 237, endPoint x: 286, endPoint y: 238, distance: 48.2
click at [286, 238] on div "1 (914) 661-2066" at bounding box center [396, 237] width 249 height 10
copy link "914) 661-2066"
click at [448, 120] on button at bounding box center [448, 119] width 14 height 14
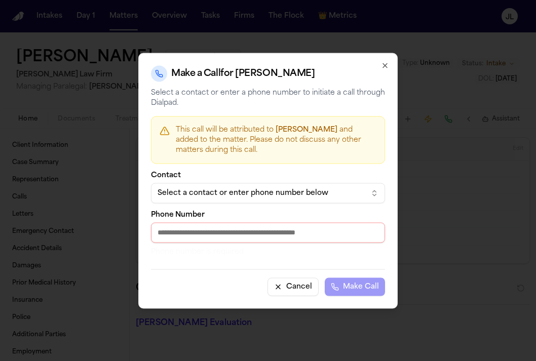
click at [205, 233] on input "Phone Number" at bounding box center [268, 233] width 234 height 20
paste input "**********"
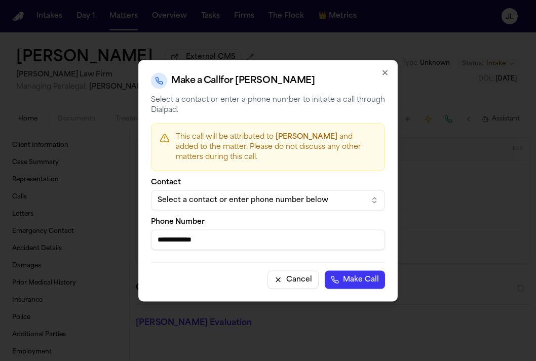
type input "**********"
click at [352, 280] on button "Make Call" at bounding box center [355, 280] width 60 height 18
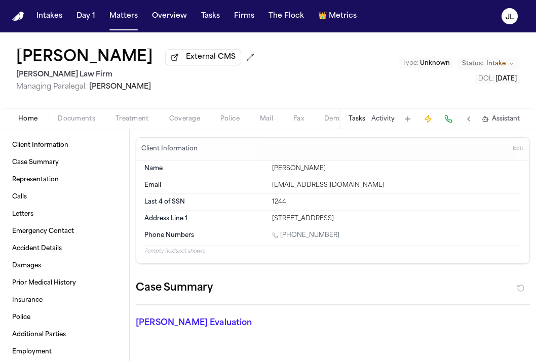
drag, startPoint x: 331, startPoint y: 236, endPoint x: 281, endPoint y: 238, distance: 50.2
click at [281, 237] on div "1 (914) 661-2066" at bounding box center [396, 237] width 249 height 10
copy link "1 (914) 661-2066"
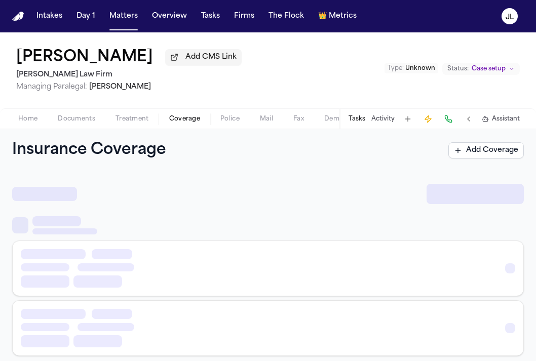
click at [179, 120] on span "Coverage" at bounding box center [184, 119] width 31 height 8
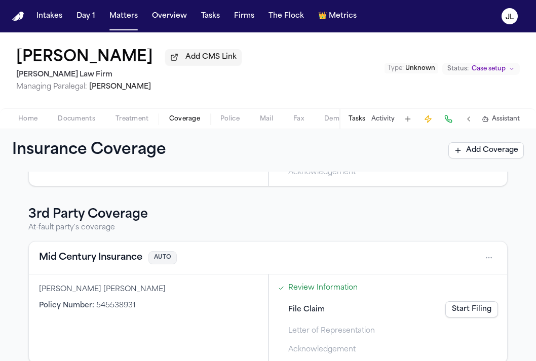
scroll to position [171, 0]
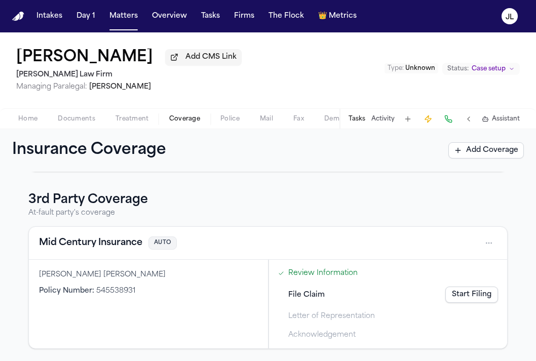
click at [71, 244] on button "Mid Century Insurance" at bounding box center [90, 243] width 103 height 14
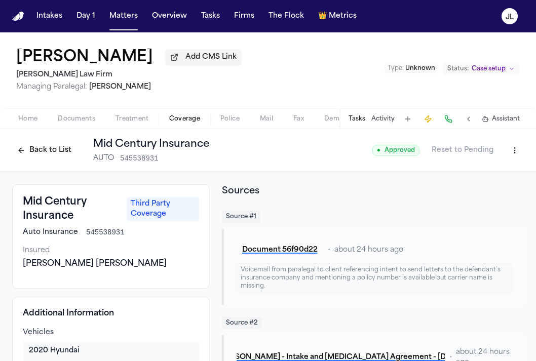
click at [34, 151] on button "Back to List" at bounding box center [44, 150] width 64 height 16
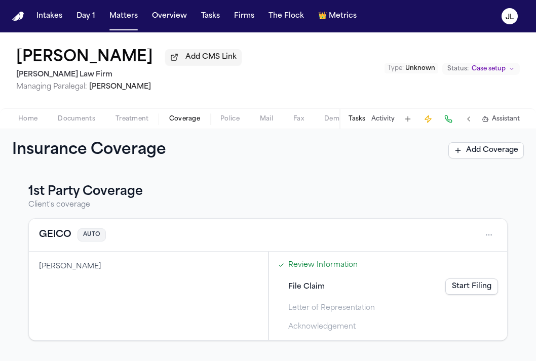
click at [55, 241] on button "GEICO" at bounding box center [55, 235] width 32 height 14
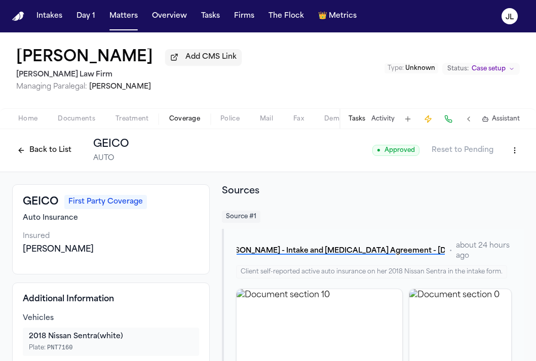
click at [51, 154] on button "Back to List" at bounding box center [44, 150] width 64 height 16
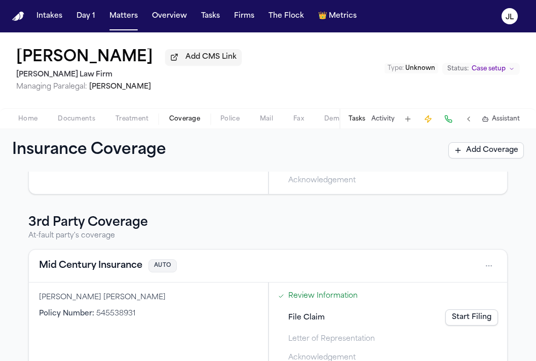
scroll to position [152, 0]
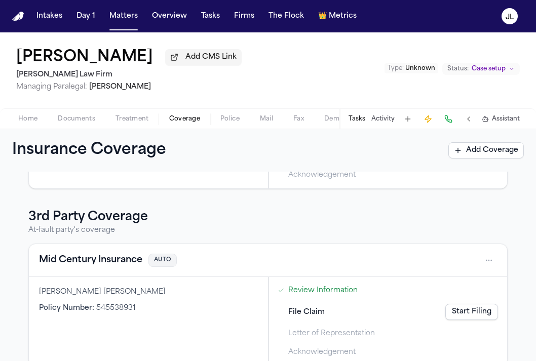
click at [79, 260] on button "Mid Century Insurance" at bounding box center [90, 260] width 103 height 14
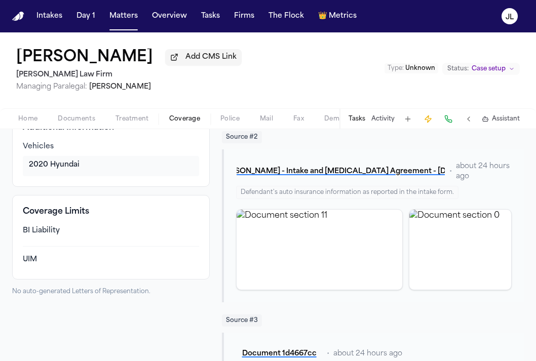
scroll to position [192, 0]
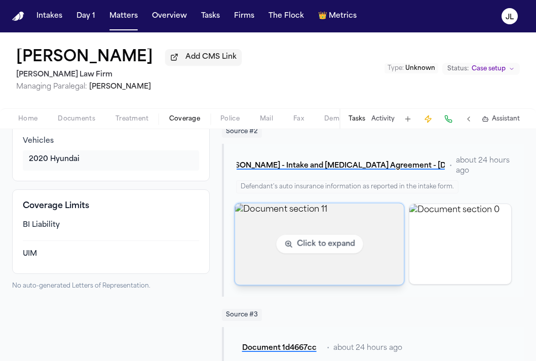
click at [267, 249] on img "View document section 11" at bounding box center [319, 244] width 169 height 82
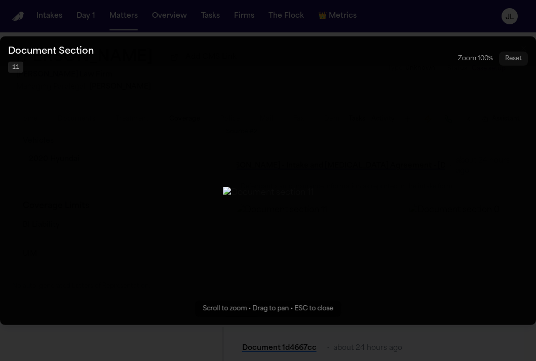
click at [250, 324] on button "Zoomable image viewer. Use mouse wheel to zoom, drag to pan, or press R to rese…" at bounding box center [268, 180] width 536 height 289
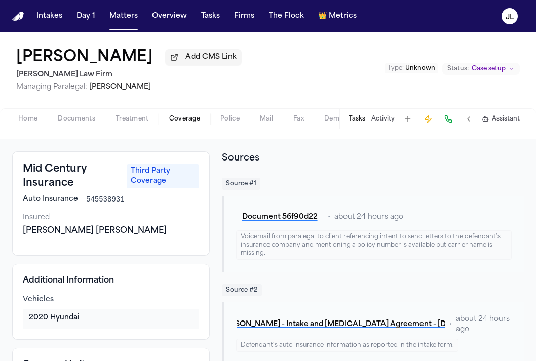
scroll to position [0, 0]
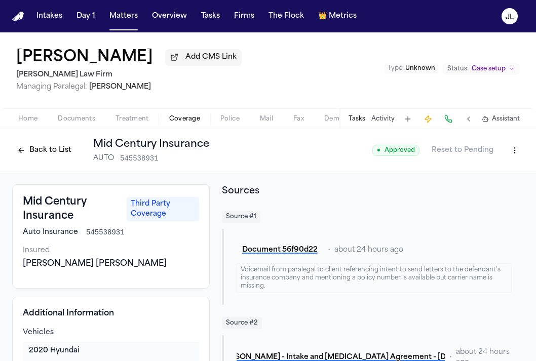
click at [24, 156] on button "Back to List" at bounding box center [44, 150] width 64 height 16
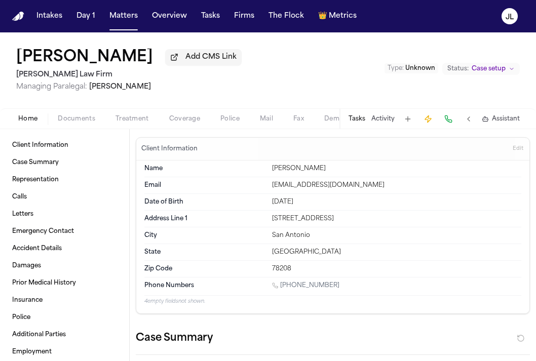
click at [29, 118] on span "Home" at bounding box center [27, 119] width 19 height 8
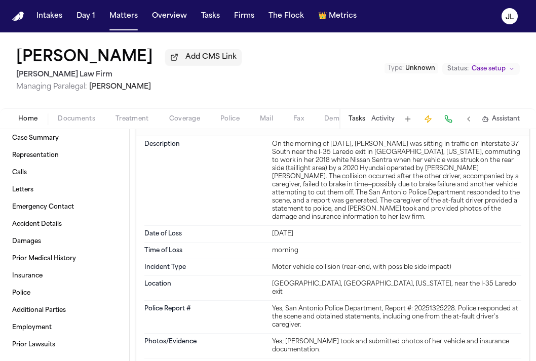
scroll to position [733, 0]
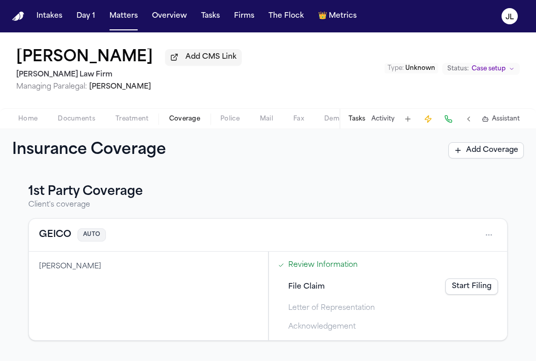
click at [173, 119] on span "Coverage" at bounding box center [184, 119] width 31 height 8
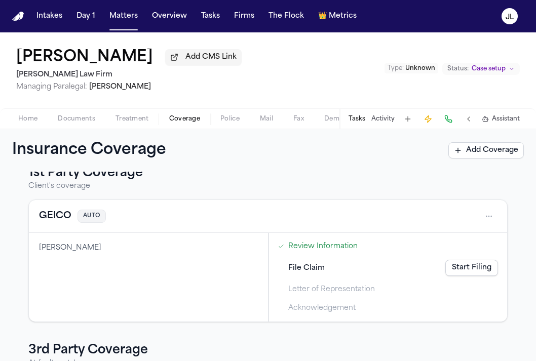
scroll to position [21, 0]
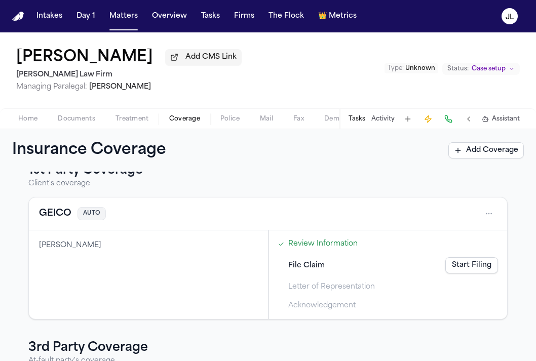
click at [64, 219] on button "GEICO" at bounding box center [55, 214] width 32 height 14
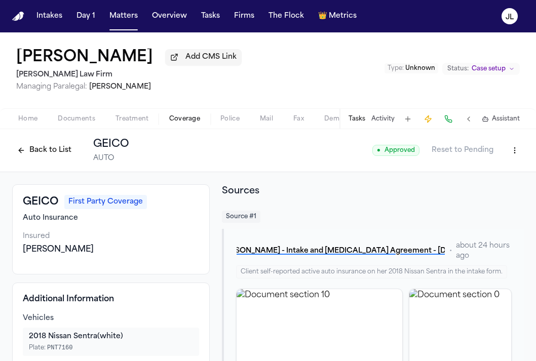
click at [42, 149] on button "Back to List" at bounding box center [44, 150] width 64 height 16
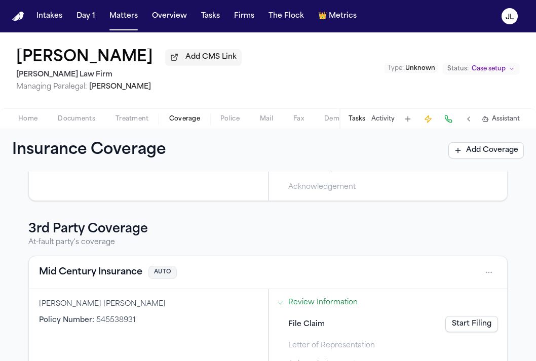
scroll to position [144, 0]
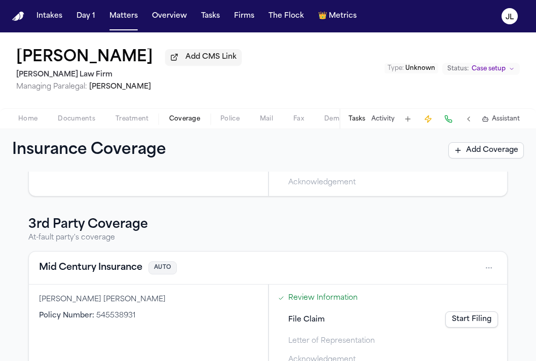
click at [110, 273] on button "Mid Century Insurance" at bounding box center [90, 268] width 103 height 14
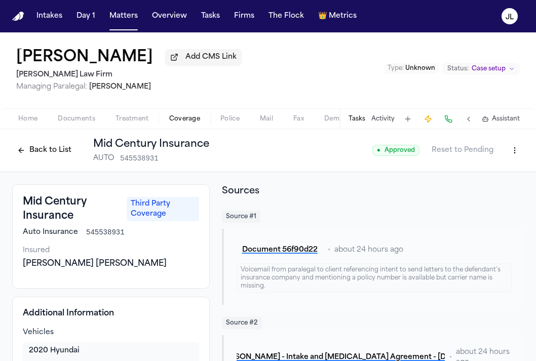
click at [46, 151] on button "Back to List" at bounding box center [44, 150] width 64 height 16
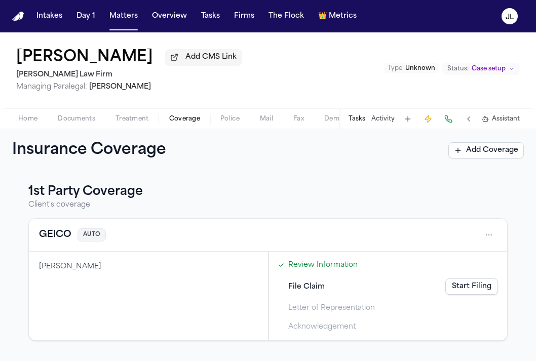
click at [48, 233] on button "GEICO" at bounding box center [55, 235] width 32 height 14
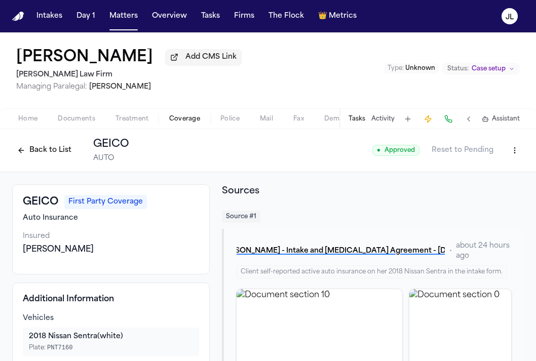
click at [49, 158] on button "Back to List" at bounding box center [44, 150] width 64 height 16
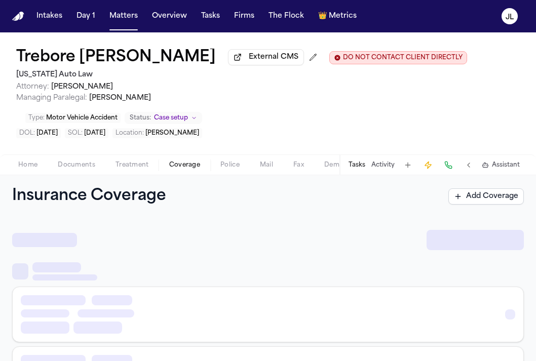
click at [190, 168] on span "Coverage" at bounding box center [184, 165] width 31 height 8
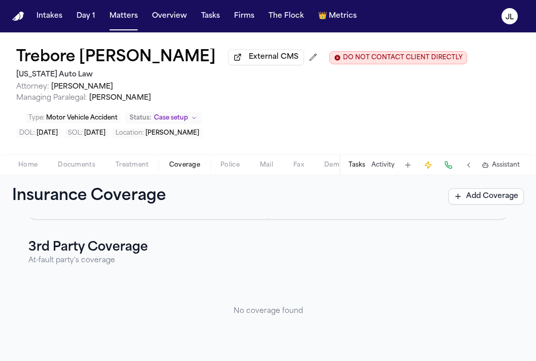
scroll to position [112, 0]
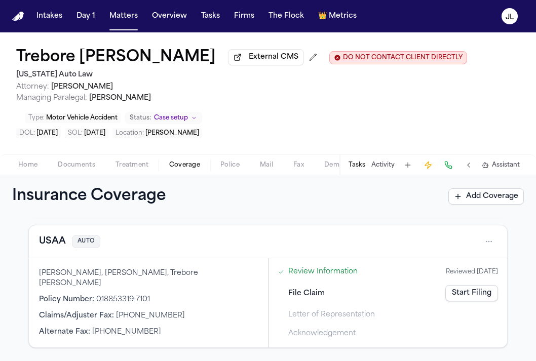
click at [65, 243] on button "USAA" at bounding box center [52, 242] width 27 height 14
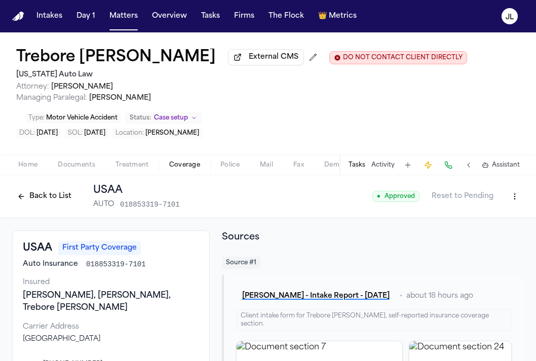
click at [31, 199] on button "Back to List" at bounding box center [44, 197] width 64 height 16
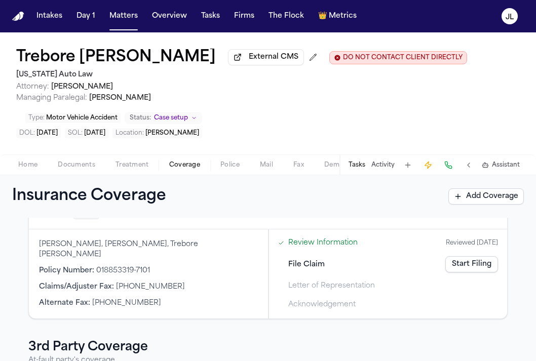
scroll to position [142, 0]
click at [474, 267] on link "Start Filing" at bounding box center [472, 263] width 53 height 16
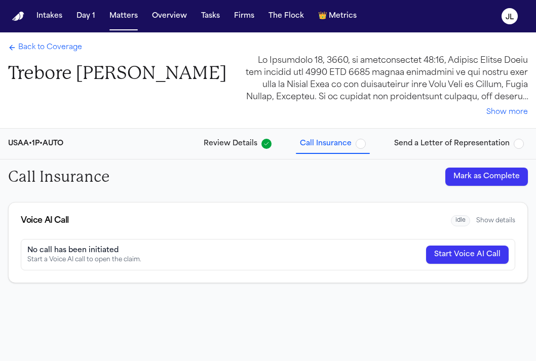
click at [438, 147] on span "Send a Letter of Representation" at bounding box center [452, 144] width 116 height 10
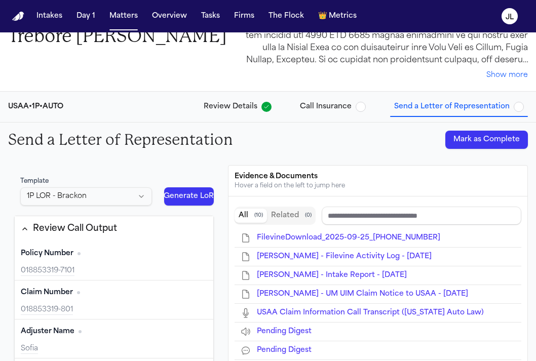
scroll to position [40, 0]
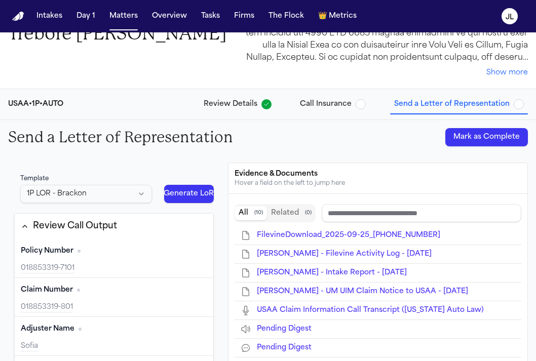
click at [344, 290] on span "T. Allen - UM UIM Claim Notice to USAA - 9.24.25" at bounding box center [362, 292] width 211 height 8
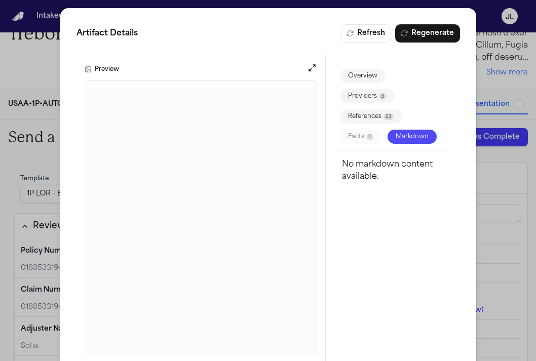
click at [482, 62] on div "Artifact Details Refresh Regenerate Preview Overview Providers 3 References 23 …" at bounding box center [268, 193] width 536 height 386
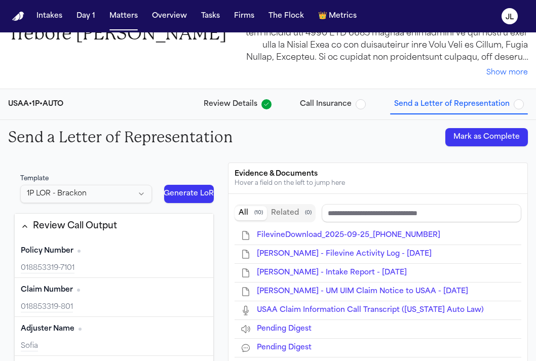
click at [498, 140] on button "Mark as Complete" at bounding box center [487, 137] width 83 height 18
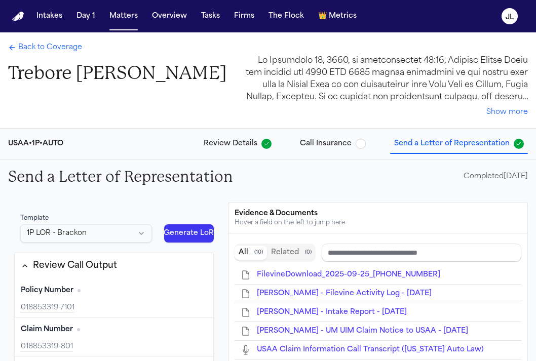
click at [53, 53] on span "Back to Coverage" at bounding box center [50, 48] width 64 height 10
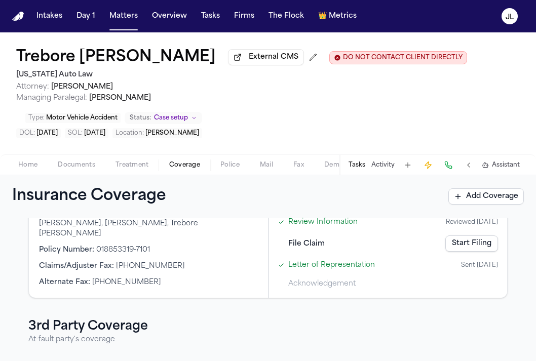
scroll to position [163, 0]
click at [464, 248] on link "Start Filing" at bounding box center [472, 243] width 53 height 16
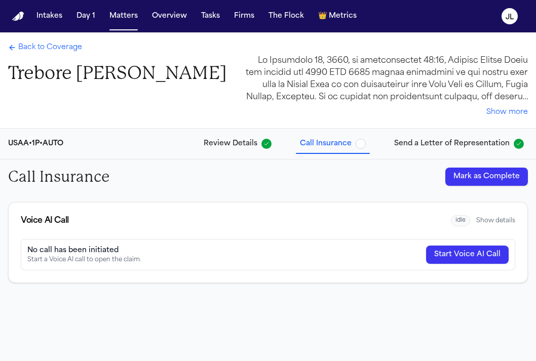
click at [487, 180] on button "Mark as Complete" at bounding box center [487, 177] width 83 height 18
click at [63, 46] on span "Back to Coverage" at bounding box center [50, 48] width 64 height 10
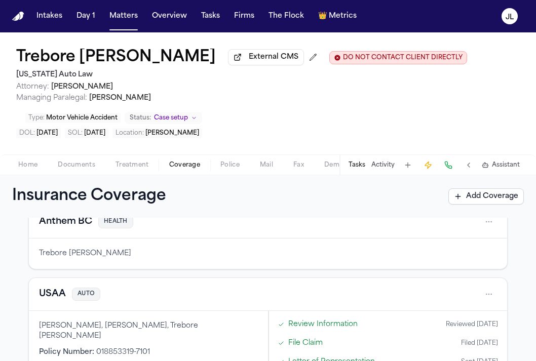
scroll to position [243, 0]
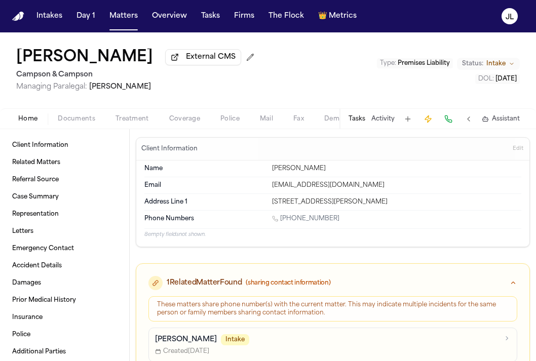
click at [194, 122] on span "Coverage" at bounding box center [184, 119] width 31 height 8
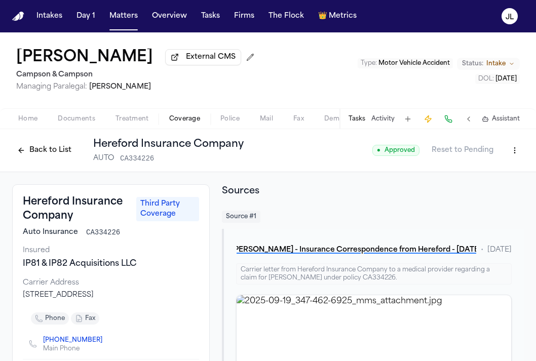
click at [50, 146] on button "Back to List" at bounding box center [44, 150] width 64 height 16
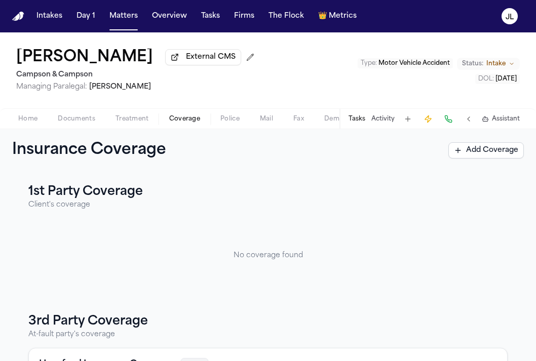
scroll to position [124, 0]
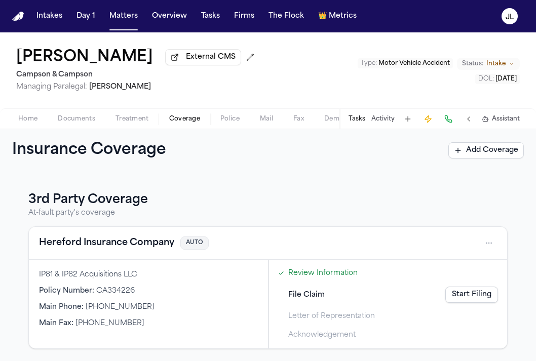
click at [26, 121] on span "Home" at bounding box center [27, 119] width 19 height 8
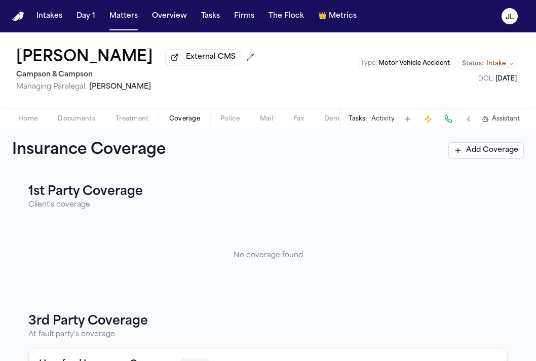
click at [177, 123] on span "Coverage" at bounding box center [184, 119] width 31 height 8
click at [357, 126] on div "Tasks Activity Assistant" at bounding box center [434, 119] width 189 height 20
click at [357, 123] on button "Tasks" at bounding box center [357, 119] width 17 height 8
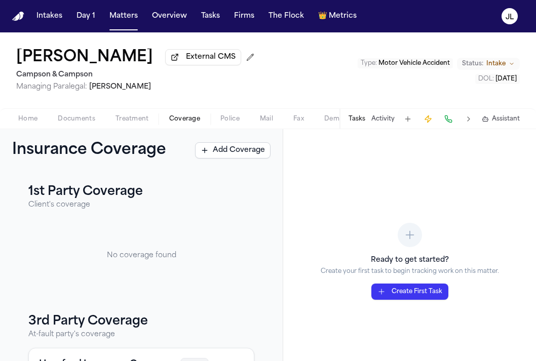
click at [179, 248] on div "No coverage found" at bounding box center [141, 255] width 226 height 75
click at [364, 123] on button "Tasks" at bounding box center [357, 119] width 17 height 8
click at [375, 123] on button "Activity" at bounding box center [383, 119] width 23 height 8
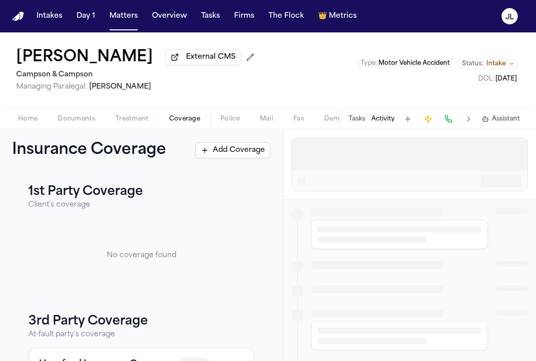
click at [355, 122] on button "Tasks" at bounding box center [357, 119] width 17 height 8
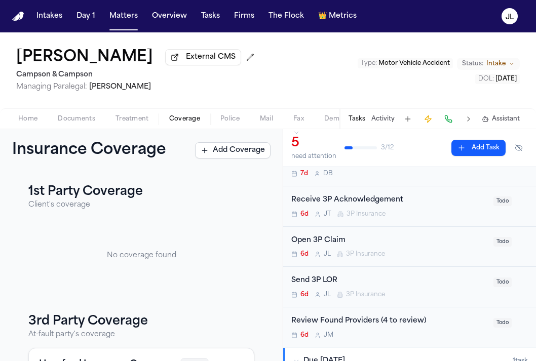
scroll to position [47, 0]
click at [321, 249] on div "Open 3P Claim 6d [PERSON_NAME] 3P Insurance" at bounding box center [389, 248] width 196 height 24
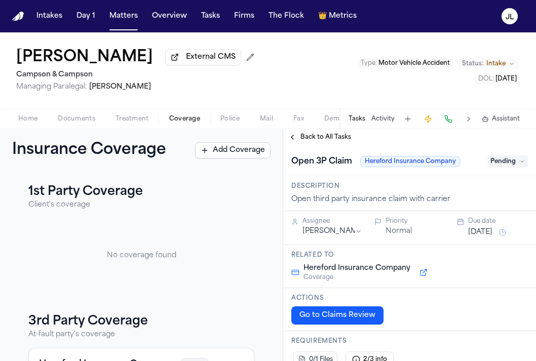
click at [497, 159] on span "Pending" at bounding box center [508, 162] width 41 height 12
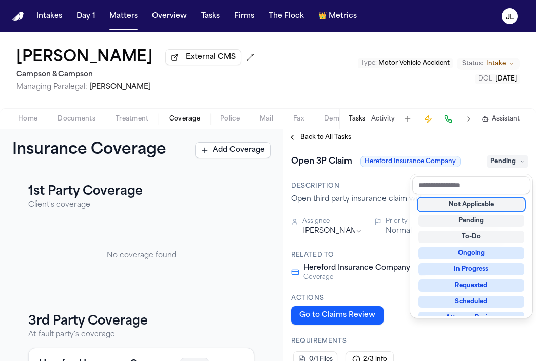
click at [492, 206] on div "Not Applicable" at bounding box center [472, 205] width 106 height 12
click at [324, 136] on div "**********" at bounding box center [409, 245] width 253 height 232
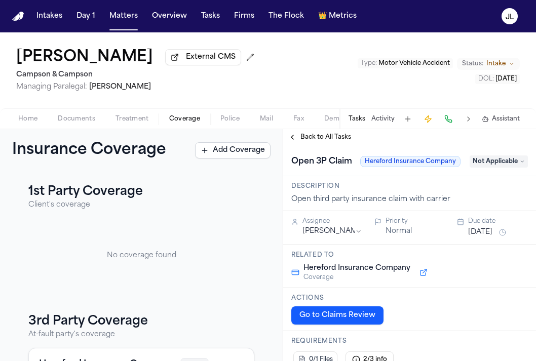
click at [324, 136] on span "Back to All Tasks" at bounding box center [326, 137] width 51 height 8
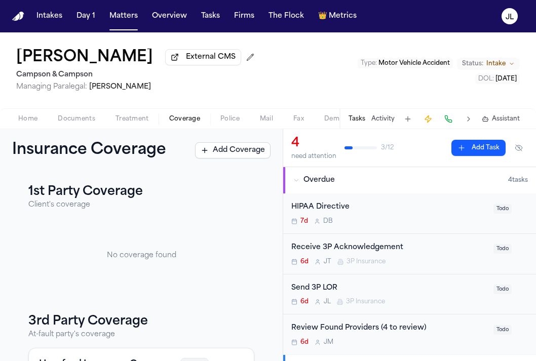
click at [354, 289] on div "Send 3P LOR" at bounding box center [389, 289] width 196 height 12
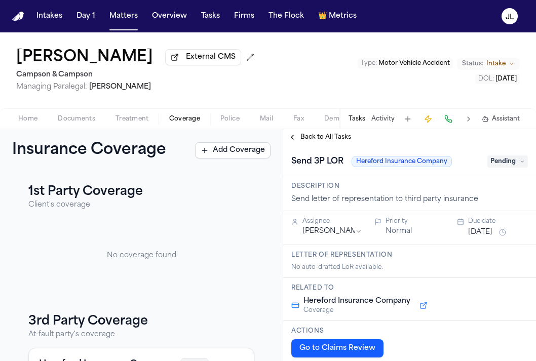
click at [505, 164] on span "Pending" at bounding box center [508, 162] width 41 height 12
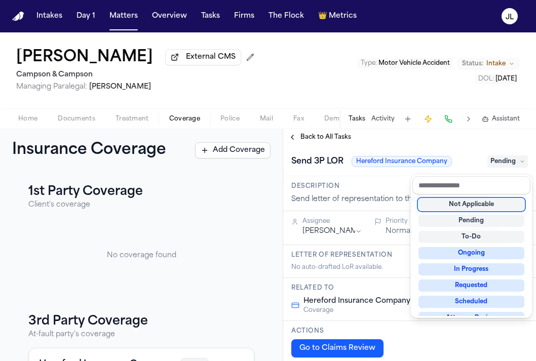
click at [477, 206] on div "Not Applicable" at bounding box center [472, 205] width 106 height 12
click at [327, 134] on div "**********" at bounding box center [409, 245] width 253 height 232
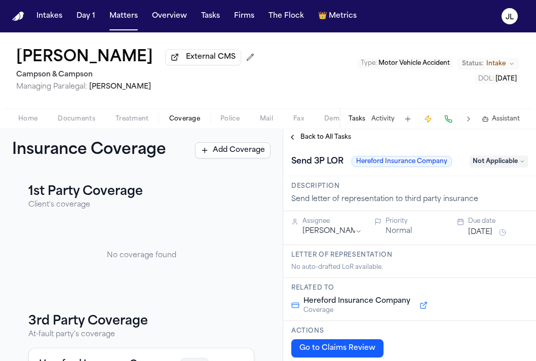
click at [327, 135] on span "Back to All Tasks" at bounding box center [326, 137] width 51 height 8
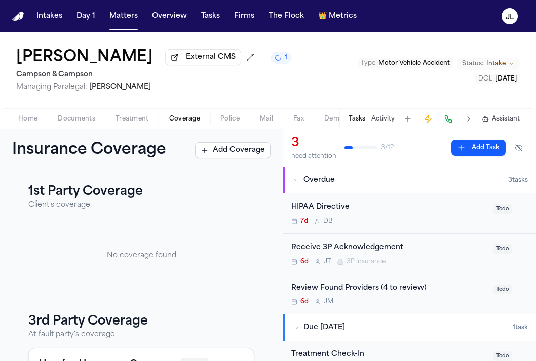
click at [352, 245] on div "Receive 3P Acknowledgement" at bounding box center [389, 248] width 196 height 12
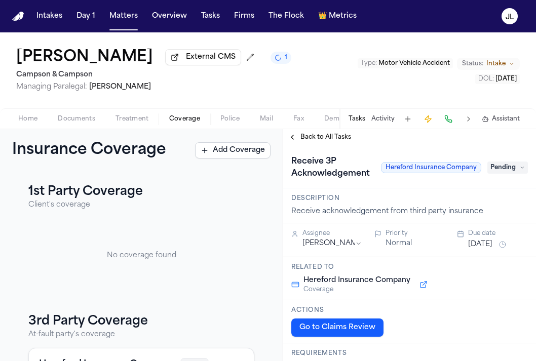
click at [507, 169] on span "Pending" at bounding box center [508, 168] width 41 height 12
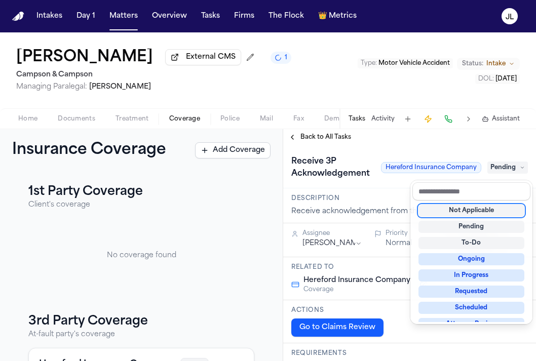
click at [494, 215] on div "Not Applicable" at bounding box center [472, 211] width 106 height 12
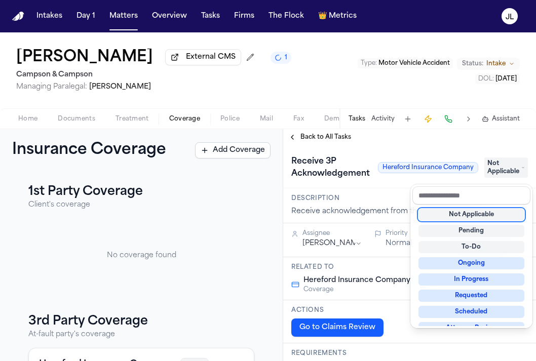
click at [296, 138] on div "**********" at bounding box center [409, 245] width 253 height 232
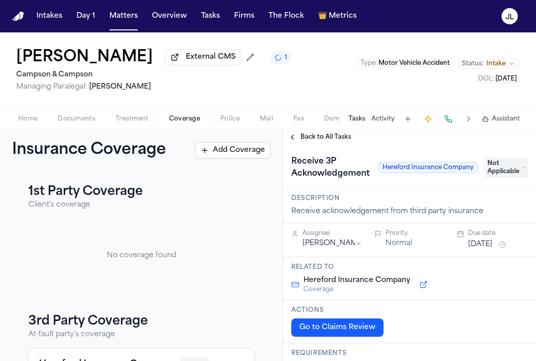
click at [296, 138] on button "Back to All Tasks" at bounding box center [319, 137] width 73 height 8
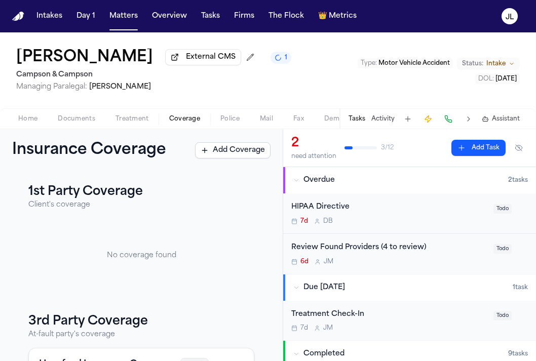
click at [414, 244] on div "Review Found Providers (4 to review)" at bounding box center [389, 248] width 196 height 12
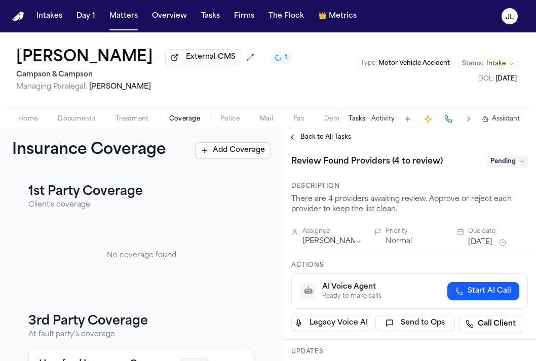
click at [513, 158] on span "Pending" at bounding box center [508, 162] width 41 height 12
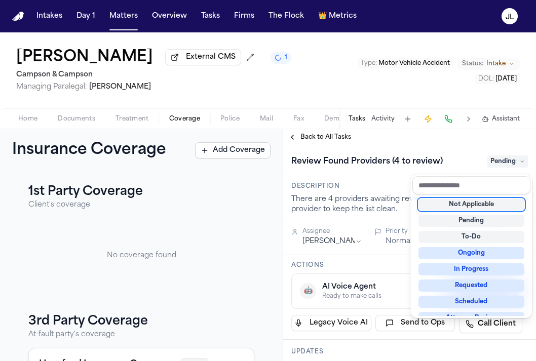
click at [483, 201] on div "Not Applicable" at bounding box center [472, 205] width 106 height 12
click at [305, 137] on div "**********" at bounding box center [409, 245] width 253 height 232
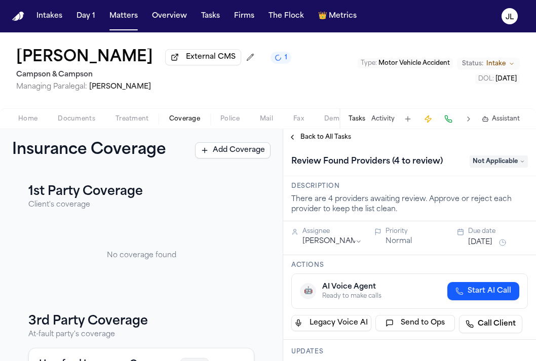
click at [305, 138] on span "Back to All Tasks" at bounding box center [326, 137] width 51 height 8
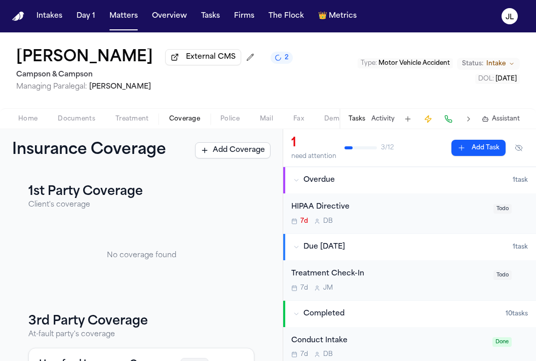
click at [397, 213] on div "HIPAA Directive" at bounding box center [389, 208] width 196 height 12
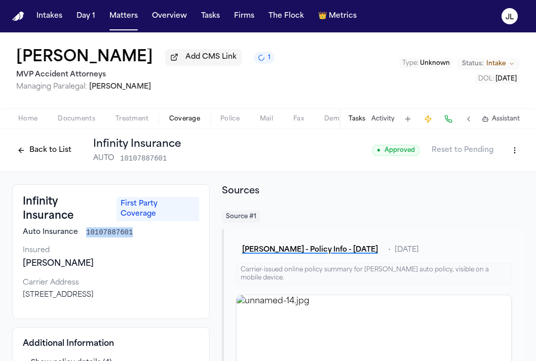
scroll to position [21, 0]
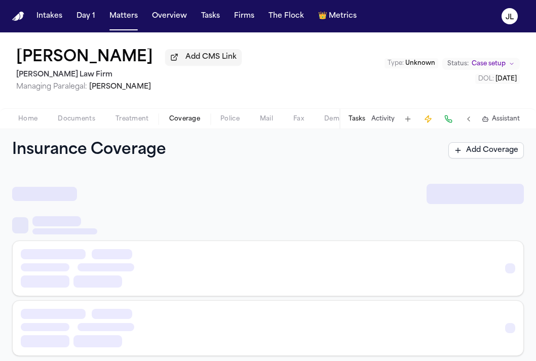
click at [186, 123] on span "Coverage" at bounding box center [184, 119] width 31 height 8
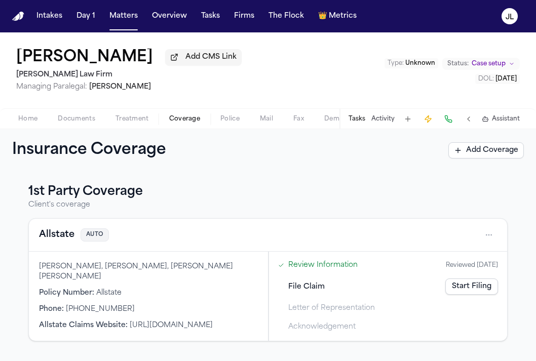
click at [63, 237] on button "Allstate" at bounding box center [56, 235] width 35 height 14
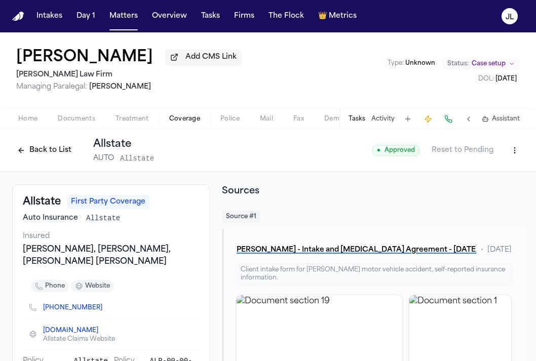
click at [33, 150] on button "Back to List" at bounding box center [44, 150] width 64 height 16
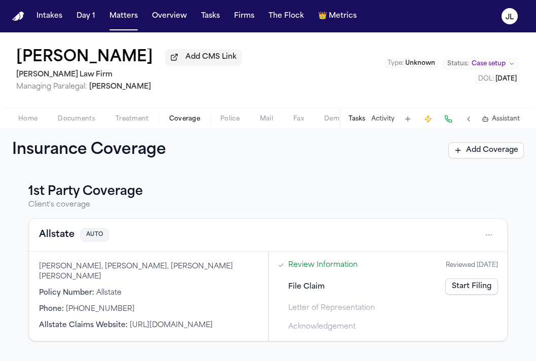
click at [363, 119] on button "Tasks" at bounding box center [357, 119] width 17 height 8
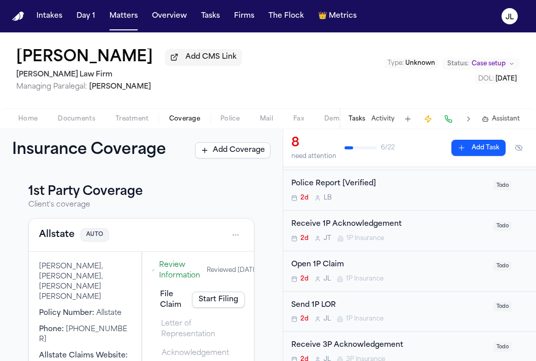
scroll to position [155, 0]
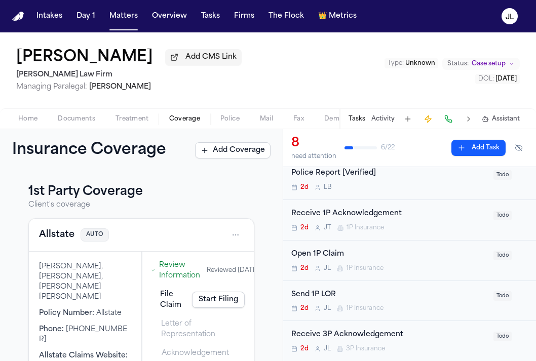
click at [355, 270] on span "1P Insurance" at bounding box center [365, 269] width 38 height 8
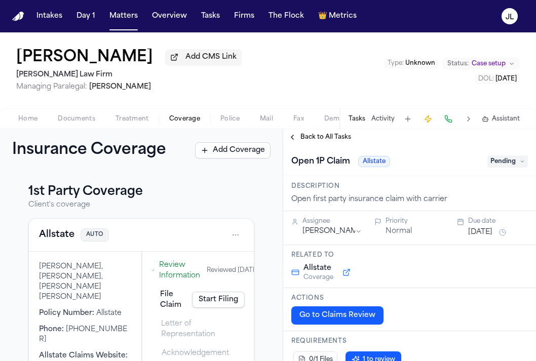
click at [498, 170] on div "Open 1P Claim Allstate Pending" at bounding box center [409, 162] width 237 height 16
click at [498, 166] on span "Pending" at bounding box center [508, 162] width 41 height 12
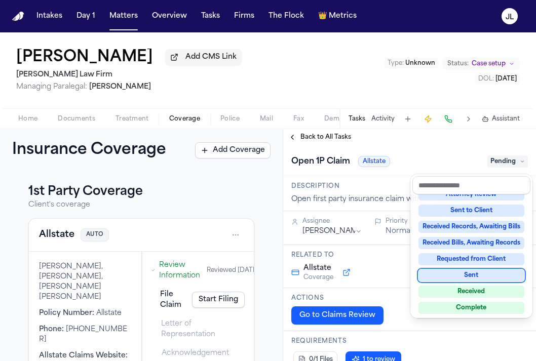
scroll to position [158, 0]
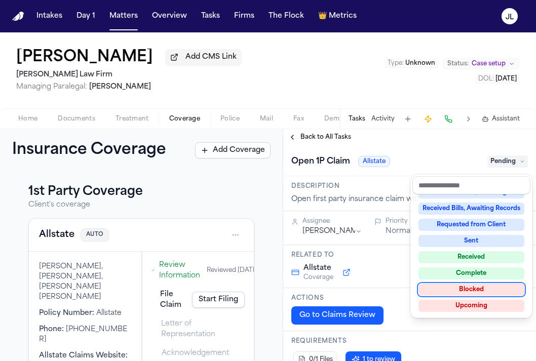
click at [472, 293] on div "Blocked" at bounding box center [472, 290] width 106 height 12
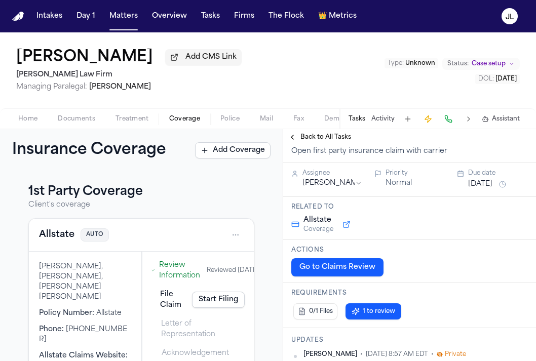
scroll to position [0, 0]
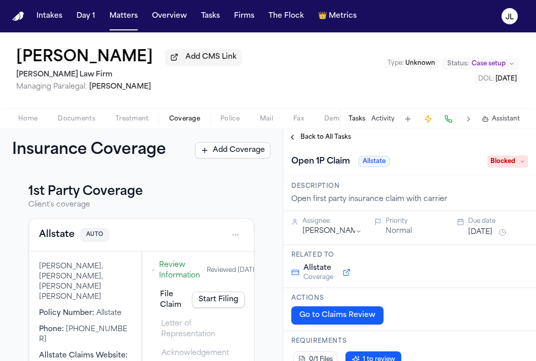
click at [299, 139] on button "Back to All Tasks" at bounding box center [319, 137] width 73 height 8
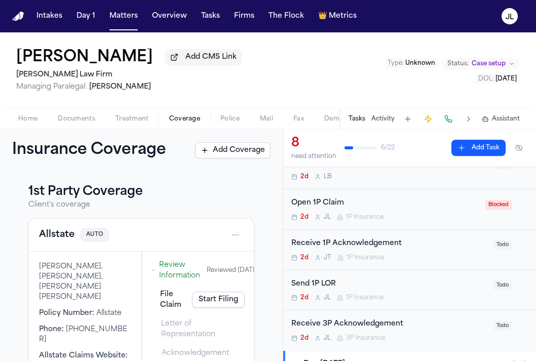
scroll to position [168, 0]
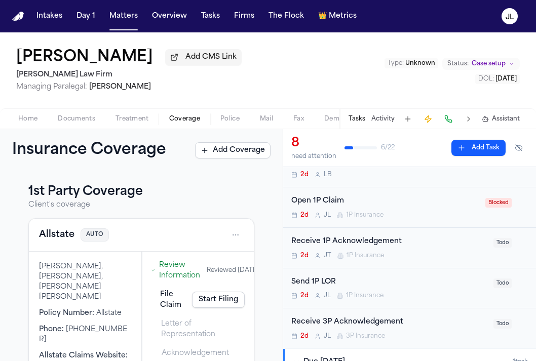
click at [367, 278] on div "Send 1P LOR 2d J L 1P Insurance Todo" at bounding box center [409, 289] width 253 height 41
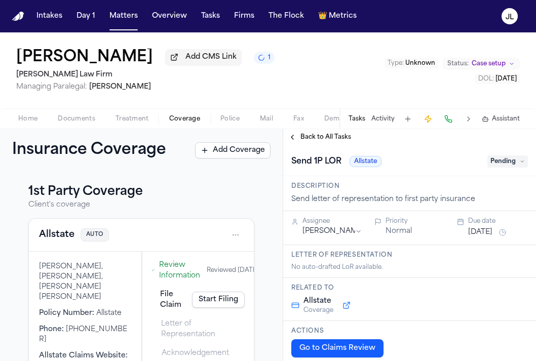
click at [504, 170] on div "Send 1P LOR Allstate Pending" at bounding box center [409, 162] width 237 height 16
click at [504, 166] on span "Pending" at bounding box center [508, 162] width 41 height 12
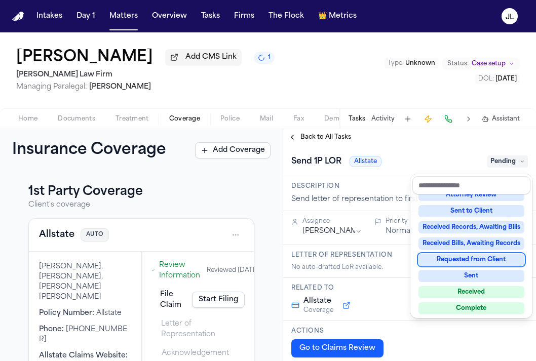
scroll to position [158, 0]
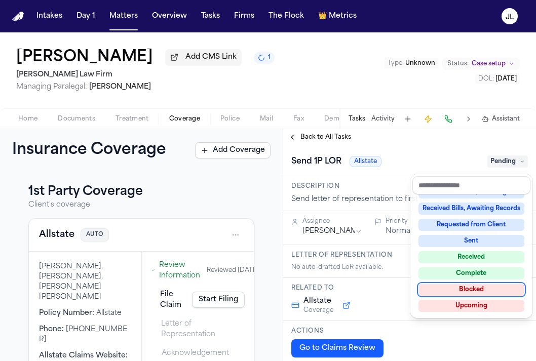
click at [475, 291] on div "Blocked" at bounding box center [472, 290] width 106 height 12
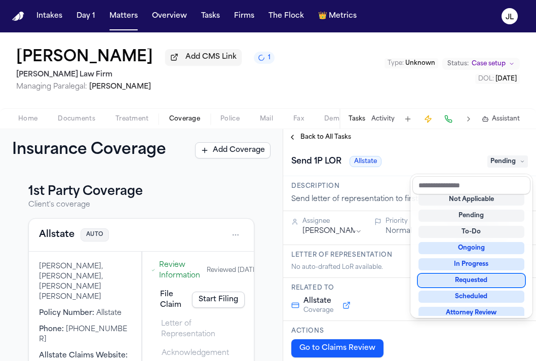
scroll to position [4, 0]
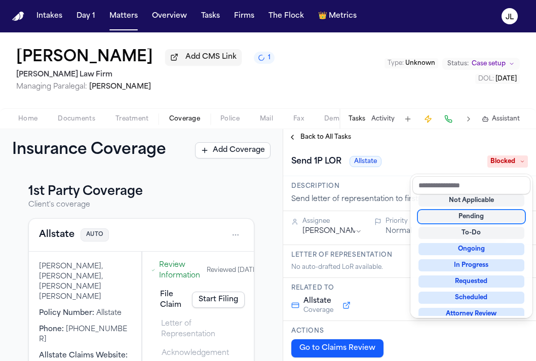
click at [303, 135] on div "**********" at bounding box center [409, 245] width 253 height 232
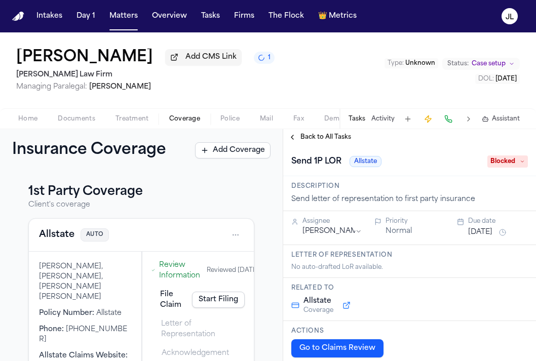
click at [302, 135] on span "Back to All Tasks" at bounding box center [326, 137] width 51 height 8
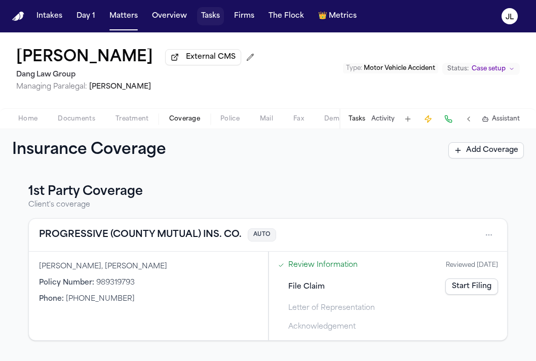
click at [217, 17] on button "Tasks" at bounding box center [210, 16] width 27 height 18
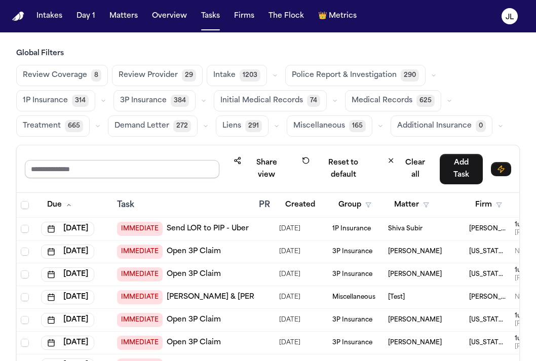
click at [189, 174] on input "text" at bounding box center [122, 169] width 195 height 18
type input "****"
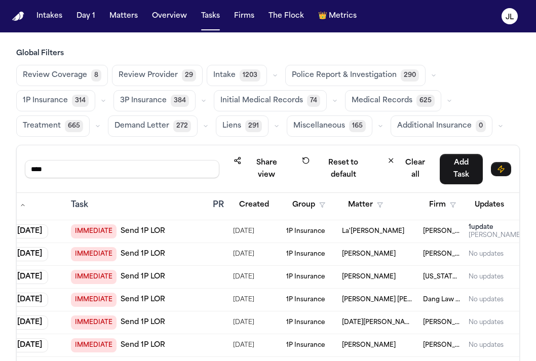
scroll to position [112, 0]
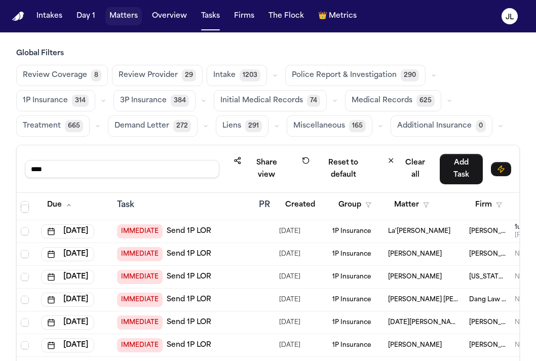
click at [113, 22] on button "Matters" at bounding box center [123, 16] width 36 height 18
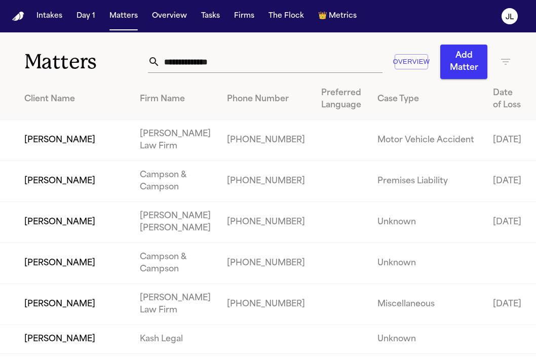
click at [192, 67] on input "text" at bounding box center [271, 62] width 222 height 22
paste input "**********"
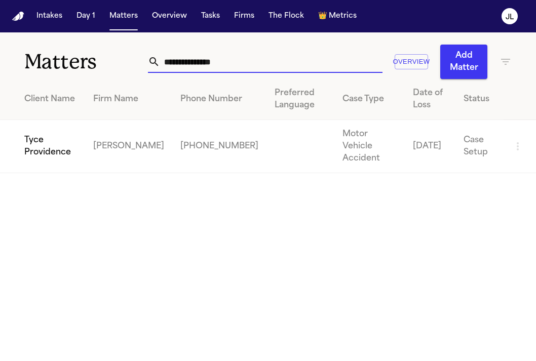
type input "**********"
click at [40, 159] on td "Tyce Providence" at bounding box center [42, 146] width 85 height 53
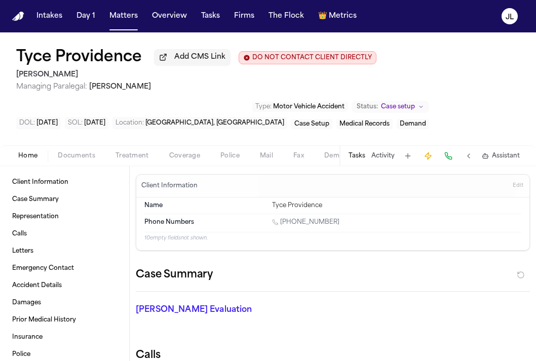
click at [181, 156] on span "Coverage" at bounding box center [184, 156] width 31 height 8
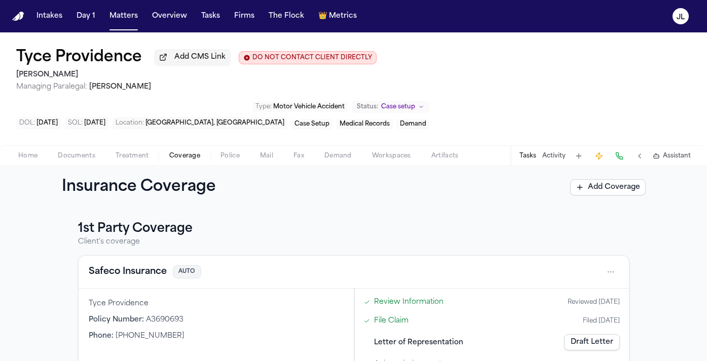
click at [536, 197] on div "Insurance Coverage Add Coverage" at bounding box center [354, 187] width 584 height 18
click at [536, 188] on button "Add Coverage" at bounding box center [608, 187] width 76 height 16
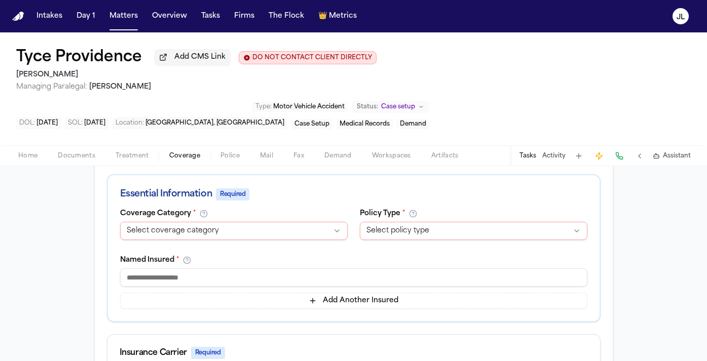
scroll to position [178, 0]
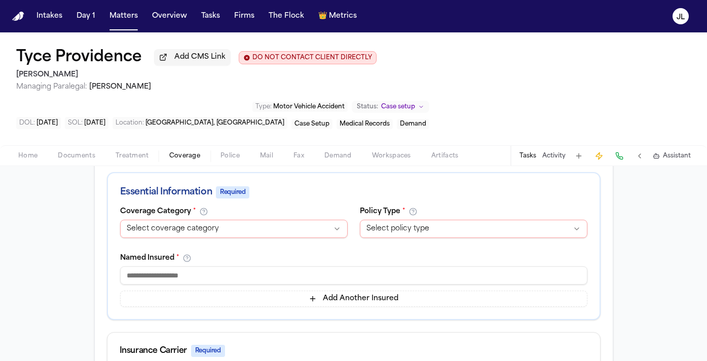
click at [267, 236] on html "Intakes Day 1 Matters Overview Tasks Firms The Flock 👑 Metrics JL Tyce Providen…" at bounding box center [353, 180] width 707 height 361
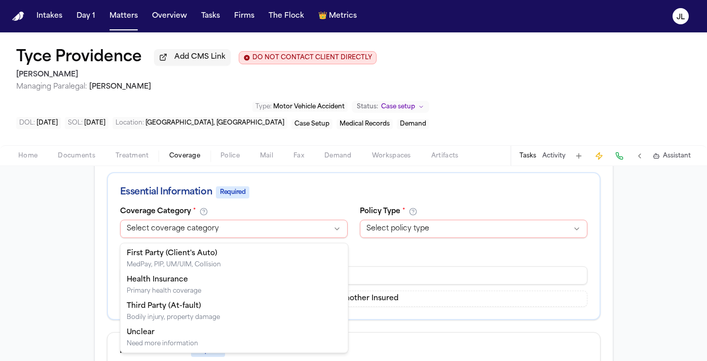
select select "**********"
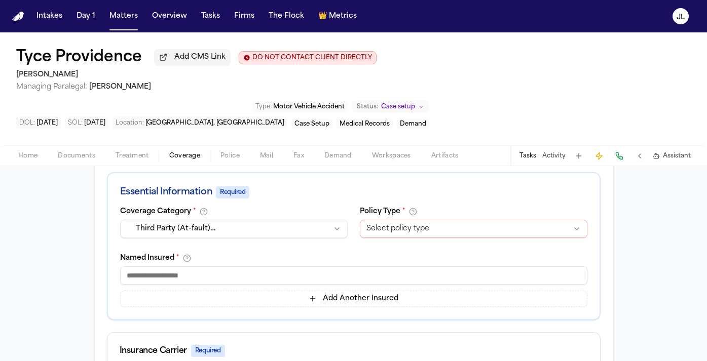
click at [221, 280] on input at bounding box center [353, 276] width 467 height 18
type input "*"
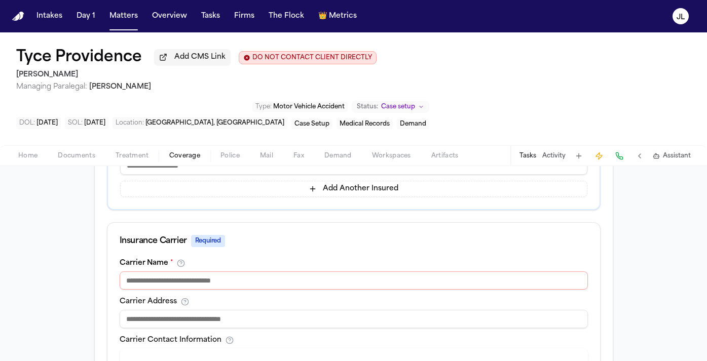
scroll to position [288, 0]
click at [252, 289] on input at bounding box center [354, 280] width 468 height 18
type input "*"
type input "**********"
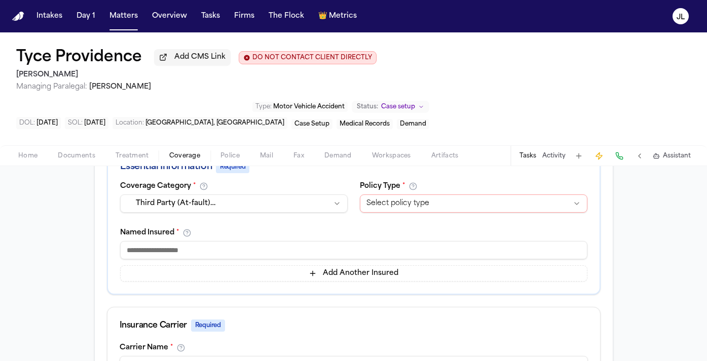
scroll to position [203, 0]
click at [402, 206] on html "Intakes Day 1 Matters Overview Tasks Firms The Flock 👑 Metrics JL Tyce Providen…" at bounding box center [353, 180] width 707 height 361
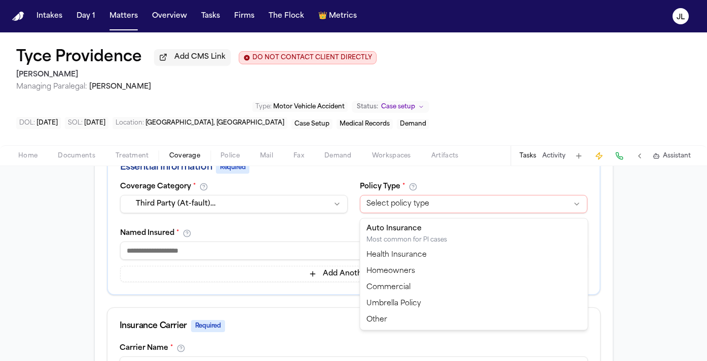
select select "****"
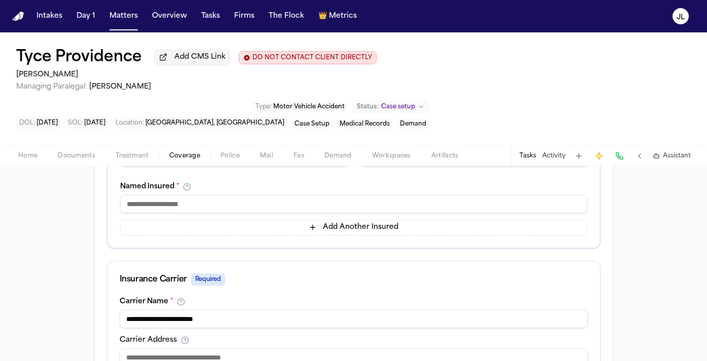
scroll to position [248, 0]
click at [183, 203] on input at bounding box center [353, 205] width 467 height 18
type input "**********"
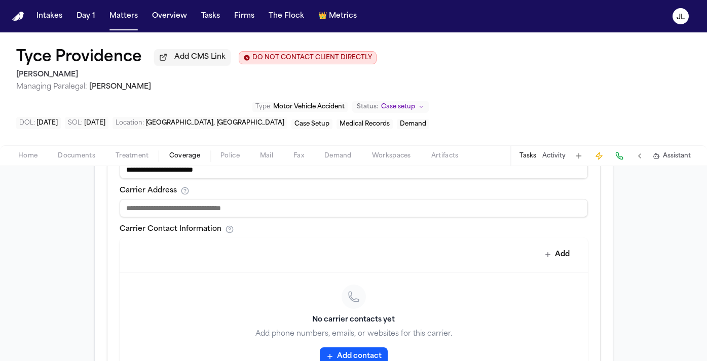
scroll to position [621, 0]
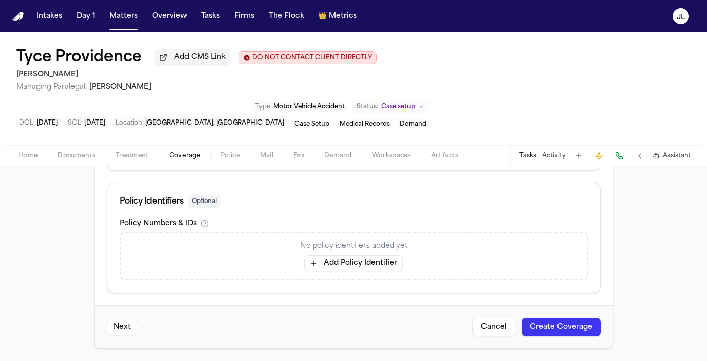
click at [536, 325] on button "Create Coverage" at bounding box center [561, 327] width 79 height 18
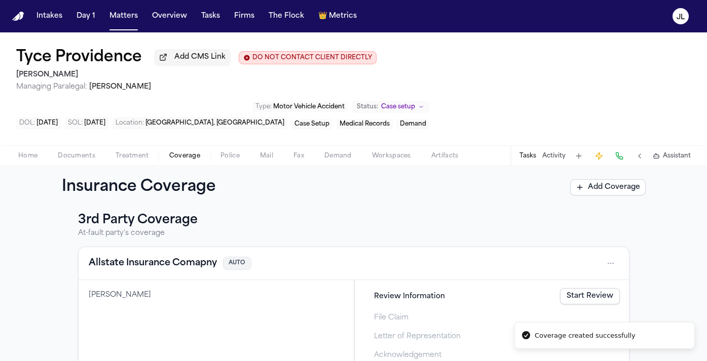
scroll to position [209, 0]
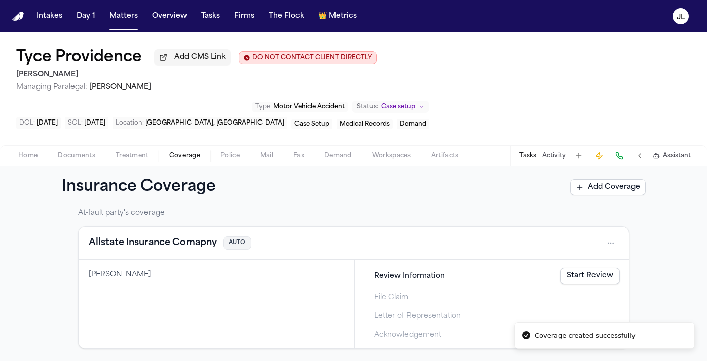
click at [536, 276] on link "Start Review" at bounding box center [590, 276] width 60 height 16
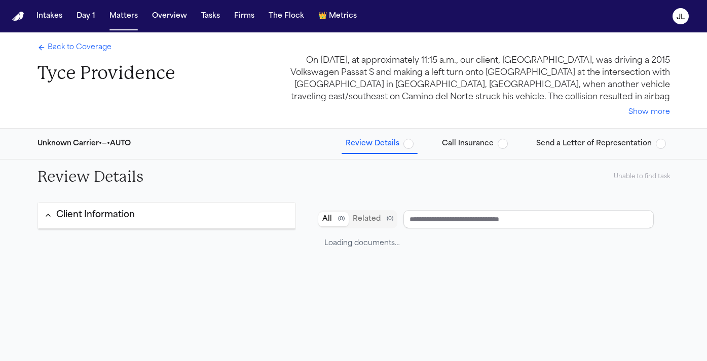
type input "**********"
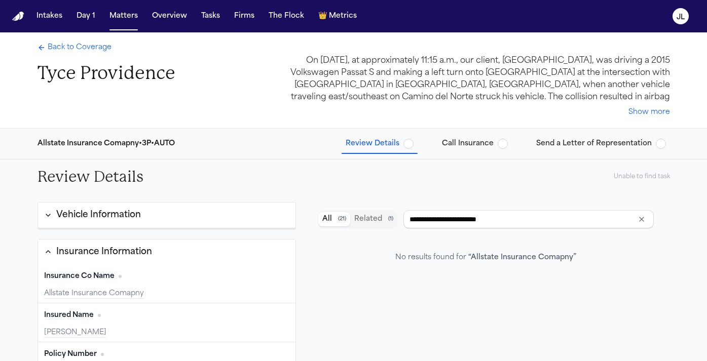
click at [76, 47] on span "Back to Coverage" at bounding box center [80, 48] width 64 height 10
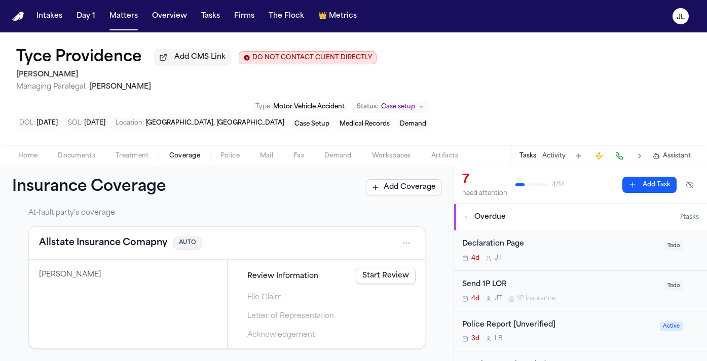
scroll to position [209, 0]
click at [117, 246] on button "Allstate Insurance Comapny" at bounding box center [103, 243] width 128 height 14
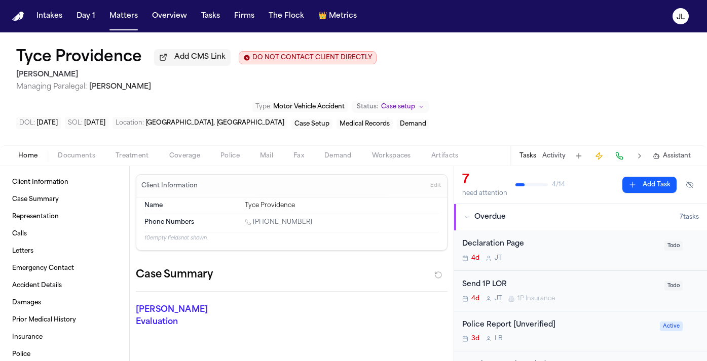
click at [34, 160] on span "Home" at bounding box center [27, 156] width 19 height 8
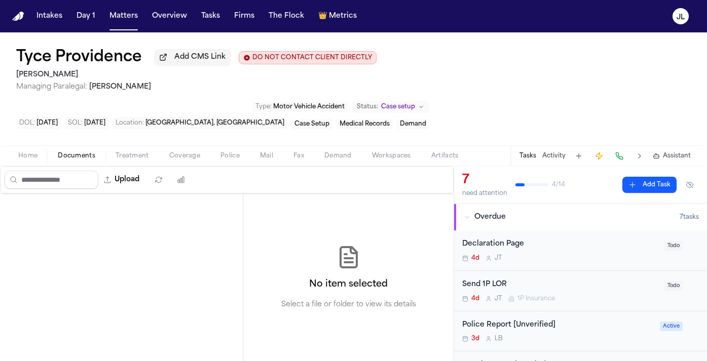
click at [81, 159] on span "Documents" at bounding box center [77, 156] width 38 height 8
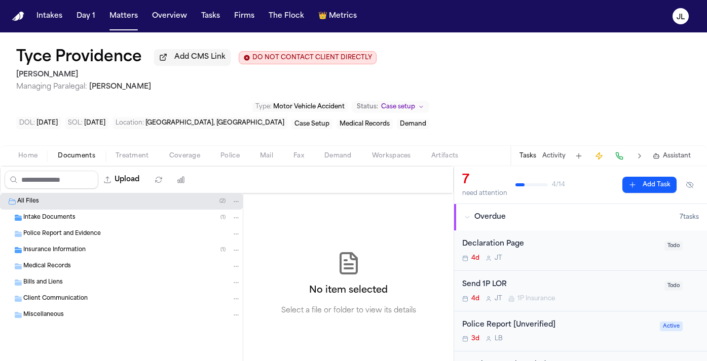
click at [70, 218] on span "Intake Documents" at bounding box center [49, 218] width 52 height 9
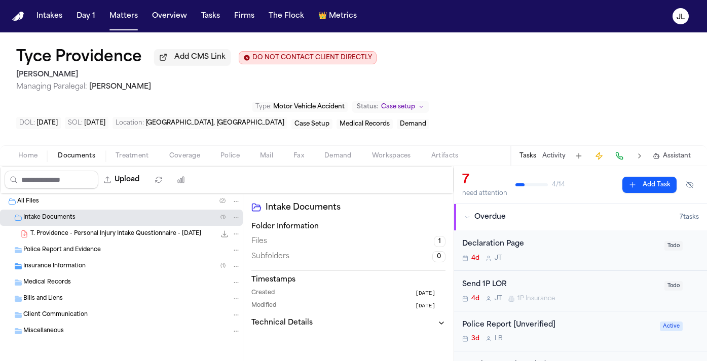
click at [74, 271] on span "Insurance Information" at bounding box center [54, 267] width 62 height 9
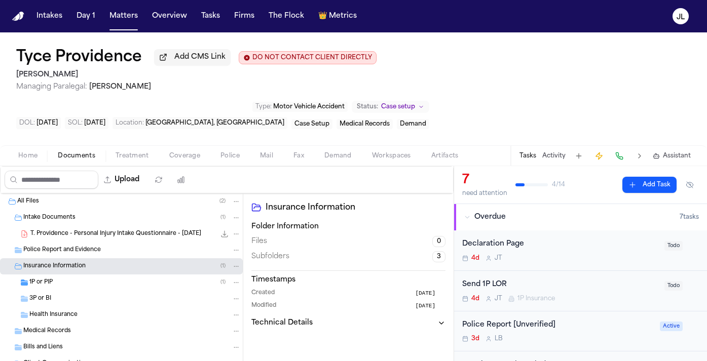
click at [81, 281] on div "1P or PIP ( 1 )" at bounding box center [134, 282] width 211 height 9
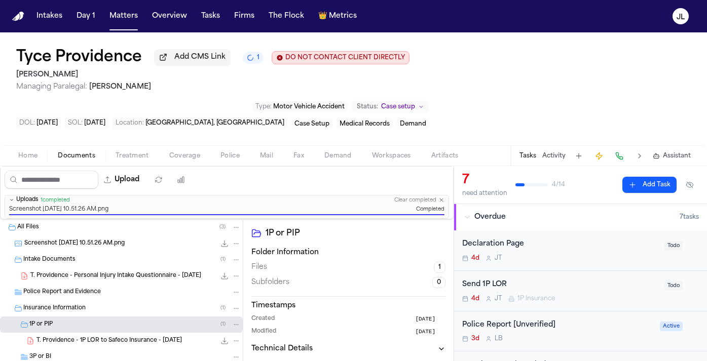
scroll to position [14, 0]
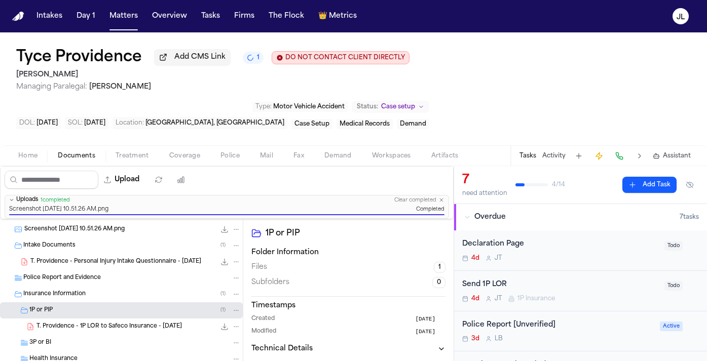
click at [115, 234] on span "Screenshot 2025-09-26 at 10.51.26 AM.png" at bounding box center [74, 230] width 100 height 9
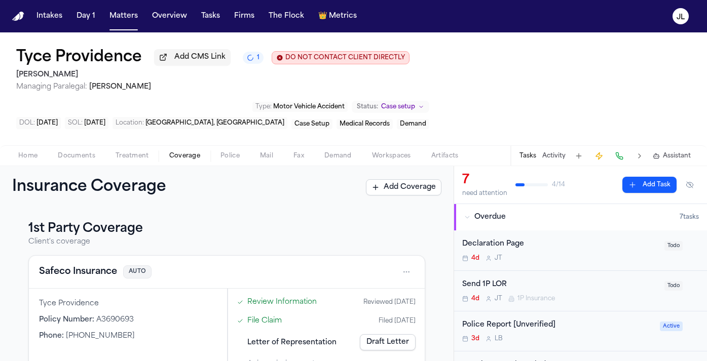
click at [188, 160] on span "Coverage" at bounding box center [184, 156] width 31 height 8
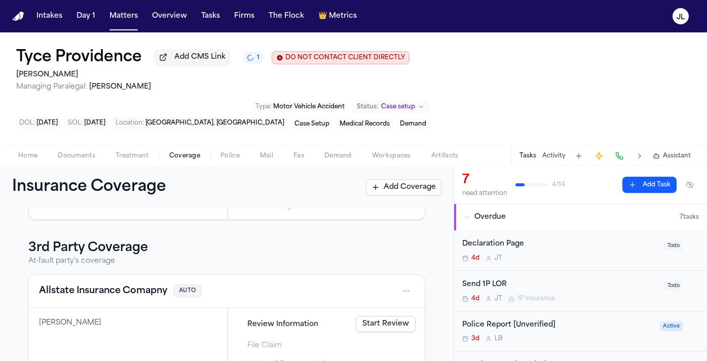
scroll to position [209, 0]
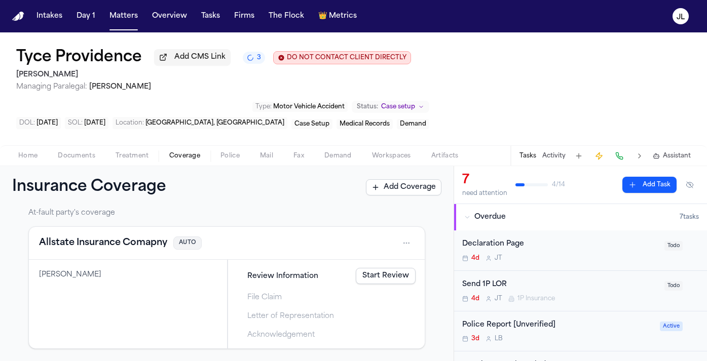
click at [139, 242] on button "Allstate Insurance Comapny" at bounding box center [103, 243] width 128 height 14
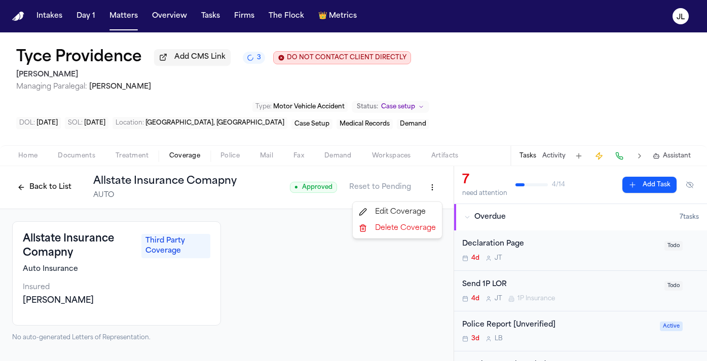
click at [428, 194] on html "Intakes Day 1 Matters Overview Tasks Firms The Flock 👑 Metrics JL Tyce Providen…" at bounding box center [353, 180] width 707 height 361
click at [418, 208] on div "Edit Coverage" at bounding box center [397, 212] width 85 height 16
select select "**********"
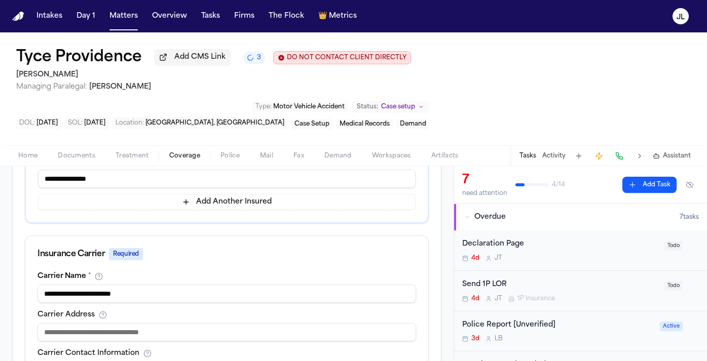
scroll to position [292, 0]
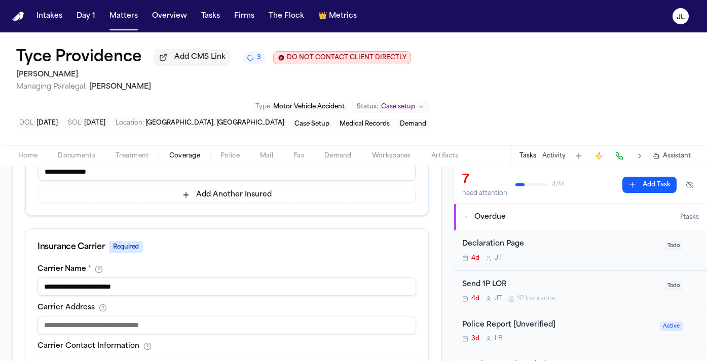
click at [131, 292] on input "**********" at bounding box center [227, 287] width 379 height 18
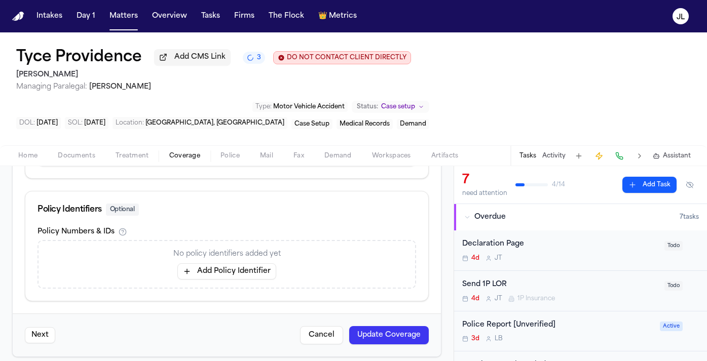
scroll to position [632, 0]
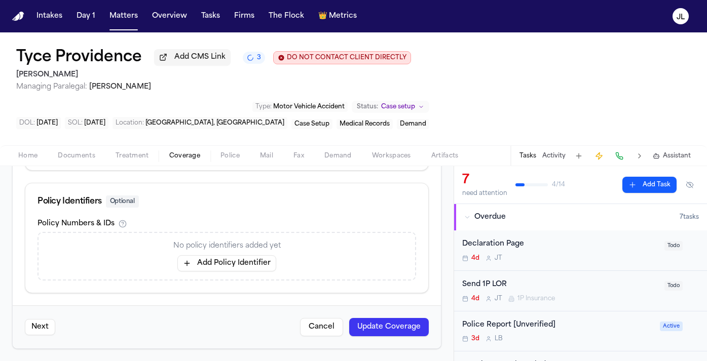
type input "**********"
click at [380, 322] on button "Update Coverage" at bounding box center [389, 327] width 80 height 18
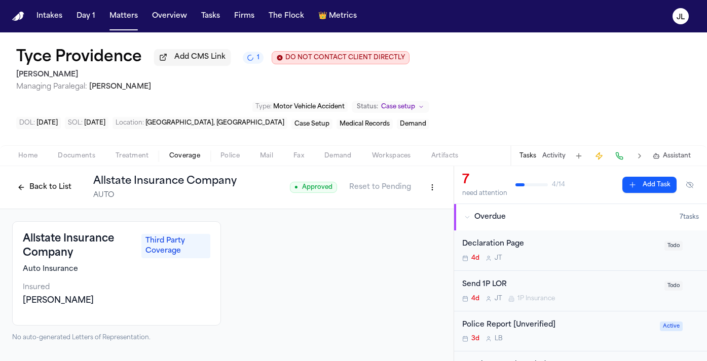
click at [87, 244] on h3 "Allstate Insurance Company" at bounding box center [79, 246] width 113 height 28
click at [43, 260] on h3 "Allstate Insurance Company" at bounding box center [79, 246] width 113 height 28
click at [433, 191] on html "Intakes Day 1 Matters Overview Tasks Firms The Flock 👑 Metrics [PERSON_NAME] Pr…" at bounding box center [353, 180] width 707 height 361
click at [406, 215] on div "Edit Coverage" at bounding box center [397, 212] width 85 height 16
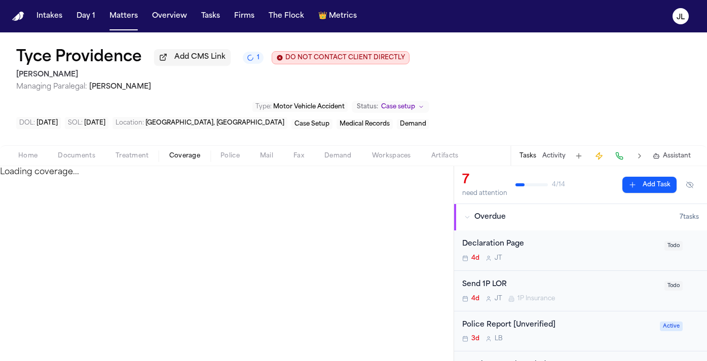
select select "**********"
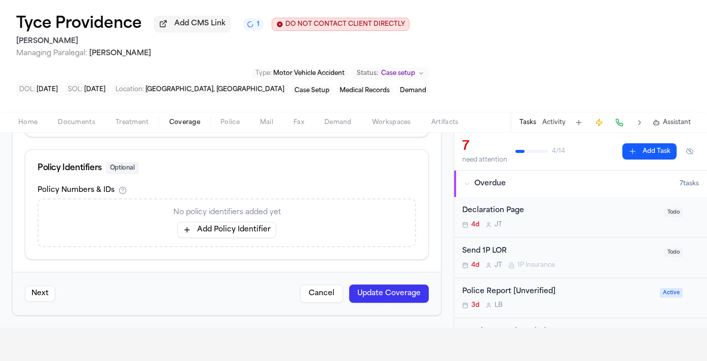
scroll to position [38, 0]
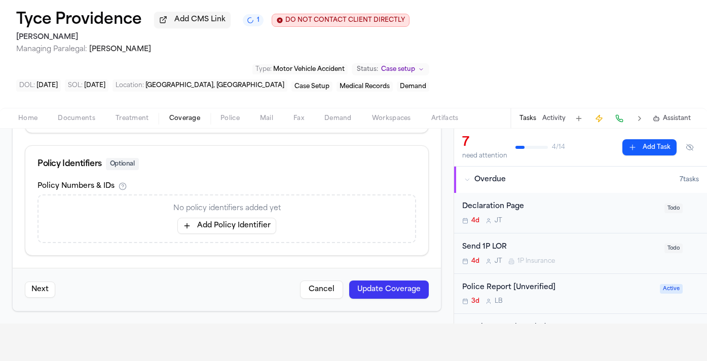
click at [228, 228] on button "Add Policy Identifier" at bounding box center [226, 226] width 99 height 16
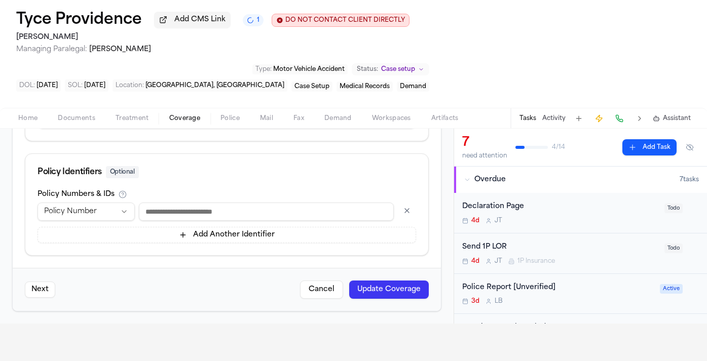
click at [209, 212] on input at bounding box center [266, 212] width 255 height 18
type input "**********"
click at [89, 214] on html "Intakes Day 1 Matters Overview Tasks Firms The Flock 👑 Metrics [PERSON_NAME] Pr…" at bounding box center [353, 142] width 707 height 361
click at [199, 205] on html "Intakes Day 1 Matters Overview Tasks Firms The Flock 👑 Metrics [PERSON_NAME] Pr…" at bounding box center [353, 142] width 707 height 361
drag, startPoint x: 203, startPoint y: 210, endPoint x: 136, endPoint y: 210, distance: 66.9
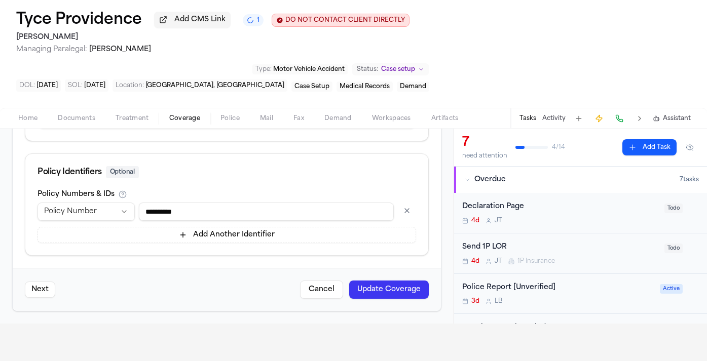
click at [136, 210] on div "**********" at bounding box center [227, 212] width 379 height 18
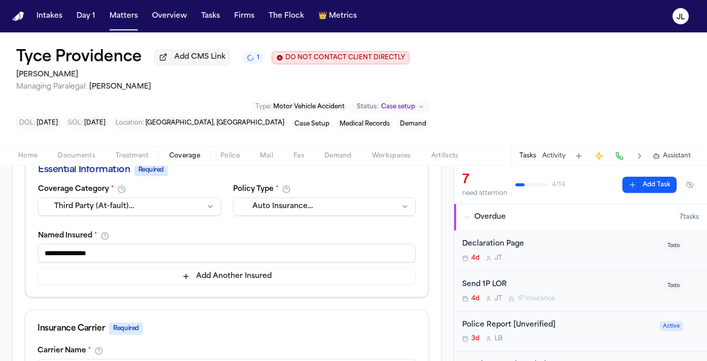
scroll to position [51, 0]
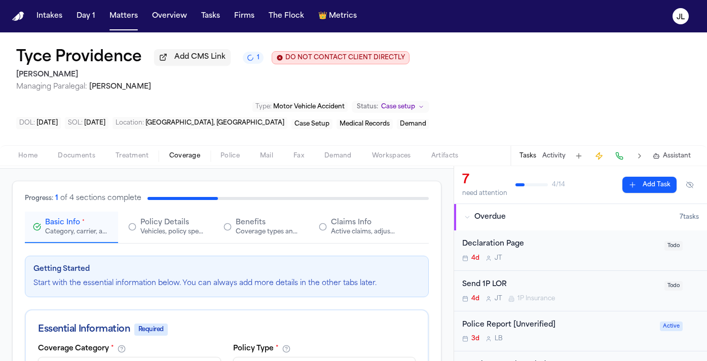
click at [332, 228] on span "Claims Info" at bounding box center [351, 223] width 41 height 10
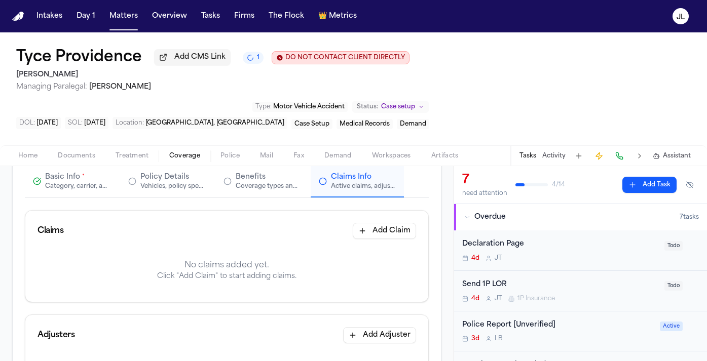
scroll to position [102, 0]
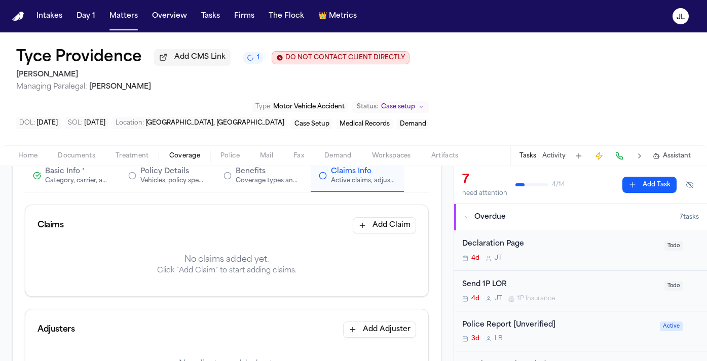
click at [384, 224] on button "Add Claim" at bounding box center [384, 225] width 63 height 16
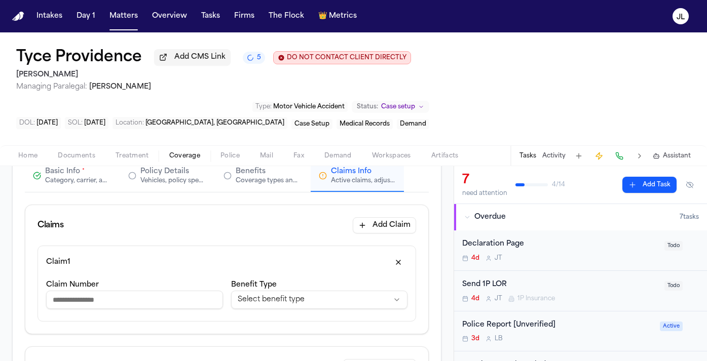
click at [130, 309] on input "Claim Number" at bounding box center [134, 300] width 177 height 18
type input "**********"
click at [243, 305] on html "**********" at bounding box center [353, 180] width 707 height 361
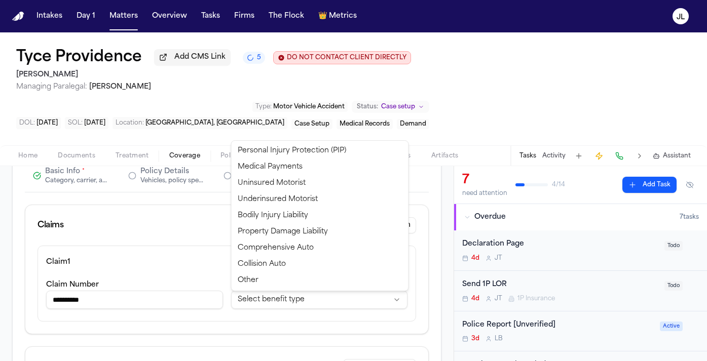
select select "**********"
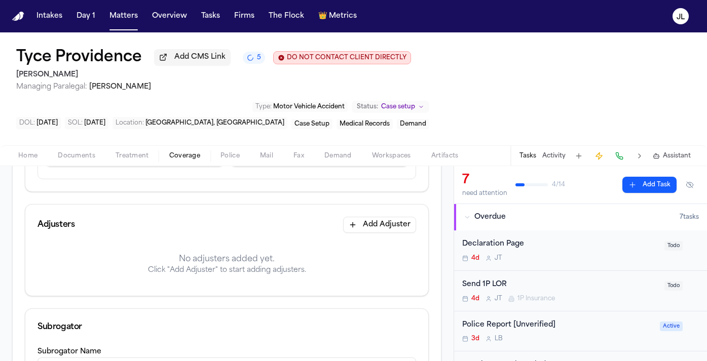
scroll to position [243, 0]
click at [369, 235] on button "Add Adjuster" at bounding box center [379, 226] width 73 height 16
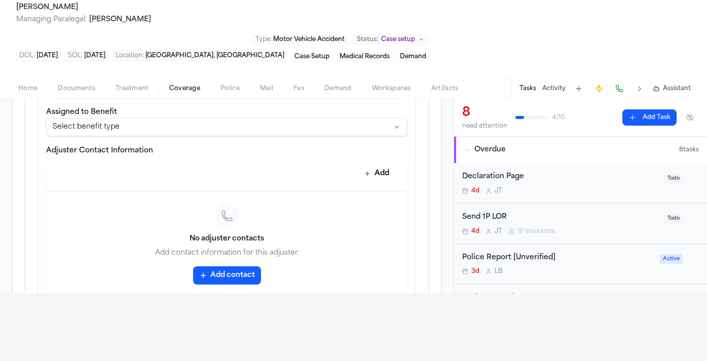
scroll to position [394, 0]
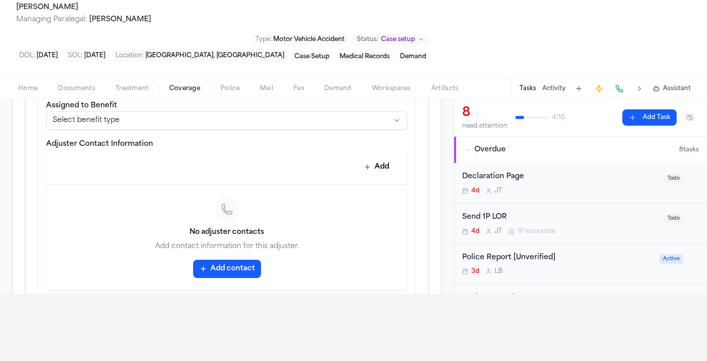
type input "**********"
click at [249, 272] on button "Add contact" at bounding box center [227, 269] width 68 height 18
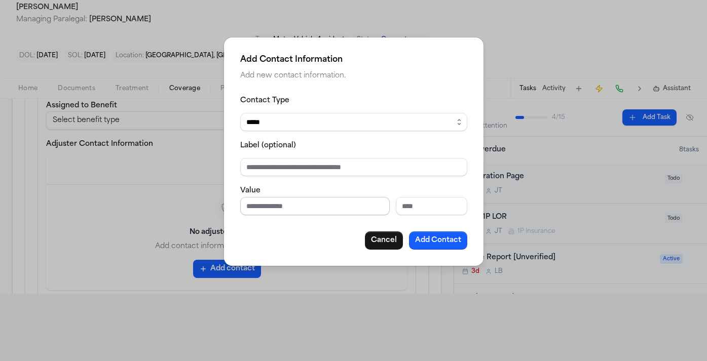
click at [274, 204] on input "Phone number" at bounding box center [315, 206] width 150 height 18
type input "**********"
click at [434, 241] on button "Add Contact" at bounding box center [438, 241] width 58 height 18
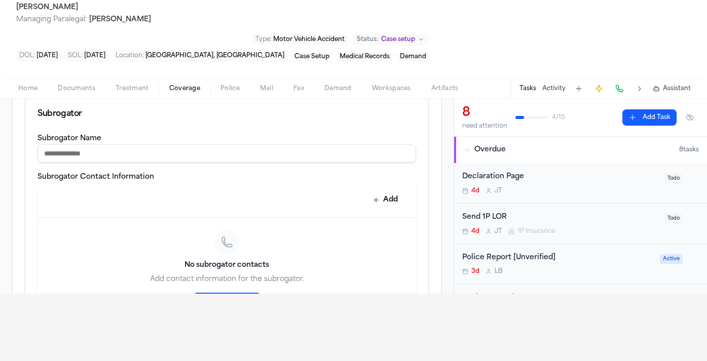
scroll to position [687, 0]
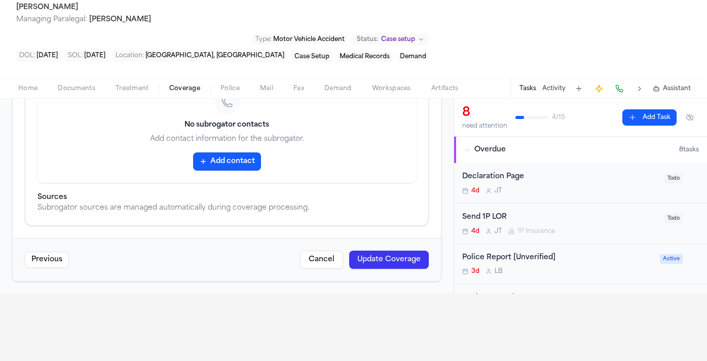
click at [424, 263] on button "Update Coverage" at bounding box center [389, 260] width 80 height 18
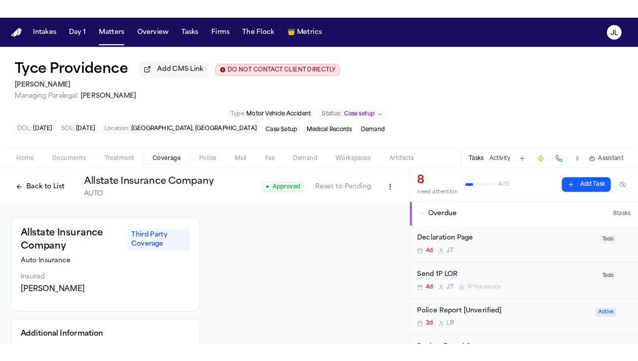
scroll to position [29, 0]
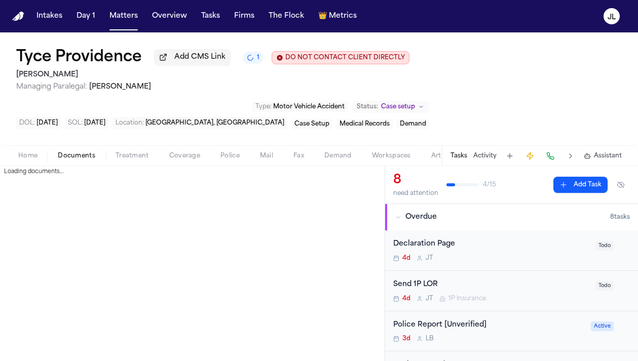
click at [83, 157] on span "Documents" at bounding box center [77, 156] width 38 height 8
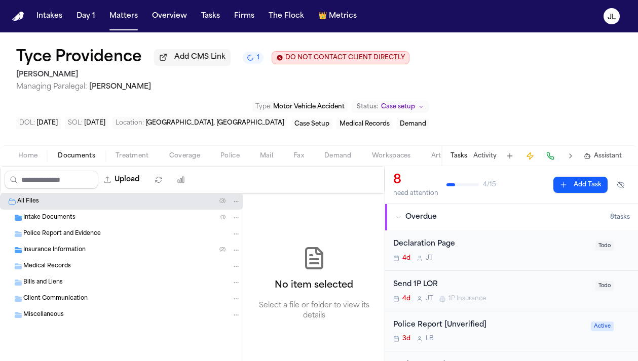
click at [75, 242] on div "Police Report and Evidence" at bounding box center [121, 234] width 243 height 16
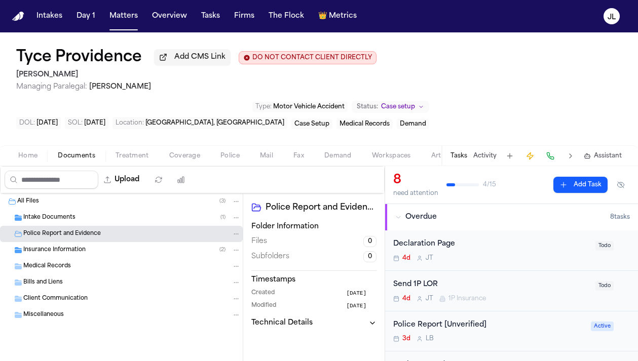
click at [75, 251] on span "Insurance Information" at bounding box center [54, 250] width 62 height 9
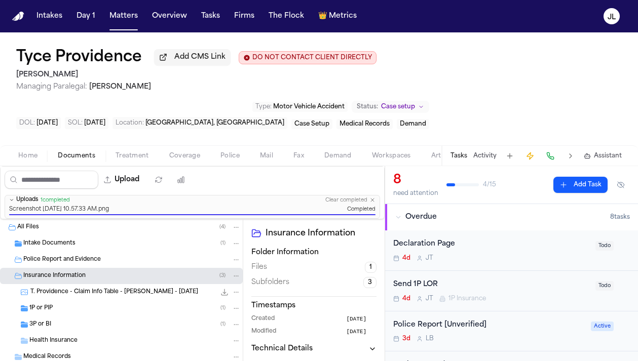
click at [46, 324] on span "3P or BI" at bounding box center [40, 325] width 22 height 9
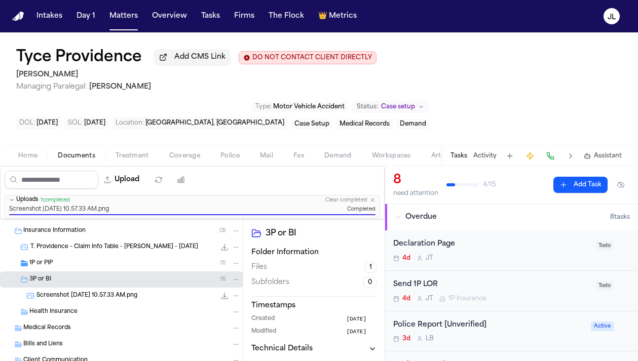
scroll to position [52, 0]
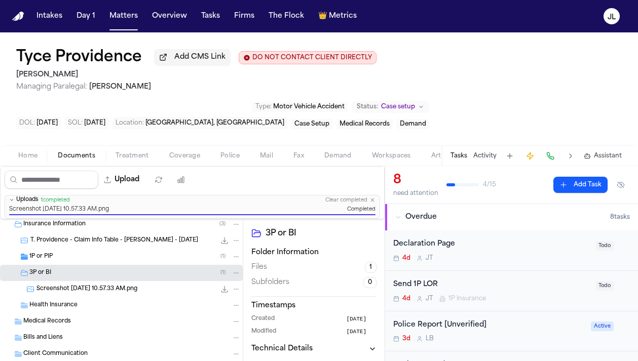
click at [59, 292] on span "Screenshot 2025-09-26 at 10.57.33 AM.png" at bounding box center [86, 289] width 101 height 9
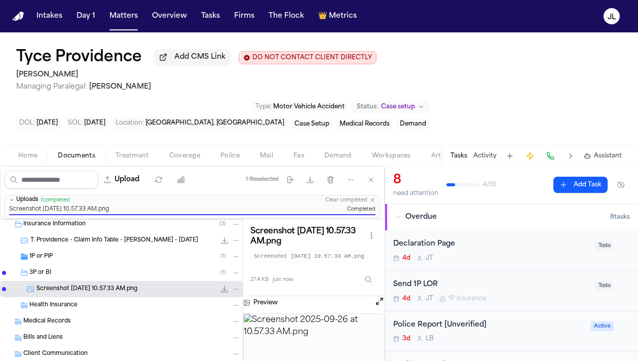
scroll to position [0, 0]
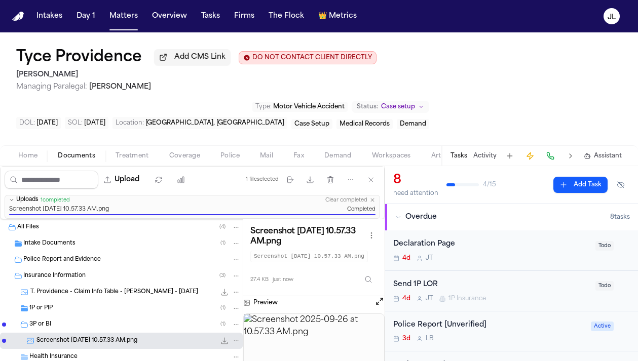
click at [173, 162] on span "button" at bounding box center [184, 161] width 43 height 1
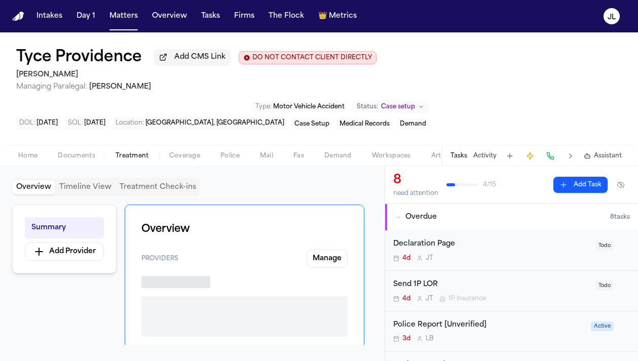
click at [132, 158] on span "Treatment" at bounding box center [132, 156] width 33 height 8
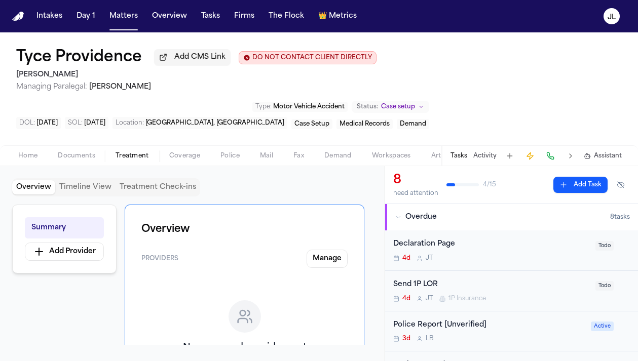
click at [78, 160] on span "Documents" at bounding box center [77, 156] width 38 height 8
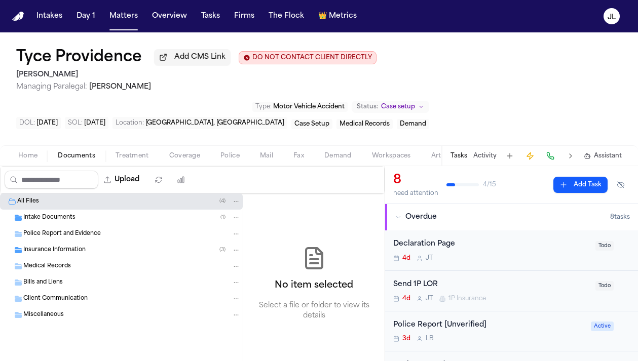
click at [51, 252] on span "Insurance Information" at bounding box center [54, 250] width 62 height 9
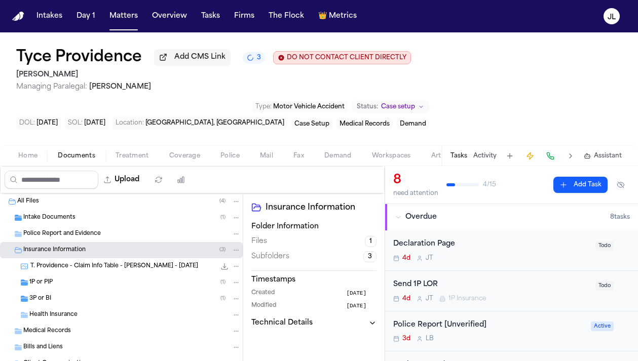
click at [71, 209] on div "All Files ( 4 )" at bounding box center [121, 202] width 243 height 16
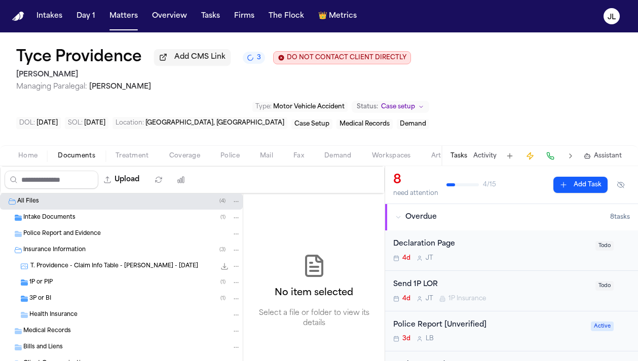
click at [71, 223] on span "Intake Documents" at bounding box center [49, 218] width 52 height 9
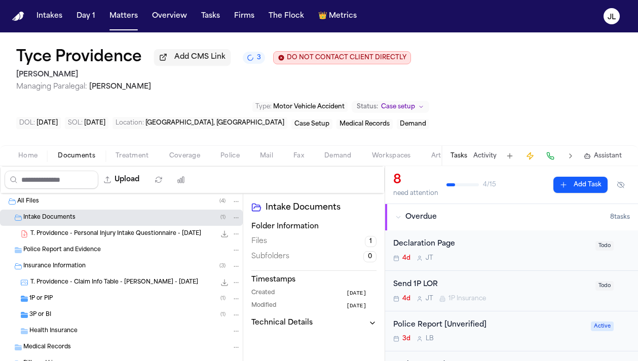
click at [71, 294] on div "1P or PIP ( 1 )" at bounding box center [121, 299] width 243 height 16
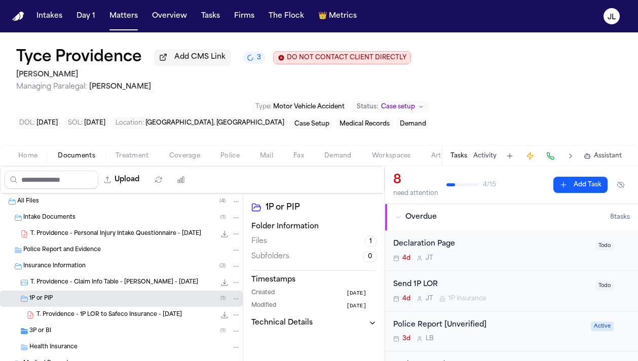
click at [71, 330] on div "3P or BI ( 1 )" at bounding box center [134, 331] width 211 height 9
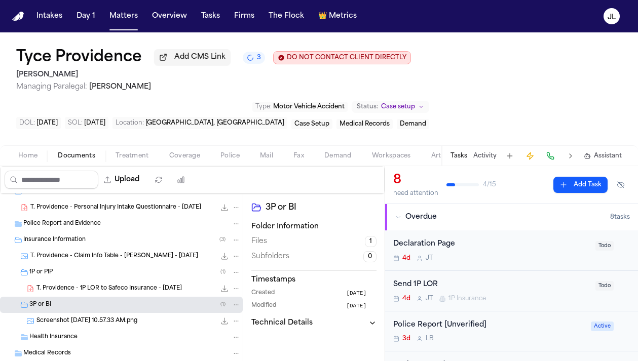
scroll to position [27, 0]
click at [71, 329] on div "Screenshot 2025-09-26 at 10.57.33 AM.png 27.4 KB • PNG" at bounding box center [121, 321] width 243 height 16
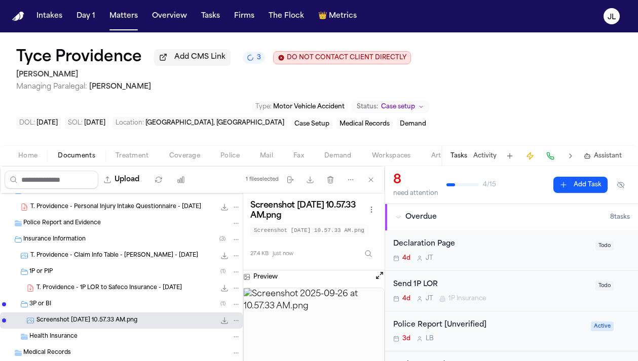
scroll to position [0, 0]
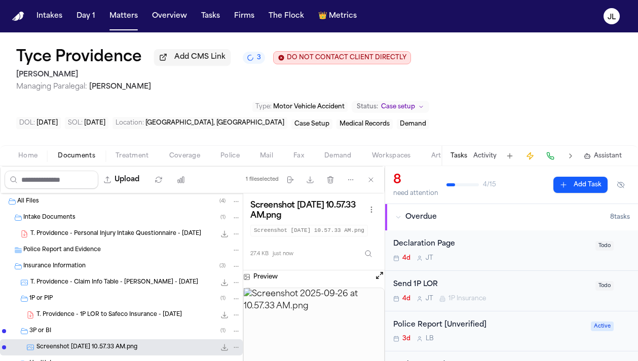
click at [75, 205] on div "All Files ( 4 )" at bounding box center [129, 201] width 224 height 9
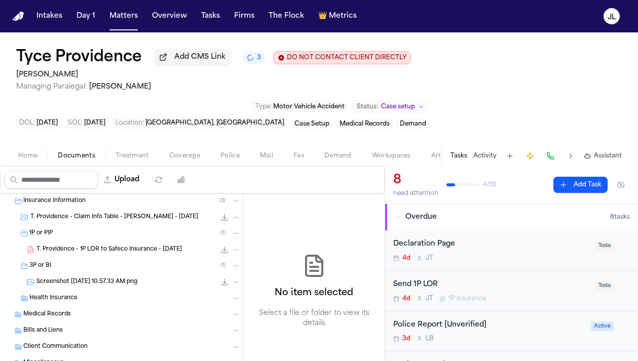
scroll to position [78, 0]
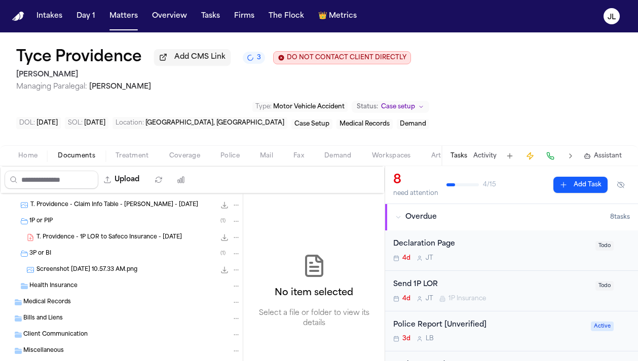
click at [93, 274] on span "Screenshot 2025-09-26 at 10.57.33 AM.png" at bounding box center [86, 270] width 101 height 9
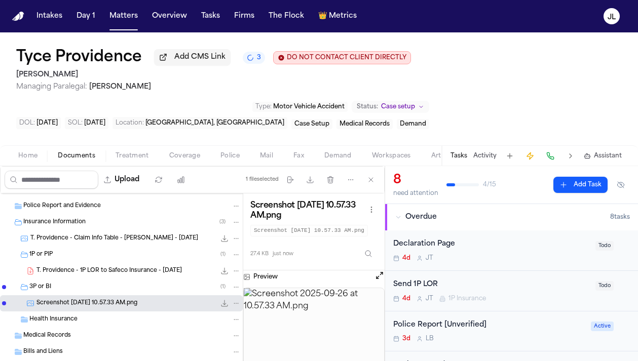
scroll to position [0, 0]
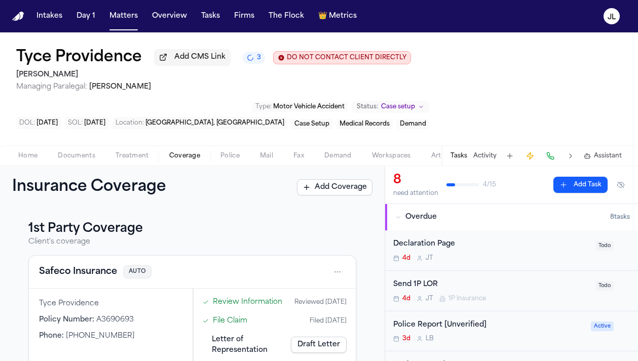
click at [193, 157] on span "Coverage" at bounding box center [184, 156] width 31 height 8
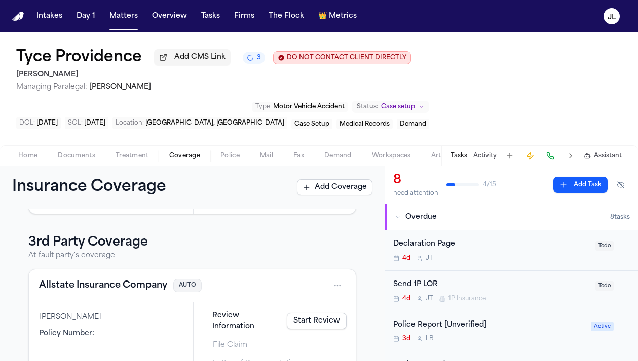
scroll to position [183, 0]
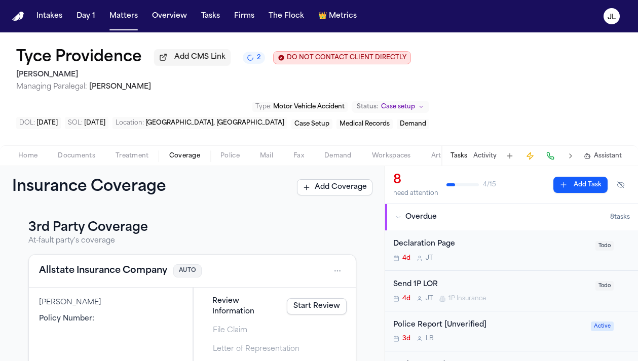
click at [151, 268] on div "Allstate Insurance Company AUTO Richard Slattery Policy Number : Review Informa…" at bounding box center [192, 318] width 328 height 128
click at [148, 273] on div "Allstate Insurance Company AUTO" at bounding box center [192, 271] width 327 height 33
click at [145, 278] on button "Allstate Insurance Company" at bounding box center [103, 271] width 128 height 14
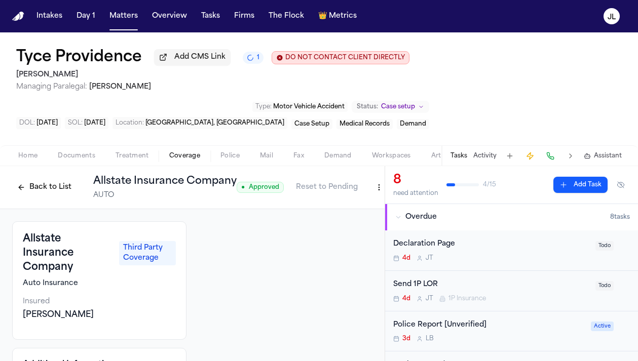
click at [27, 149] on div "Home Documents Treatment Coverage Police Mail Fax Demand Workspaces Artifacts T…" at bounding box center [319, 155] width 638 height 20
click at [27, 155] on span "Home" at bounding box center [27, 156] width 19 height 8
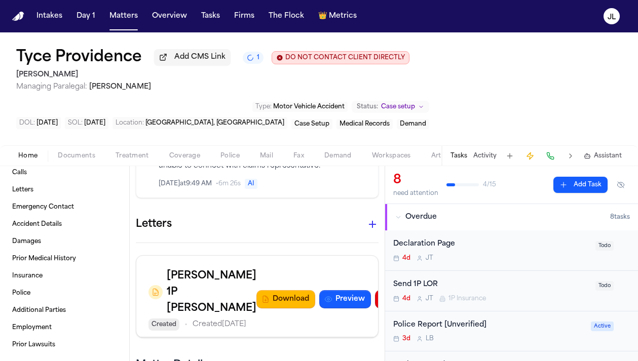
scroll to position [947, 0]
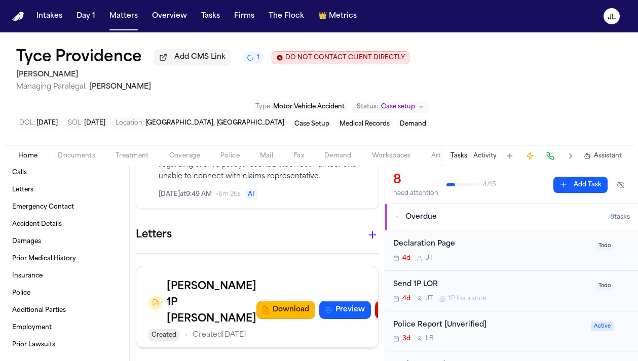
click at [376, 229] on icon "button" at bounding box center [372, 235] width 12 height 12
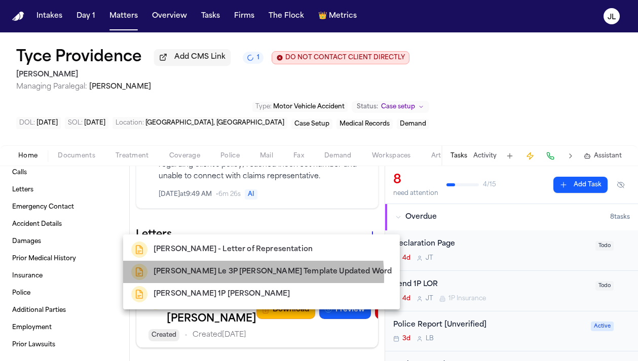
click at [217, 278] on h2 "[PERSON_NAME] Le 3P [PERSON_NAME] Template Updated Word" at bounding box center [273, 272] width 238 height 12
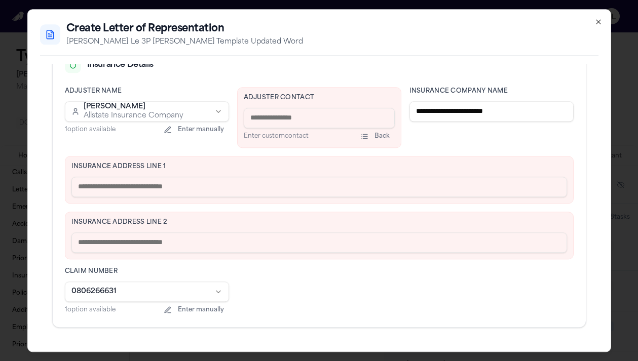
scroll to position [260, 0]
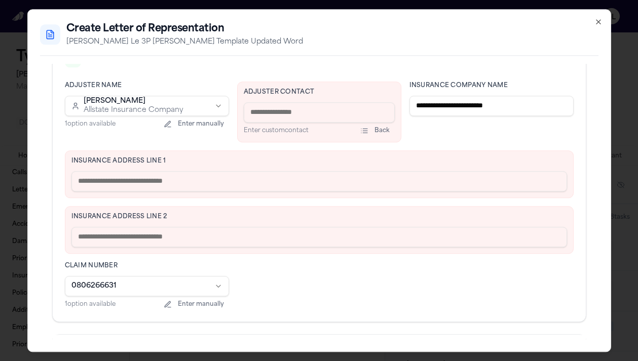
click at [121, 191] on input "text" at bounding box center [319, 181] width 496 height 20
paste input "**********"
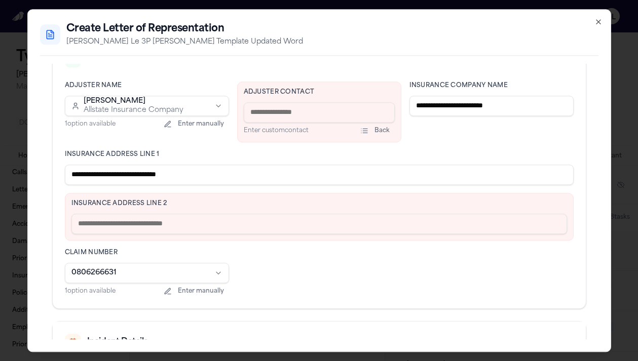
drag, startPoint x: 204, startPoint y: 172, endPoint x: 134, endPoint y: 172, distance: 69.9
click at [133, 172] on input "**********" at bounding box center [319, 175] width 509 height 20
type input "**********"
click at [114, 228] on input "text" at bounding box center [319, 224] width 496 height 20
paste input "**********"
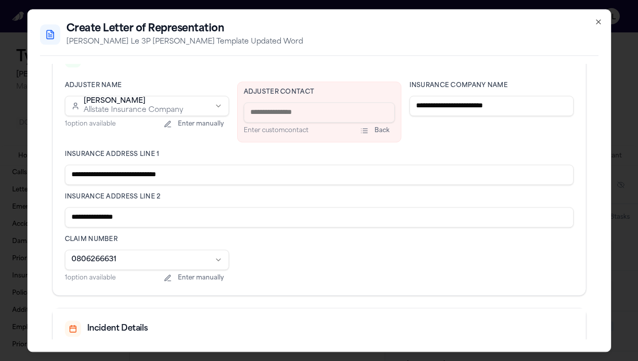
type input "**********"
click at [191, 180] on input "**********" at bounding box center [319, 175] width 509 height 20
type input "**********"
click at [258, 113] on input at bounding box center [319, 112] width 151 height 20
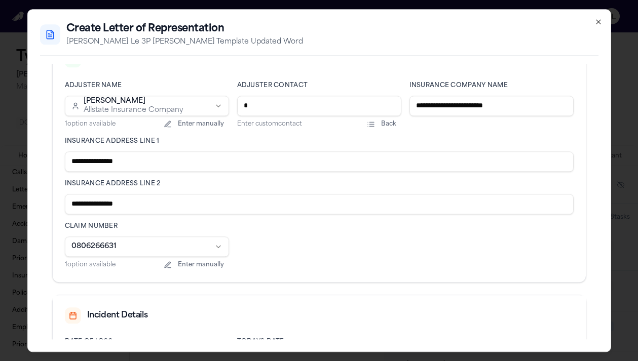
paste input "**********"
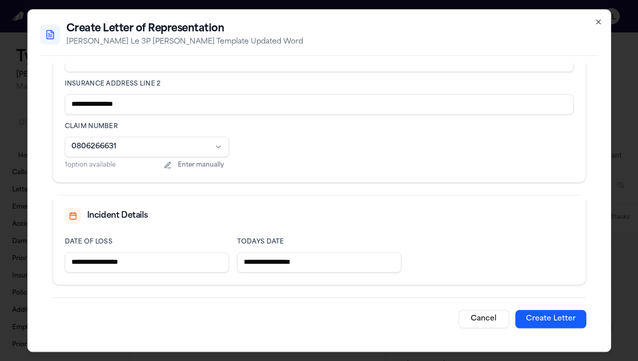
scroll to position [360, 0]
type input "**********"
click at [539, 317] on button "Create Letter" at bounding box center [550, 319] width 71 height 18
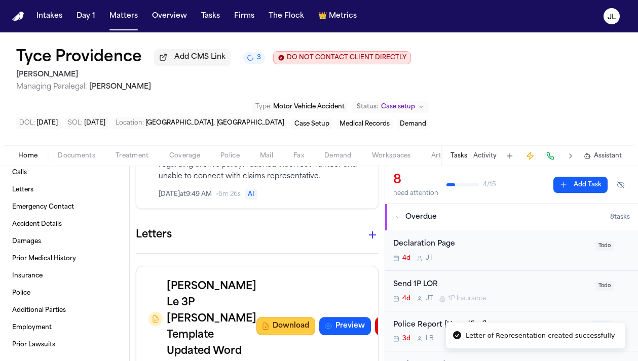
click at [264, 324] on button "Download" at bounding box center [285, 326] width 59 height 18
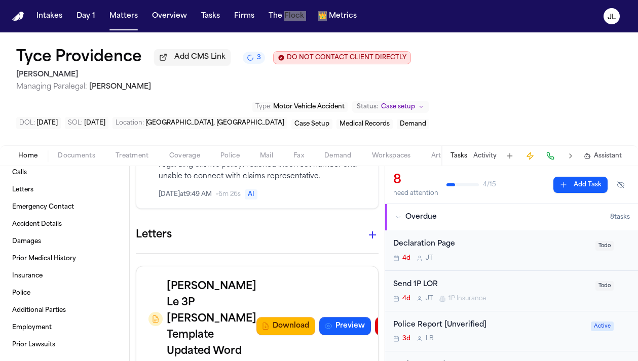
click at [425, 4] on nav "Intakes Day 1 Matters Overview Tasks Firms The Flock 👑 Metrics JL" at bounding box center [319, 16] width 638 height 32
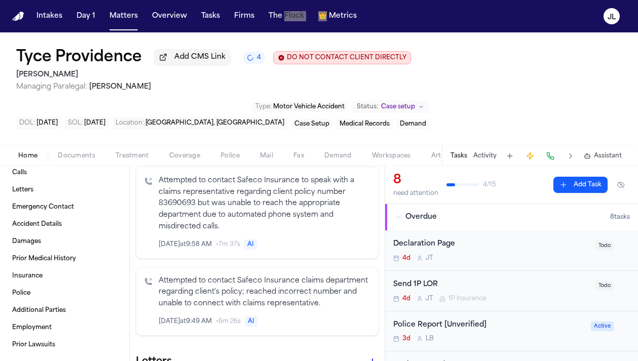
scroll to position [813, 0]
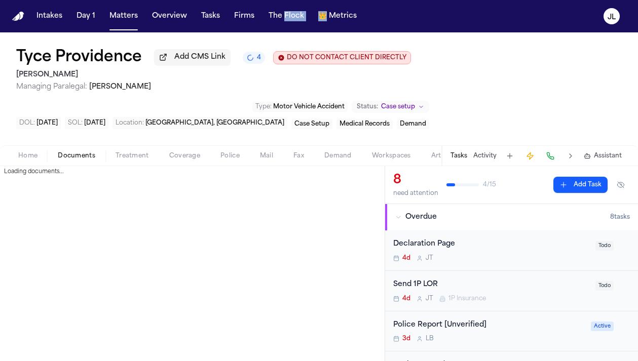
click at [82, 156] on span "Documents" at bounding box center [77, 156] width 38 height 8
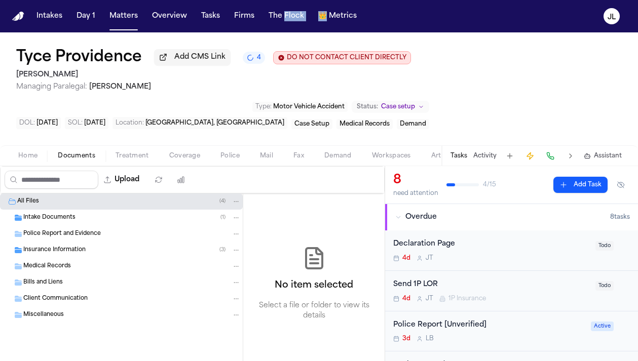
click at [69, 253] on span "Insurance Information" at bounding box center [54, 250] width 62 height 9
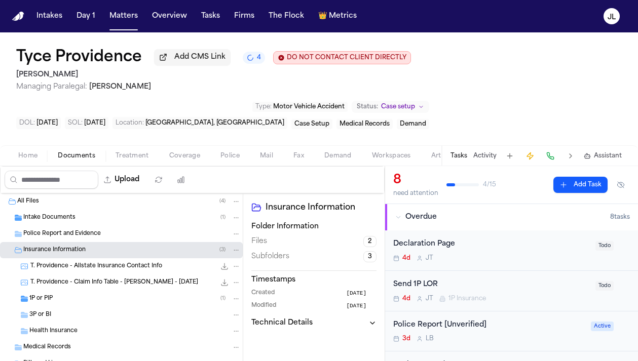
click at [103, 318] on div "3P or BI" at bounding box center [134, 315] width 211 height 9
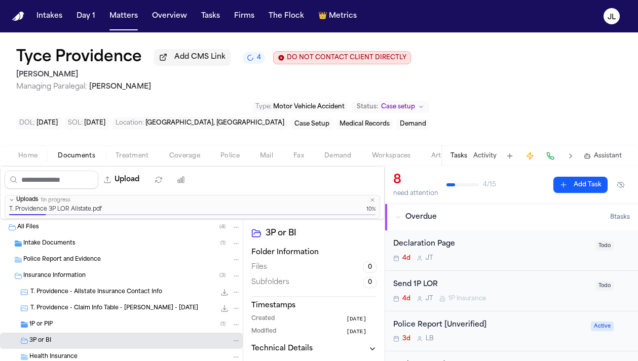
click at [97, 329] on div "1P or PIP ( 1 )" at bounding box center [134, 324] width 211 height 9
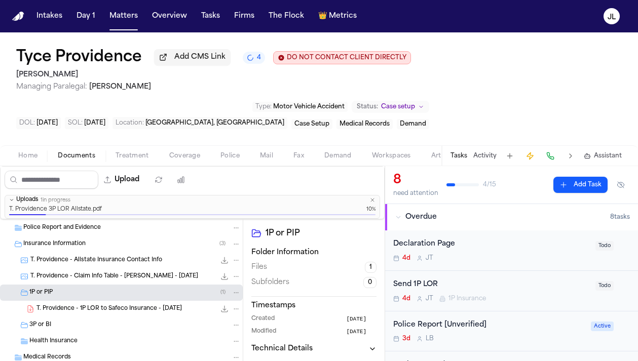
scroll to position [39, 0]
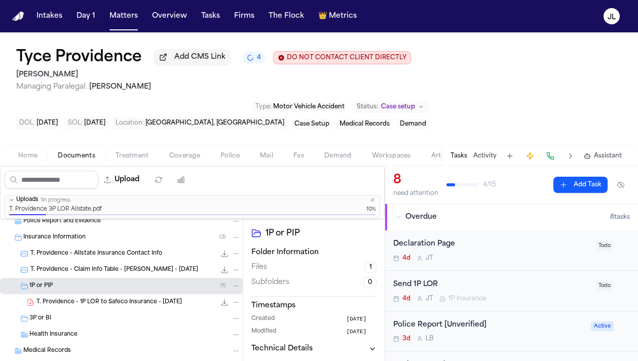
click at [105, 305] on span "T. Providence - 1P LOR to Safeco Insurance - [DATE]" at bounding box center [108, 303] width 145 height 9
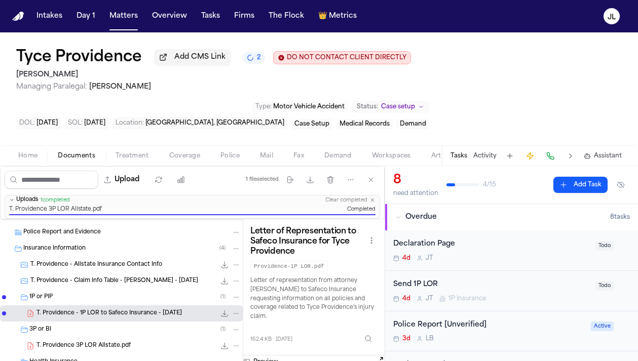
scroll to position [0, 0]
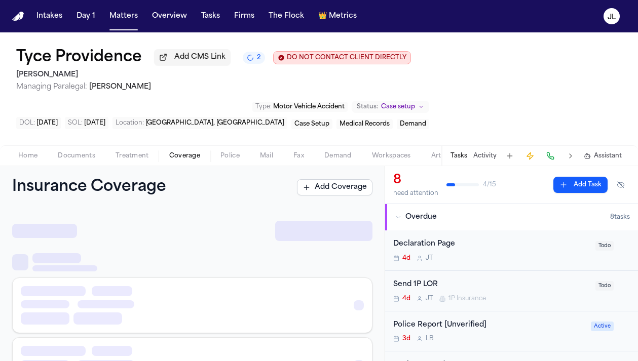
click at [184, 159] on span "Coverage" at bounding box center [184, 156] width 31 height 8
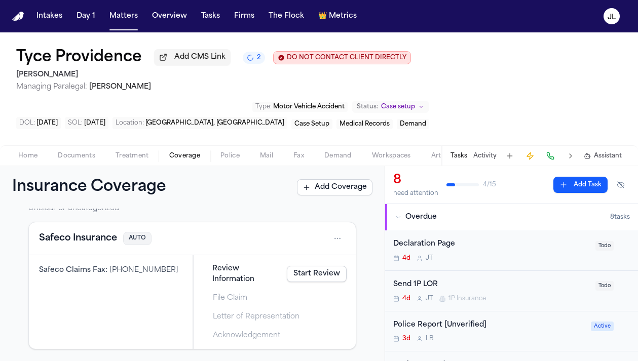
scroll to position [399, 0]
click at [343, 249] on html "Intakes Day 1 Matters Overview Tasks Firms The Flock 👑 Metrics [PERSON_NAME] Pr…" at bounding box center [319, 180] width 638 height 361
click at [301, 288] on div "Delete" at bounding box center [305, 293] width 76 height 16
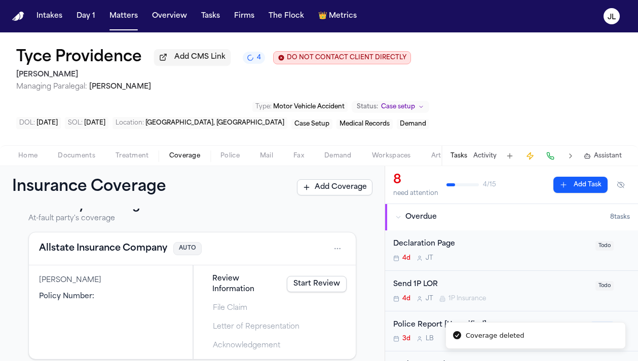
scroll to position [184, 0]
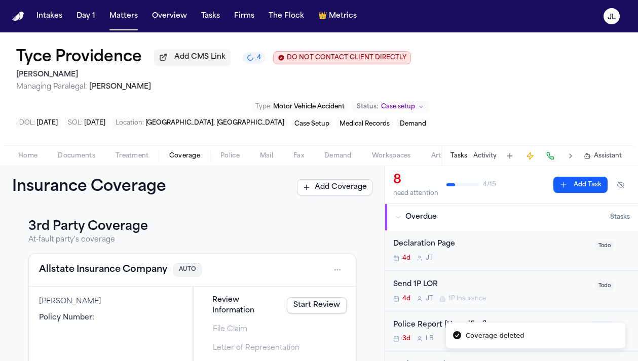
click at [115, 277] on button "Allstate Insurance Company" at bounding box center [103, 270] width 128 height 14
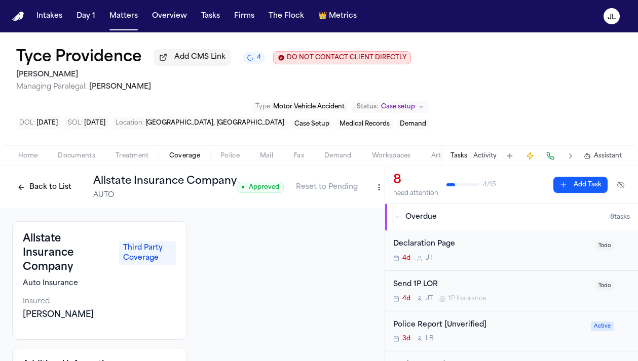
click at [59, 194] on button "Back to List" at bounding box center [44, 187] width 64 height 16
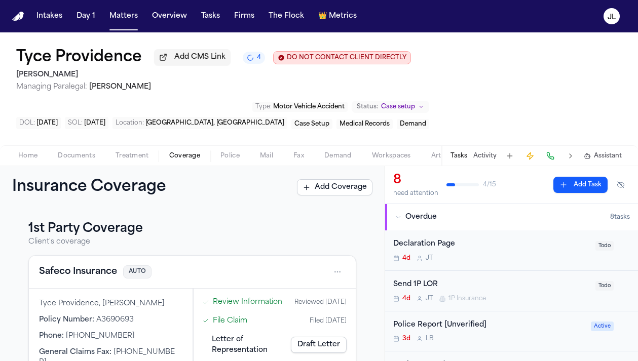
scroll to position [225, 0]
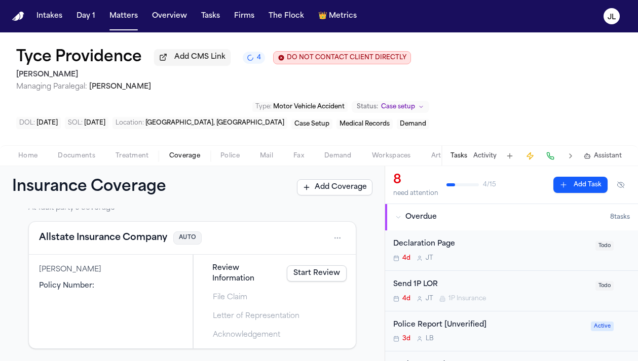
click at [315, 280] on link "Start Review" at bounding box center [317, 274] width 60 height 16
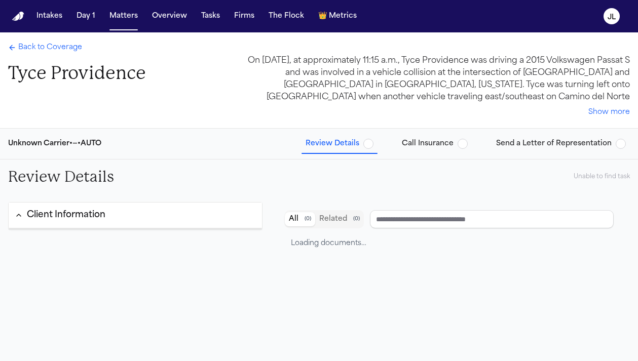
type input "**********"
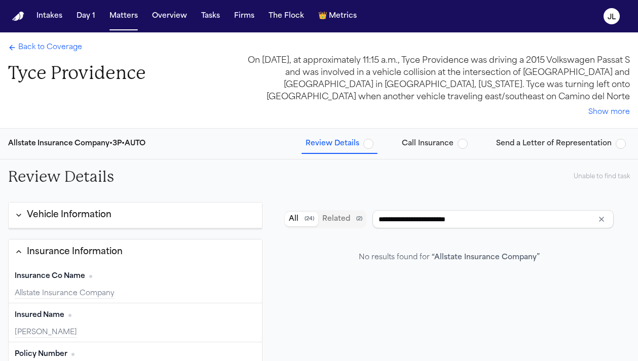
click at [415, 143] on span "Call Insurance" at bounding box center [428, 144] width 52 height 10
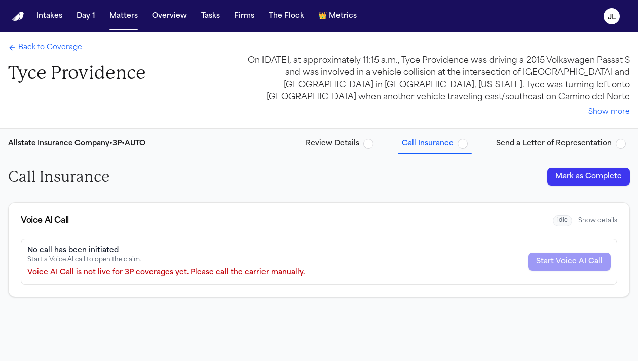
click at [582, 179] on button "Mark as Complete" at bounding box center [588, 177] width 83 height 18
click at [562, 142] on span "Send a Letter of Representation" at bounding box center [554, 144] width 116 height 10
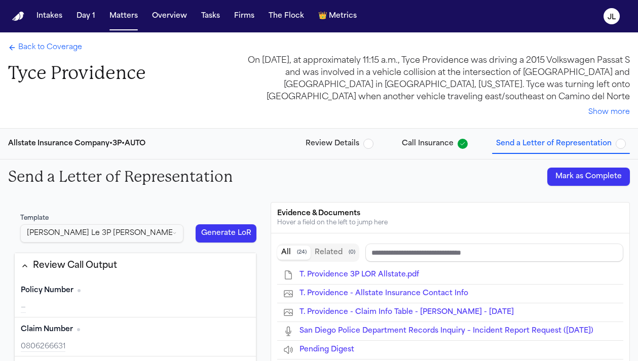
click at [579, 178] on button "Mark as Complete" at bounding box center [588, 177] width 83 height 18
click at [59, 49] on span "Back to Coverage" at bounding box center [50, 48] width 64 height 10
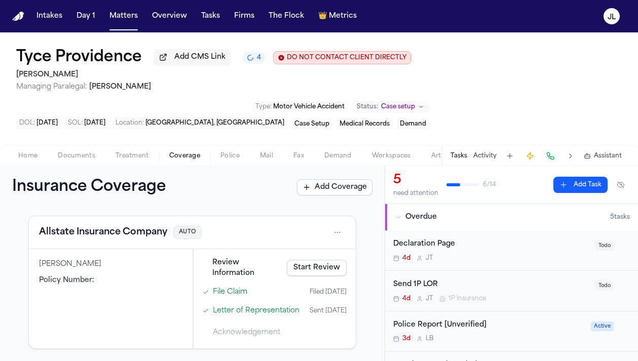
scroll to position [241, 0]
click at [136, 226] on button "Allstate Insurance Company" at bounding box center [103, 233] width 128 height 14
